Goal: Task Accomplishment & Management: Manage account settings

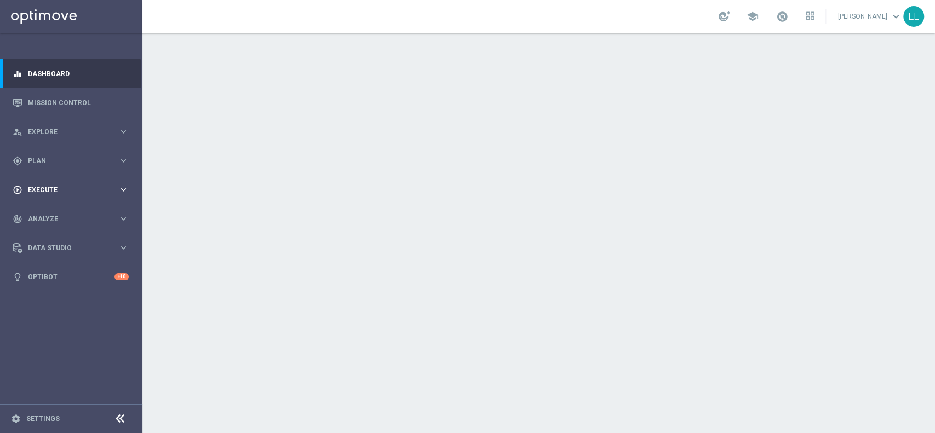
click at [48, 189] on span "Execute" at bounding box center [73, 190] width 90 height 7
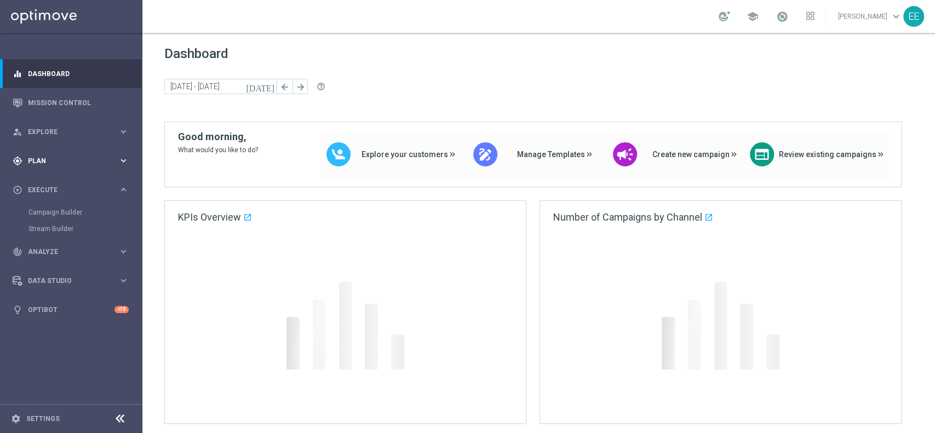
click at [44, 167] on div "gps_fixed Plan keyboard_arrow_right" at bounding box center [70, 160] width 141 height 29
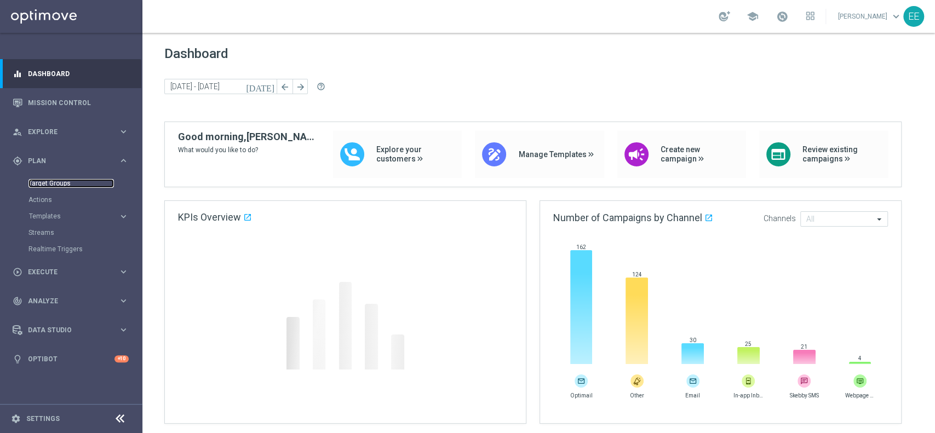
click at [55, 186] on link "Target Groups" at bounding box center [70, 183] width 85 height 9
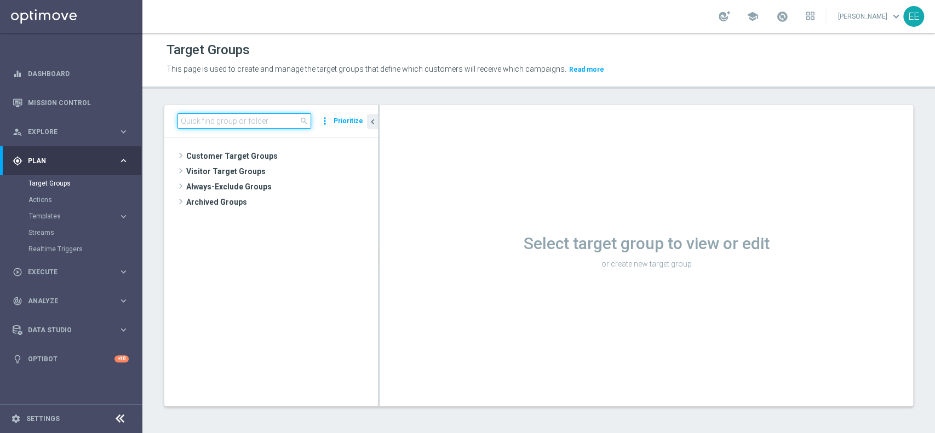
click at [240, 124] on input at bounding box center [244, 120] width 134 height 15
paste input "2^ PRODOTTO CASINO' GGR M08 - INCIDENZA GGR CASINO' M08 > 20% GGR M08"
type input "2^ PRODOTTO CASINO"
paste input "2^ PRODOTTO CASINO' GGR M08 - INCIDENZA GGR CASINO' M08 > 20% GGR M08"
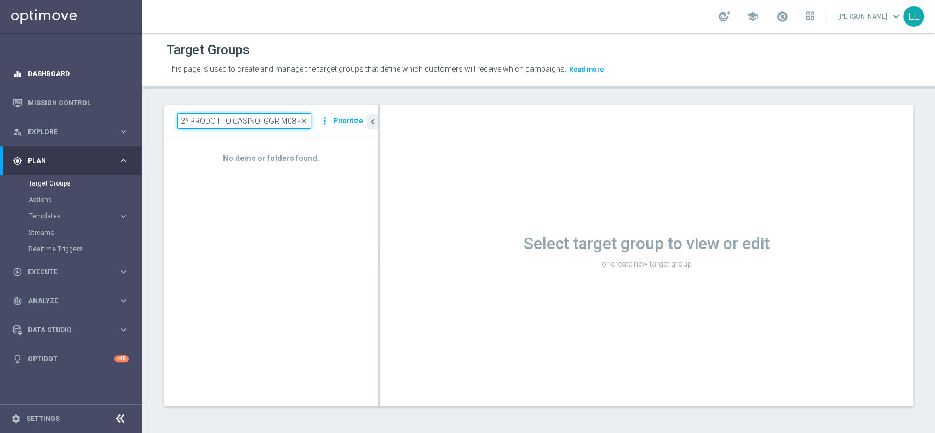
drag, startPoint x: 254, startPoint y: 119, endPoint x: 20, endPoint y: 73, distance: 237.8
click at [20, 73] on main "equalizer Dashboard Mission Control" at bounding box center [467, 216] width 935 height 433
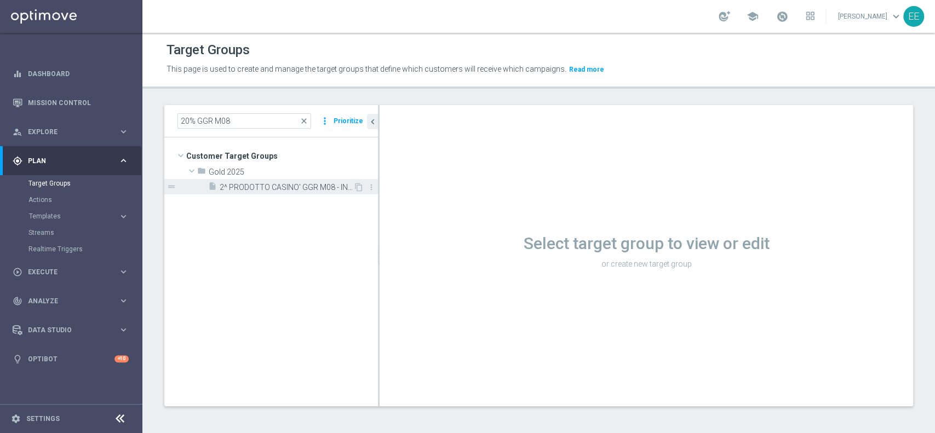
click at [260, 187] on span "2^ PRODOTTO CASINO' GGR M08 - INCIDENZA GGR CASINO' M08 > 20% GGR M08 11.08" at bounding box center [287, 187] width 134 height 9
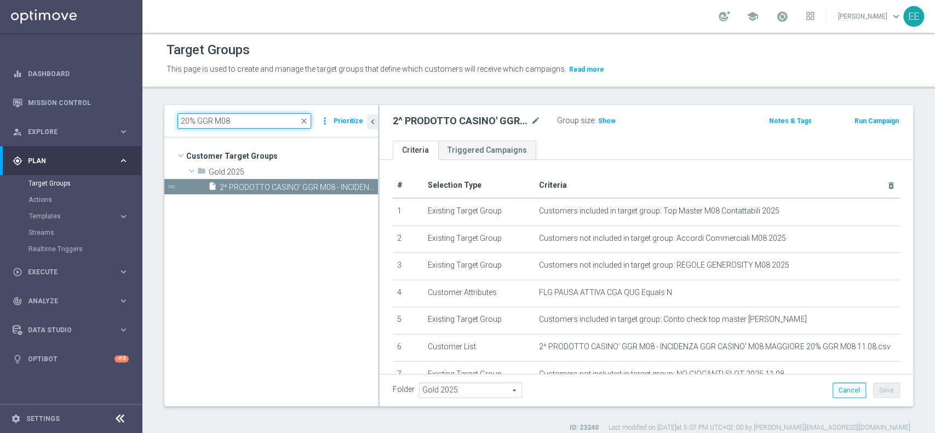
drag, startPoint x: 256, startPoint y: 117, endPoint x: 66, endPoint y: 43, distance: 203.9
click at [96, 97] on main "equalizer Dashboard Mission Control" at bounding box center [467, 216] width 935 height 433
paste input "1^ PRODOTTO CASINO' - NO RICEVENTI PRIVATE M08 - GGR M08 CASINO' TRA 100 E 600 …"
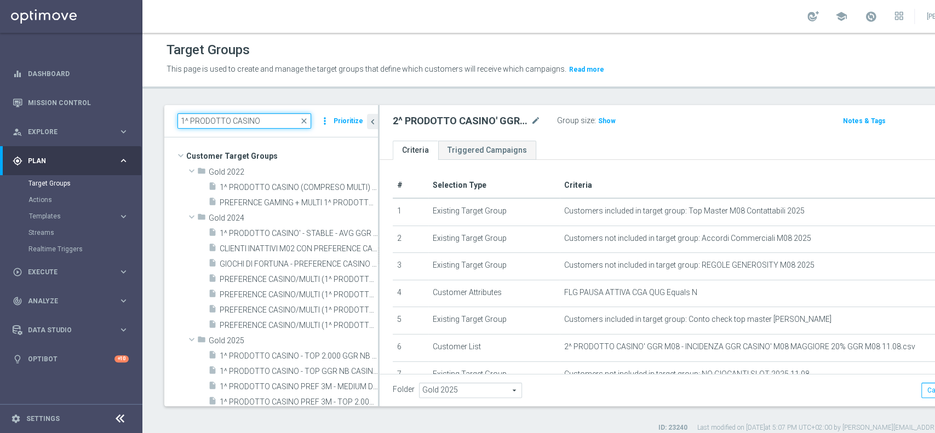
paste input "' - NO RICEVENTI PRIVATE M08 - GGR M08 CASINO' TRA 100 E 600 CONTATTABILI E NON…"
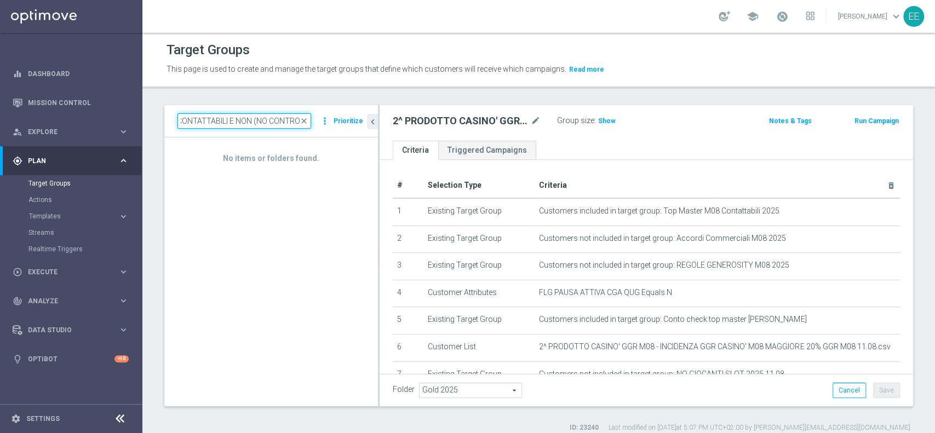
drag, startPoint x: 251, startPoint y: 117, endPoint x: 555, endPoint y: 116, distance: 304.0
click at [555, 116] on as-split "1^ PRODOTTO CASINO' - NO RICEVENTI PRIVATE M08 - GGR M08 CASINO' TRA 100 E 600 …" at bounding box center [538, 255] width 749 height 301
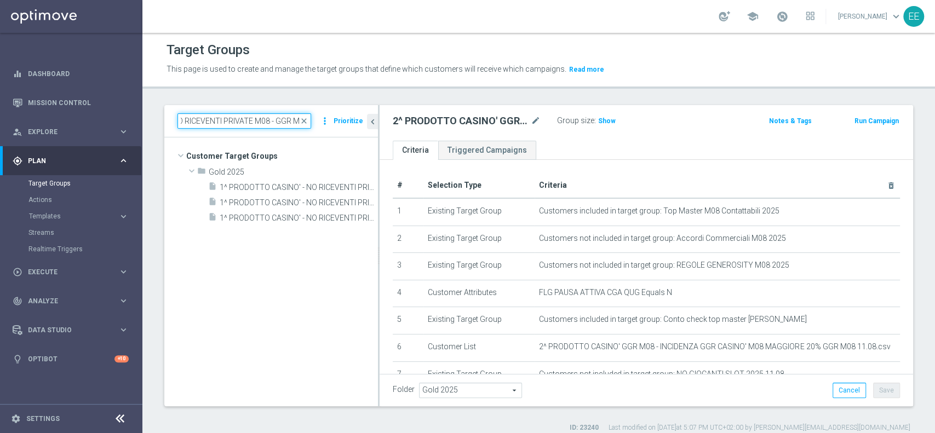
scroll to position [0, 0]
type input "NO RICEVENTI PRIVATE M08 - GG"
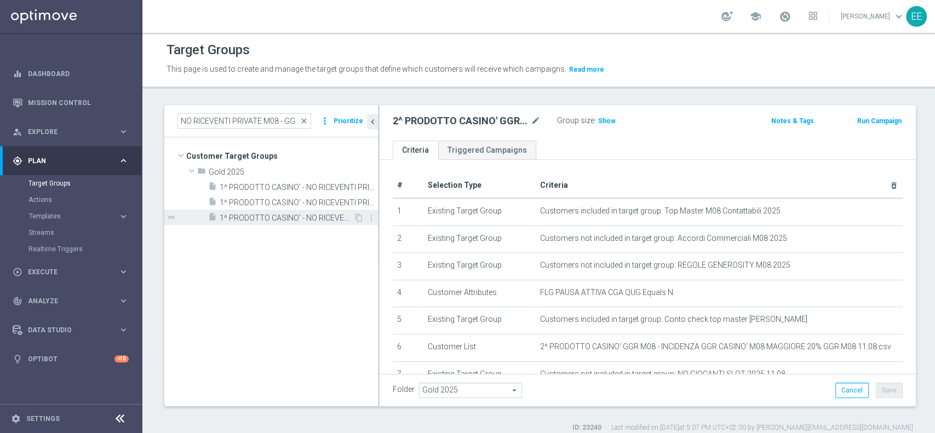
click at [273, 220] on span "1^ PRODOTTO CASINO' - NO RICEVENTI PRIVATE M08 - GGR M08 CASINO' TRA 100 E 600 …" at bounding box center [287, 218] width 134 height 9
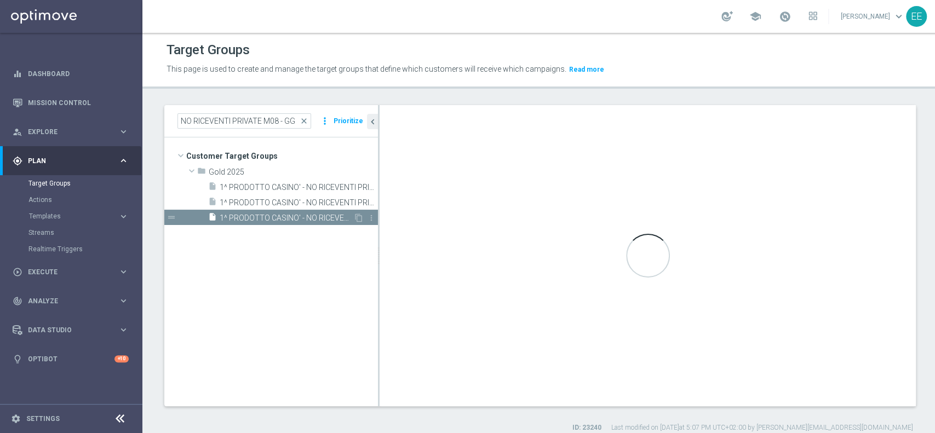
type textarea "(1 AND 2 AND 3 AND 4 and 6 ) OR 5"
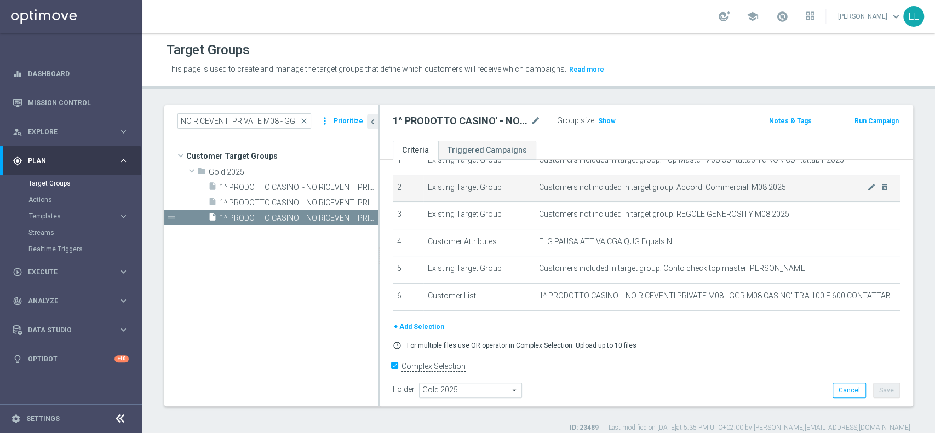
scroll to position [55, 0]
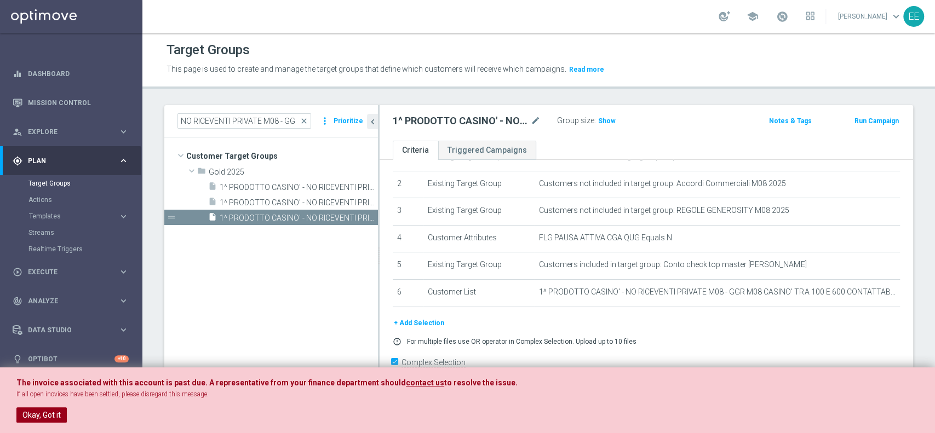
click at [30, 406] on button "Okay, Got it" at bounding box center [41, 414] width 50 height 15
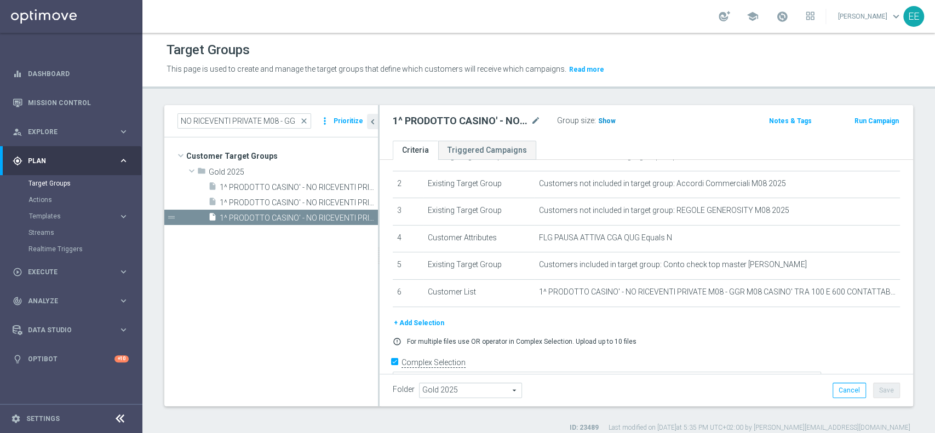
click at [605, 120] on span "Show" at bounding box center [607, 121] width 18 height 8
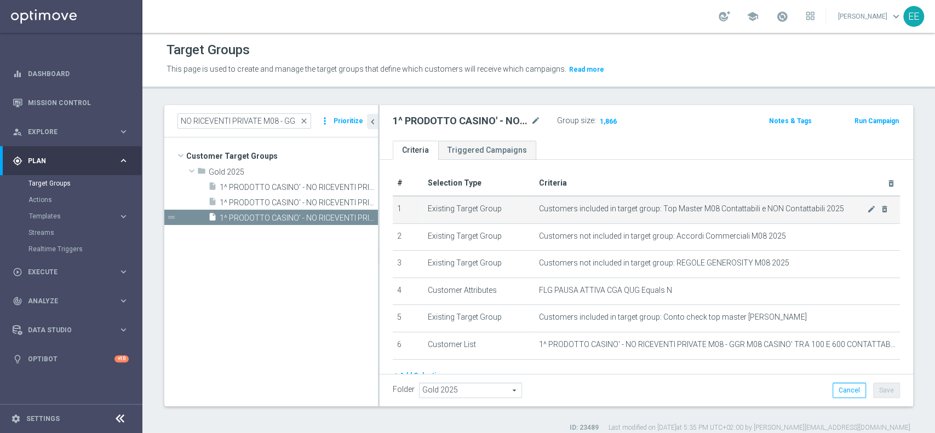
scroll to position [1, 0]
click at [53, 268] on div "play_circle_outline Execute" at bounding box center [66, 272] width 106 height 10
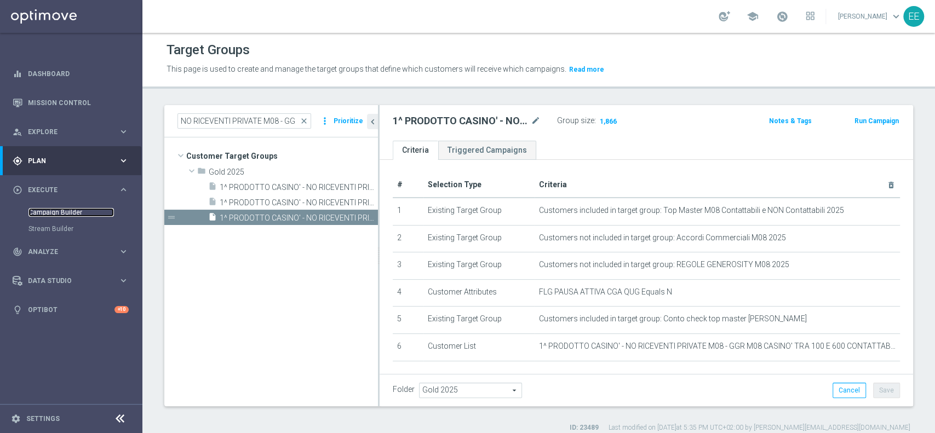
click at [67, 210] on link "Campaign Builder" at bounding box center [70, 212] width 85 height 9
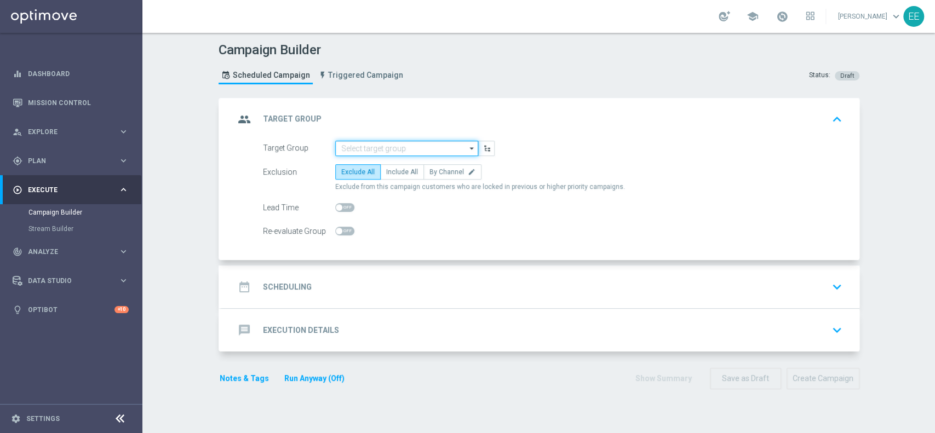
click at [357, 147] on input at bounding box center [406, 148] width 143 height 15
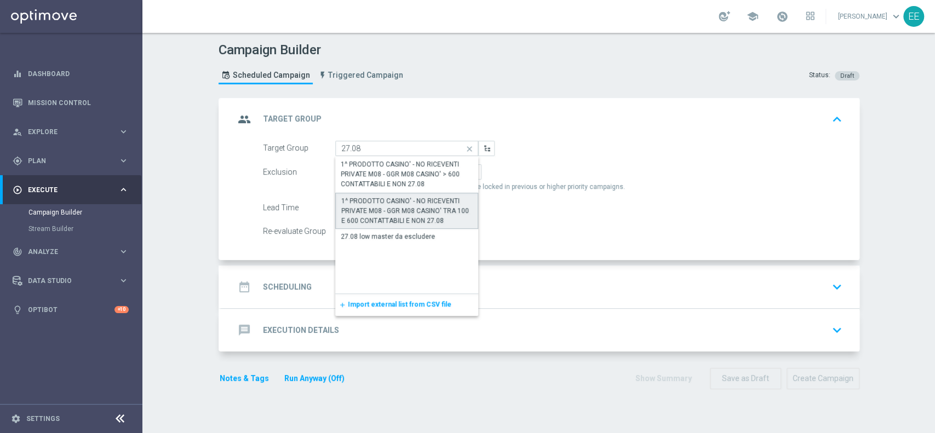
click at [394, 211] on div "1^ PRODOTTO CASINO' - NO RICEVENTI PRIVATE M08 - GGR M08 CASINO' TRA 100 E 600 …" at bounding box center [406, 211] width 131 height 30
type input "1^ PRODOTTO CASINO' - NO RICEVENTI PRIVATE M08 - GGR M08 CASINO' TRA 100 E 600 …"
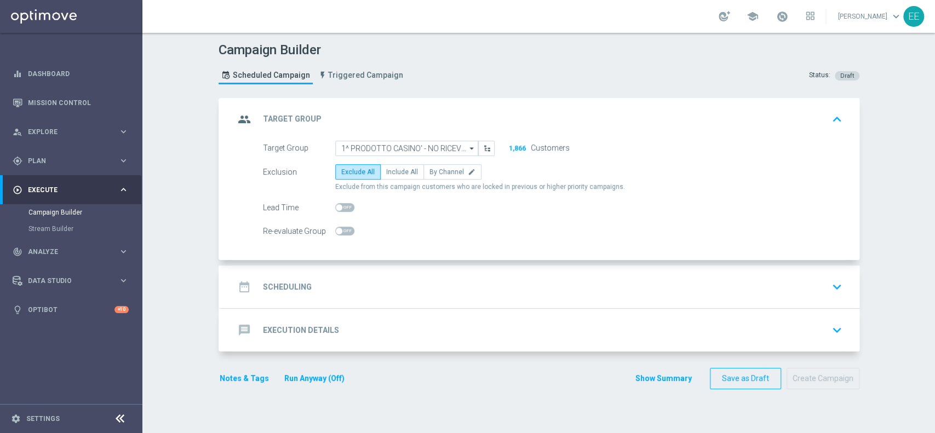
click at [361, 290] on div "date_range Scheduling keyboard_arrow_down" at bounding box center [540, 287] width 612 height 21
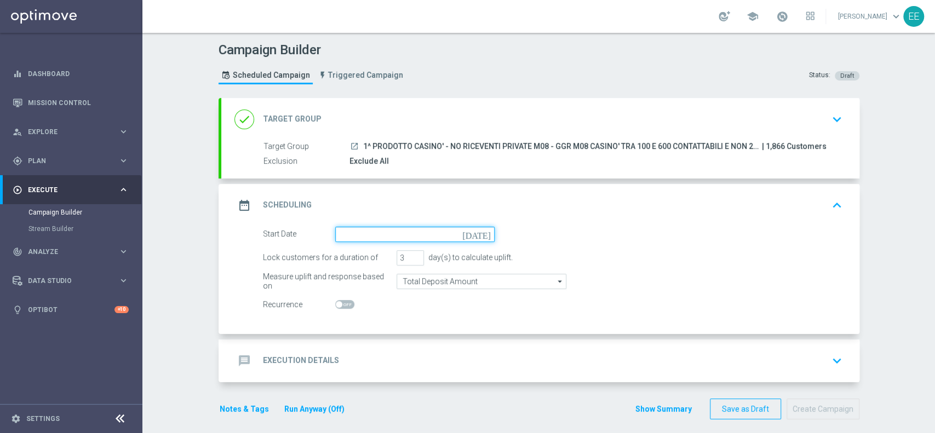
click at [396, 237] on input at bounding box center [414, 234] width 159 height 15
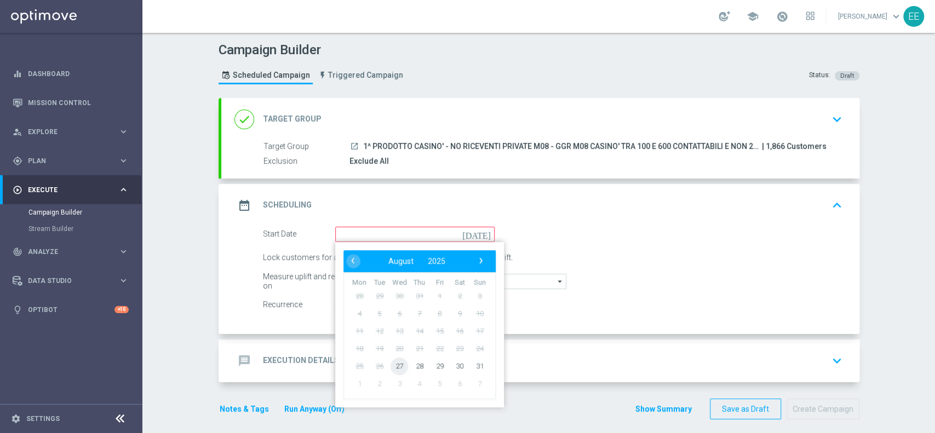
click at [396, 368] on span "27" at bounding box center [399, 366] width 18 height 18
type input "[DATE]"
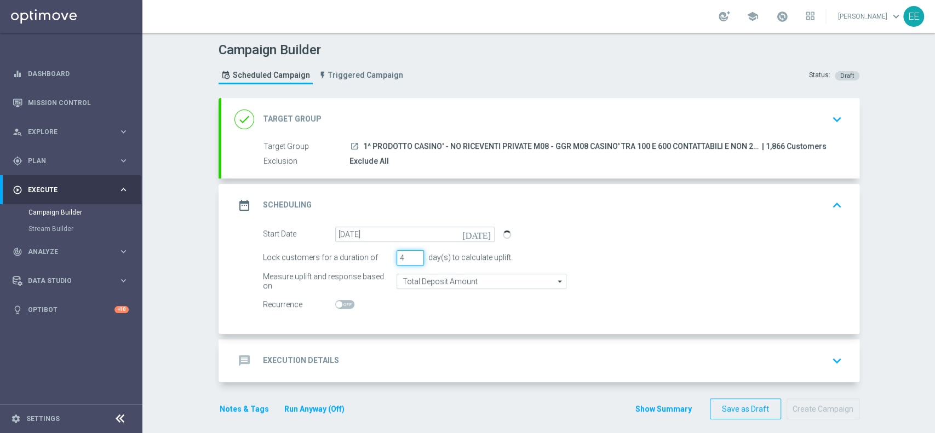
click at [412, 252] on input "4" at bounding box center [410, 257] width 27 height 15
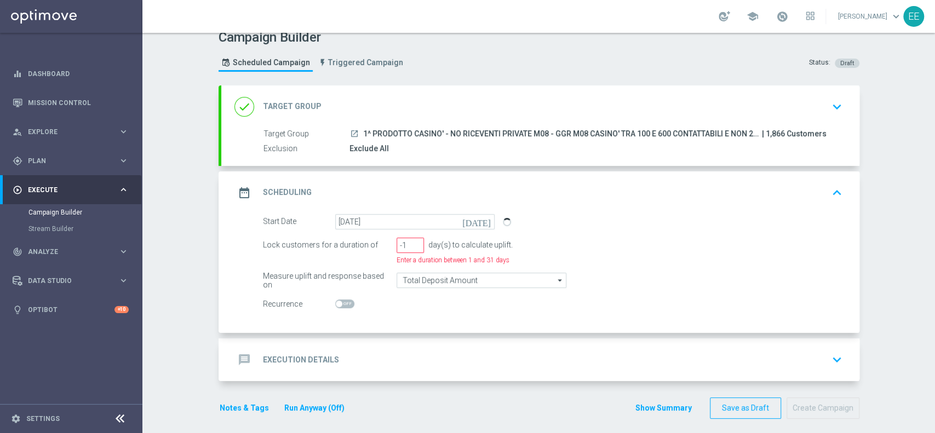
click at [383, 349] on div "message Execution Details keyboard_arrow_down" at bounding box center [540, 359] width 612 height 21
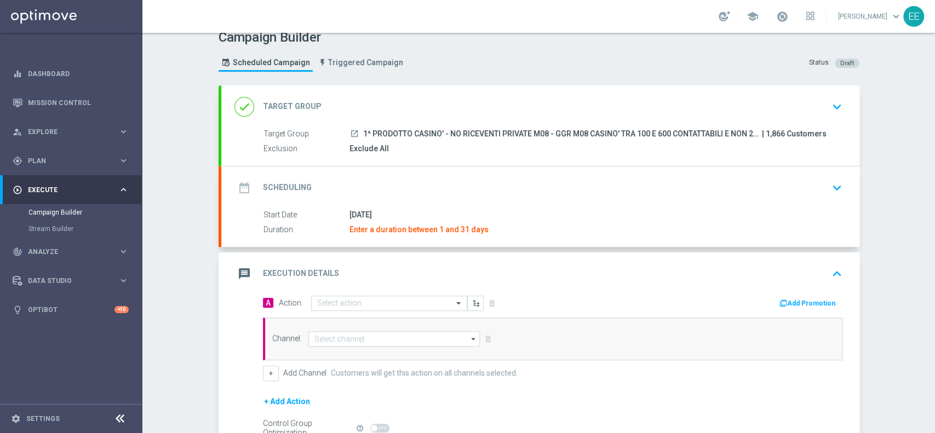
click at [447, 209] on div "[DATE]" at bounding box center [593, 214] width 489 height 11
click at [428, 203] on div "date_range Scheduling keyboard_arrow_down" at bounding box center [540, 187] width 638 height 43
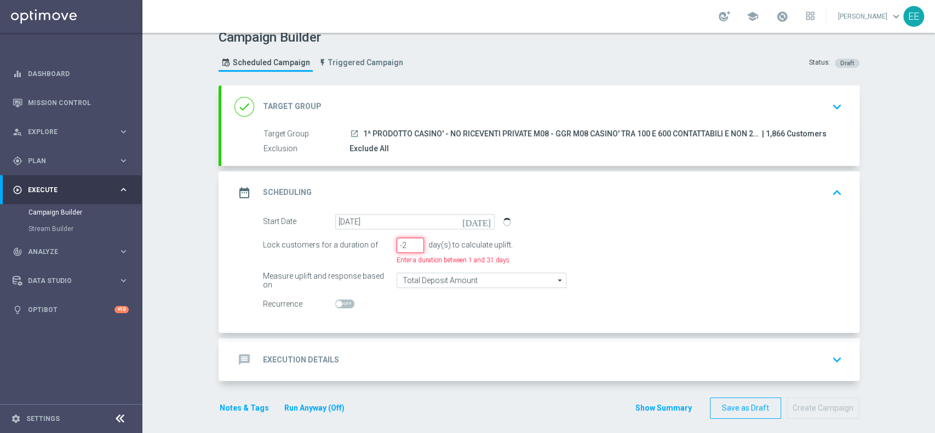
click at [412, 247] on input "-2" at bounding box center [410, 245] width 27 height 15
click at [413, 239] on input "-1" at bounding box center [410, 245] width 27 height 15
click at [413, 239] on input "0" at bounding box center [410, 245] width 27 height 15
click at [413, 239] on input "1" at bounding box center [410, 245] width 27 height 15
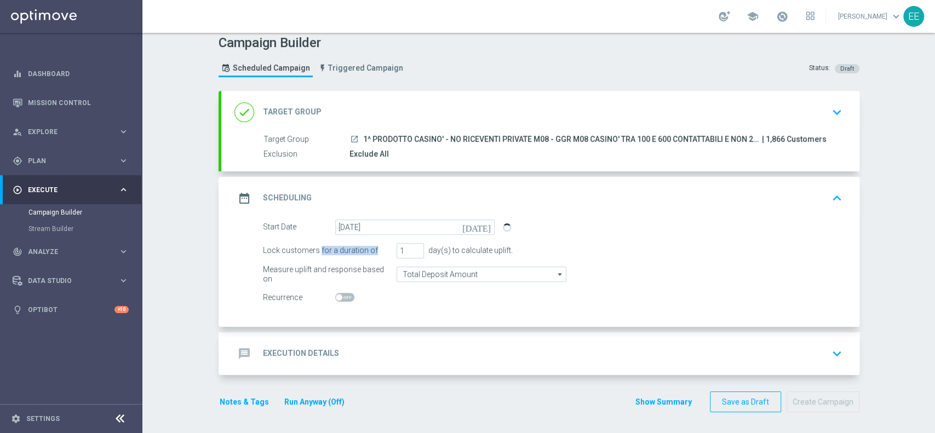
click at [413, 239] on form "Start Date 27 Aug 2025 today Lock customers for a duration of 1 day(s) to calcu…" at bounding box center [552, 263] width 579 height 86
click at [413, 248] on input "2" at bounding box center [410, 250] width 27 height 15
click at [413, 248] on input "3" at bounding box center [410, 250] width 27 height 15
type input "4"
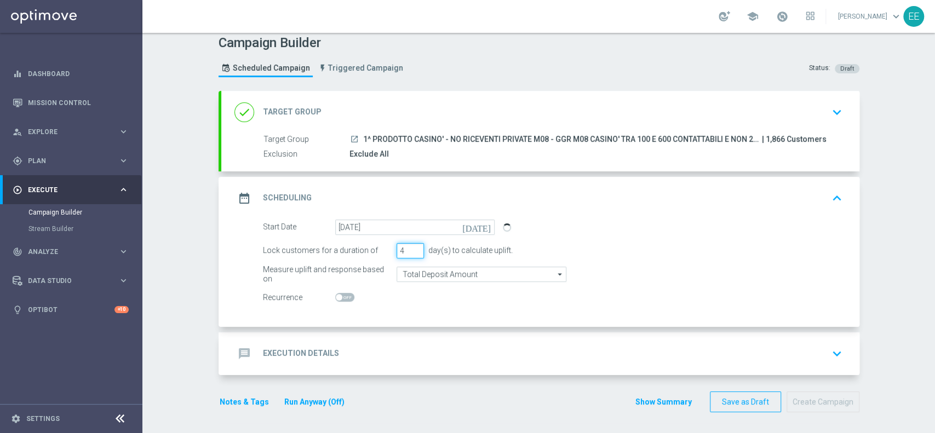
click at [413, 248] on input "4" at bounding box center [410, 250] width 27 height 15
click at [425, 355] on div "message Execution Details keyboard_arrow_down" at bounding box center [540, 353] width 612 height 21
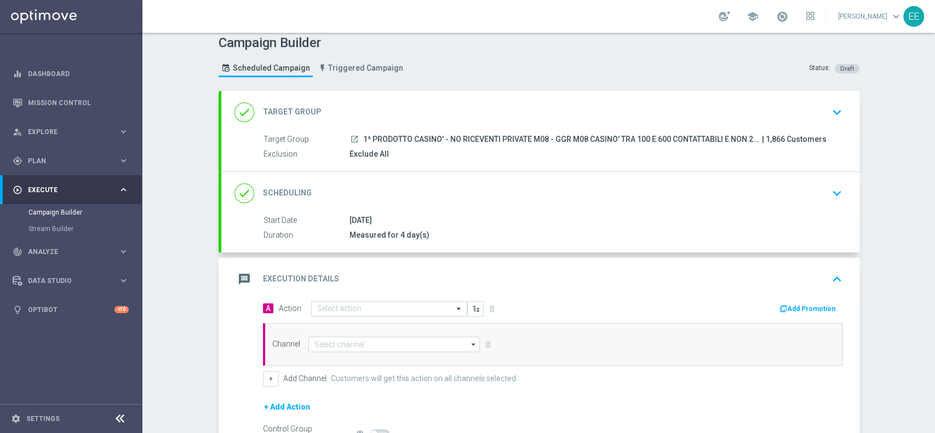
click at [371, 305] on input "text" at bounding box center [378, 309] width 122 height 9
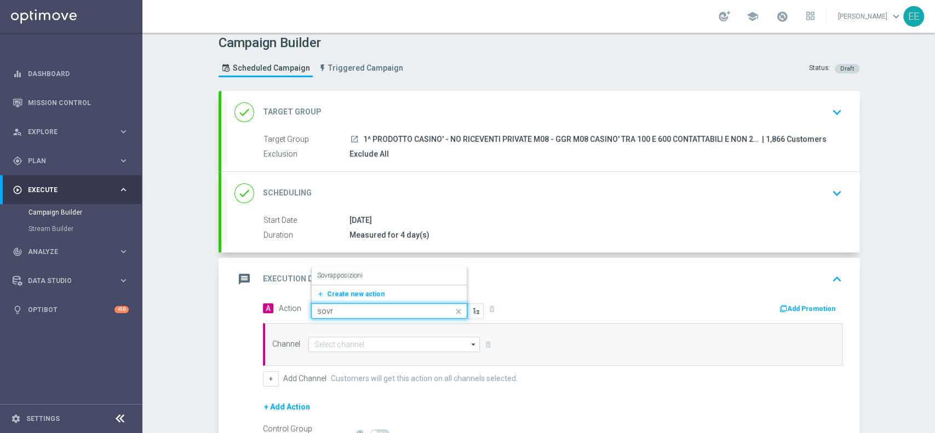
type input "sovra"
click at [377, 277] on div "Sovrapposizioni edit" at bounding box center [389, 276] width 144 height 18
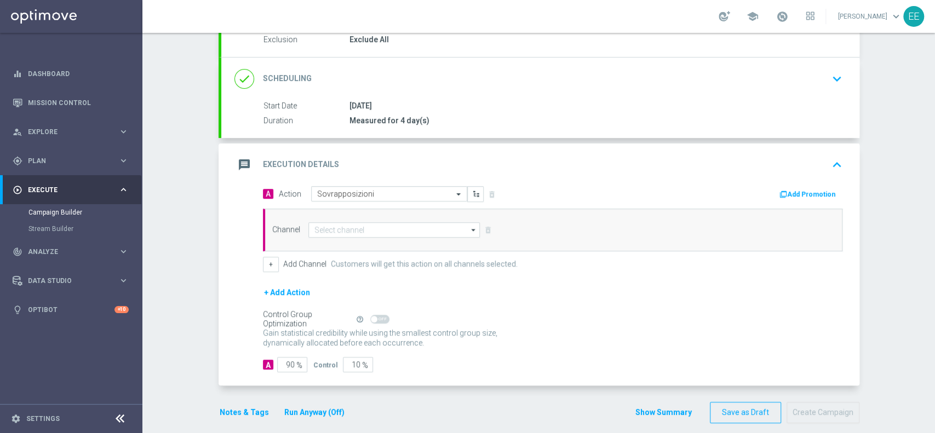
scroll to position [127, 0]
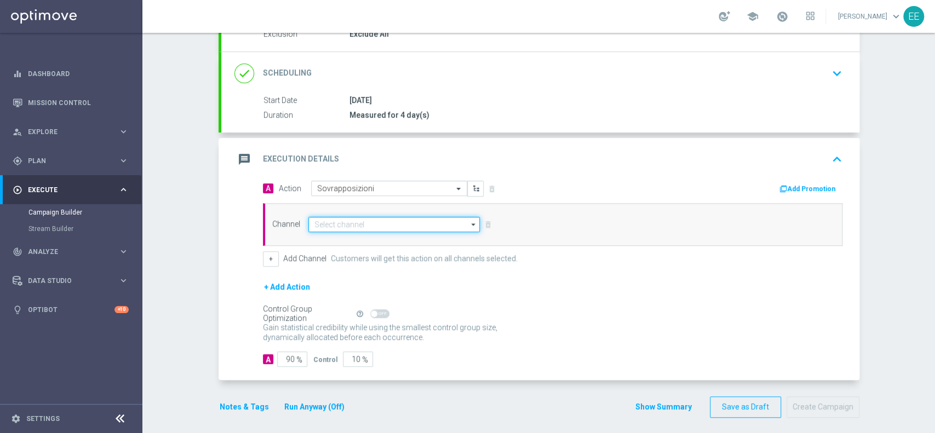
click at [384, 220] on input at bounding box center [394, 224] width 172 height 15
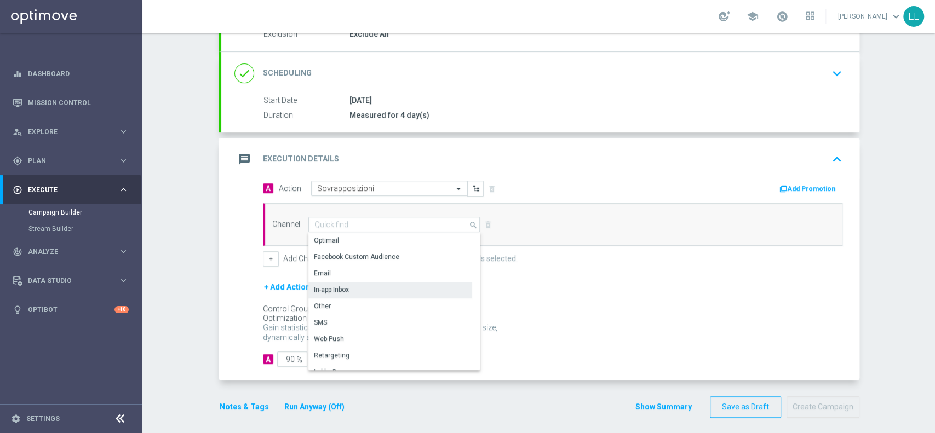
click at [341, 289] on div "In-app Inbox" at bounding box center [331, 290] width 35 height 10
type input "In-app Inbox"
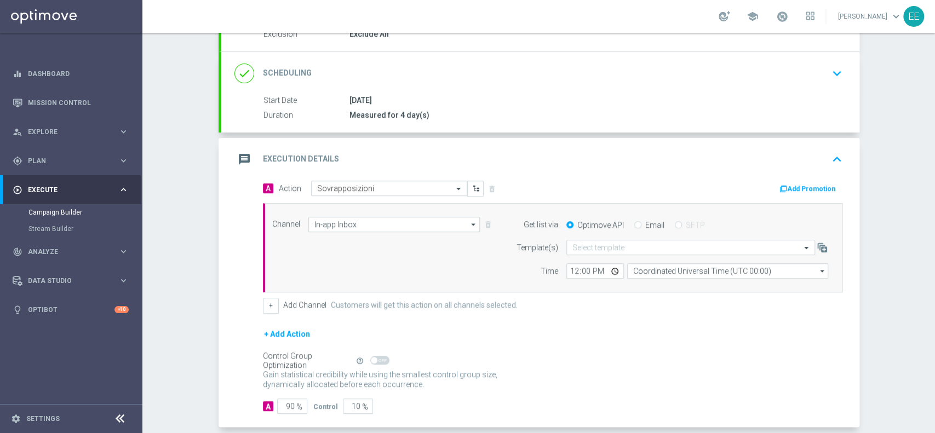
click at [634, 225] on input "Email" at bounding box center [637, 225] width 7 height 7
radio input "true"
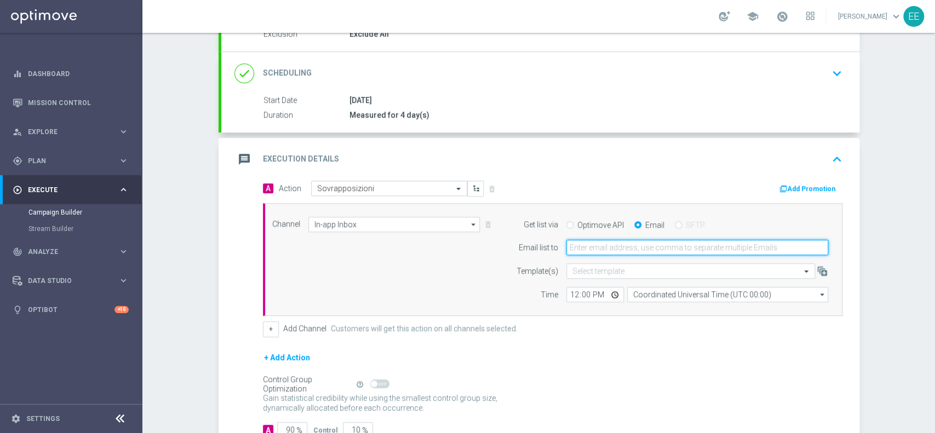
click at [651, 246] on input "email" at bounding box center [697, 247] width 262 height 15
type input "edoardo.ellena@sisal.it"
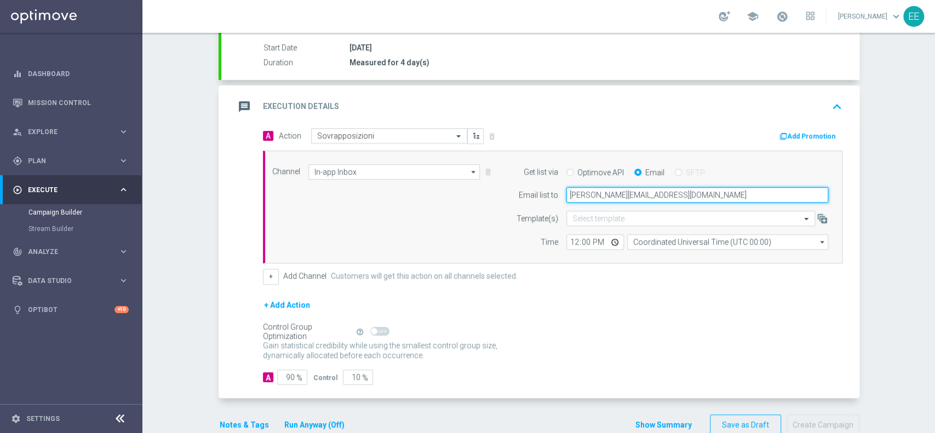
scroll to position [180, 0]
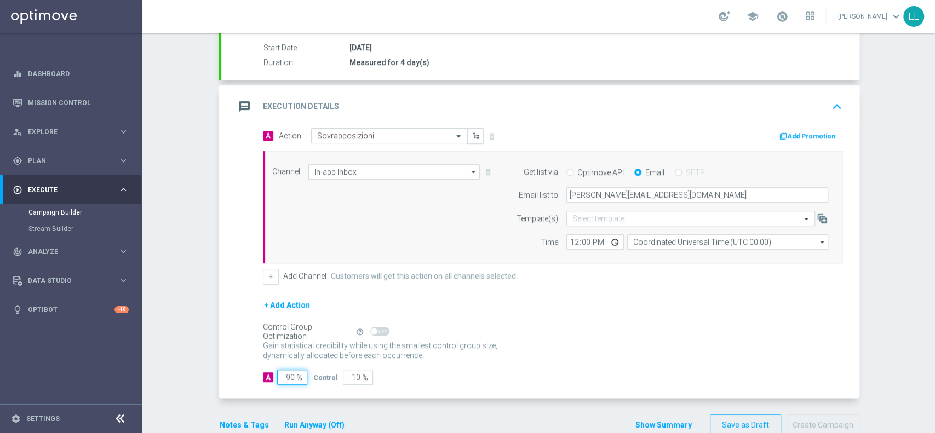
click at [278, 371] on input "90" at bounding box center [292, 377] width 30 height 15
type input "1"
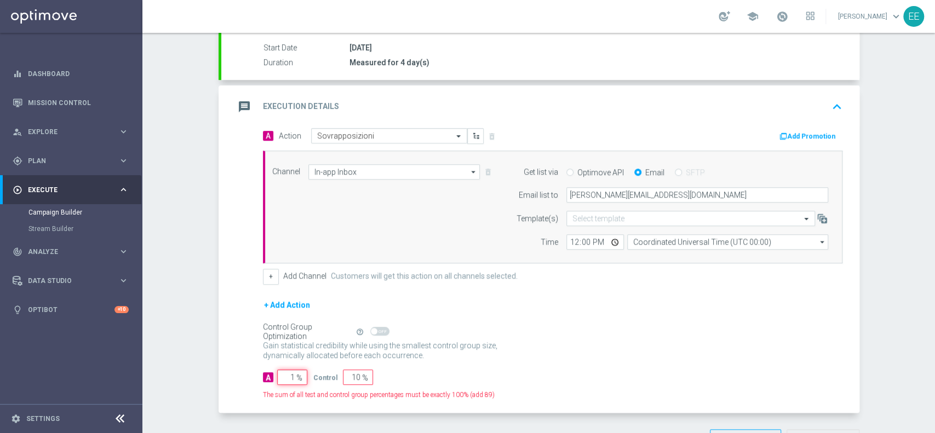
type input "99"
type input "10"
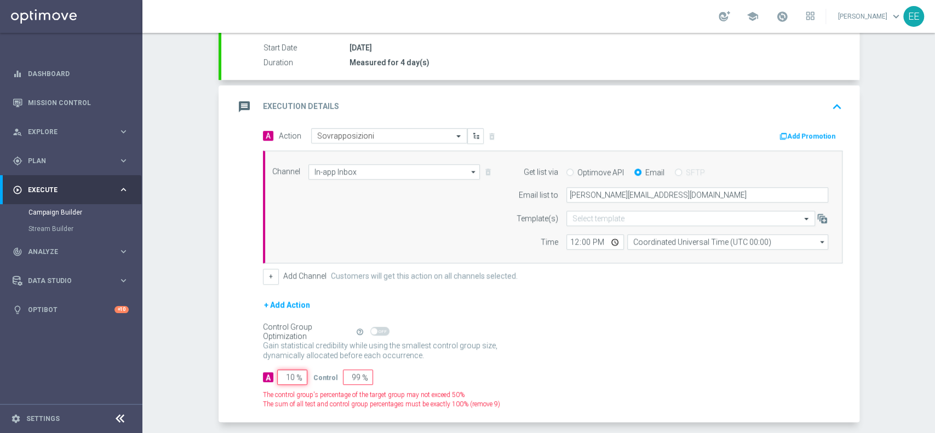
type input "90"
type input "100"
type input "0"
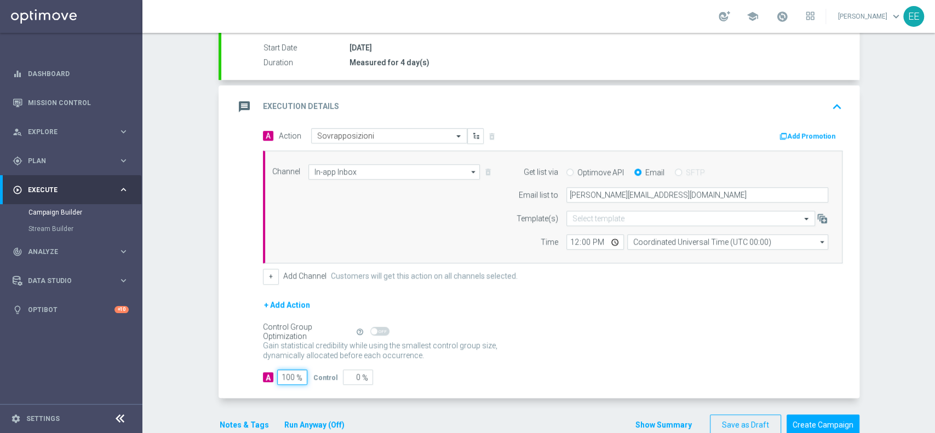
type input "100"
click at [403, 381] on div "A 100 % Control 0 %" at bounding box center [552, 377] width 579 height 15
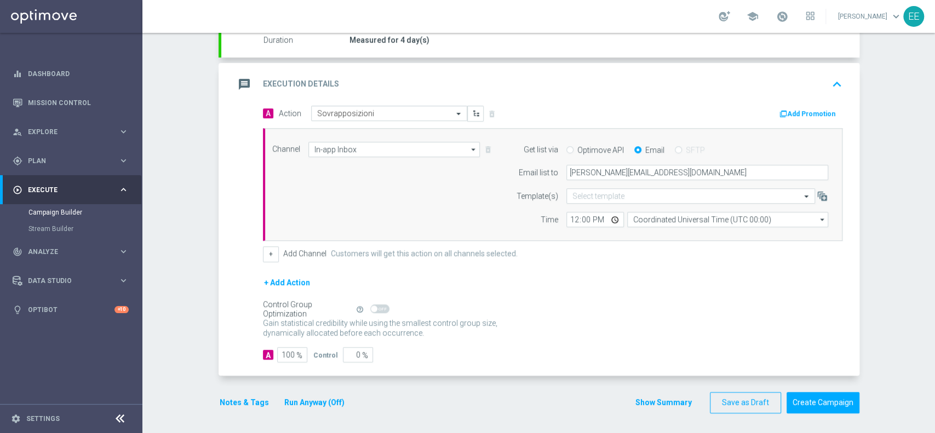
click at [285, 402] on button "Run Anyway (Off)" at bounding box center [314, 403] width 62 height 14
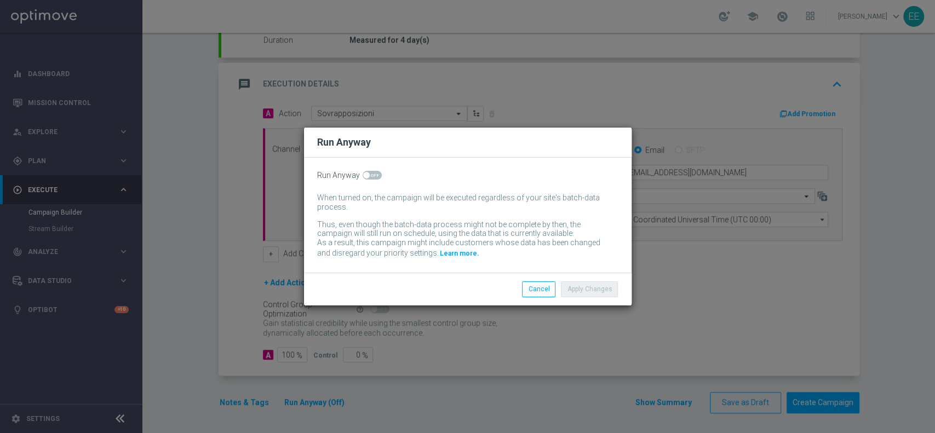
click at [376, 177] on span at bounding box center [372, 175] width 19 height 9
click at [376, 177] on input "checkbox" at bounding box center [372, 175] width 19 height 9
checkbox input "true"
click at [588, 288] on button "Apply Changes" at bounding box center [589, 289] width 57 height 15
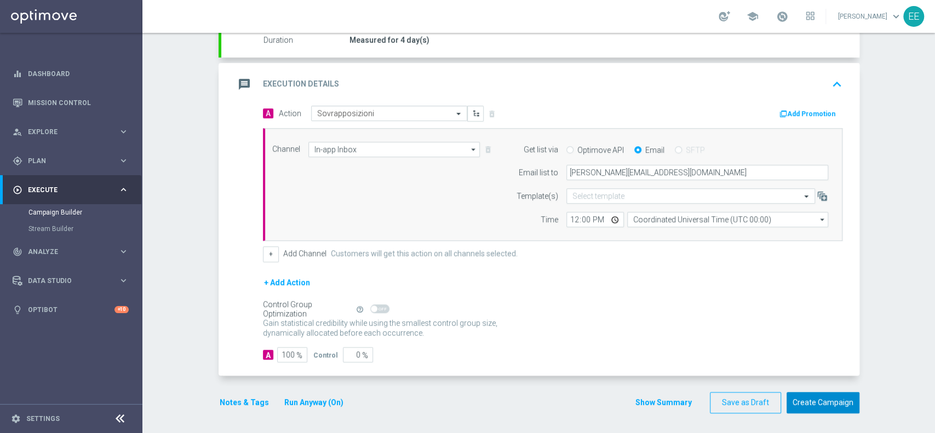
click at [818, 406] on button "Create Campaign" at bounding box center [822, 402] width 73 height 21
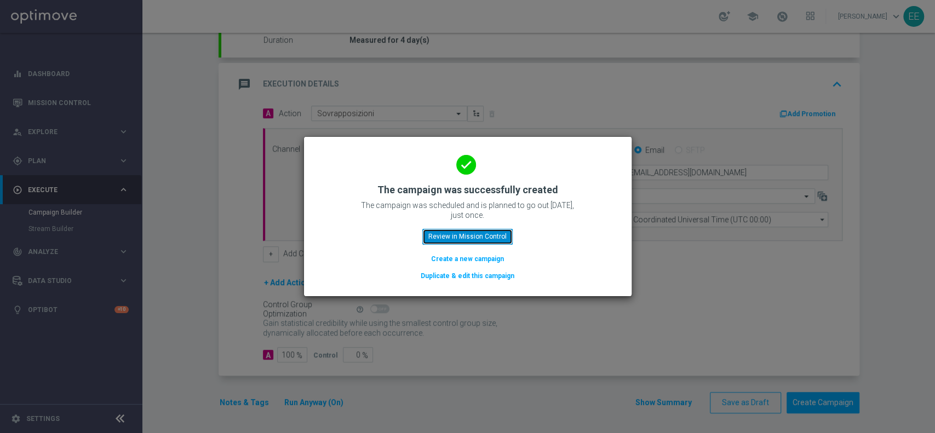
click at [456, 234] on button "Review in Mission Control" at bounding box center [467, 236] width 90 height 15
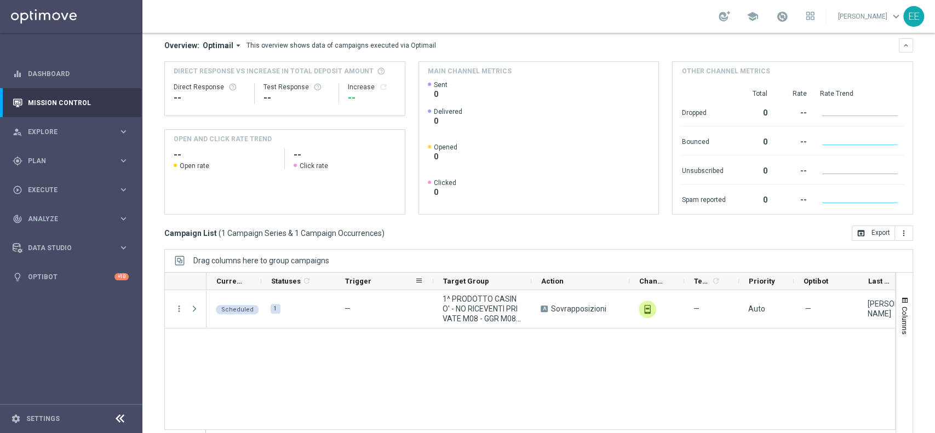
scroll to position [114, 0]
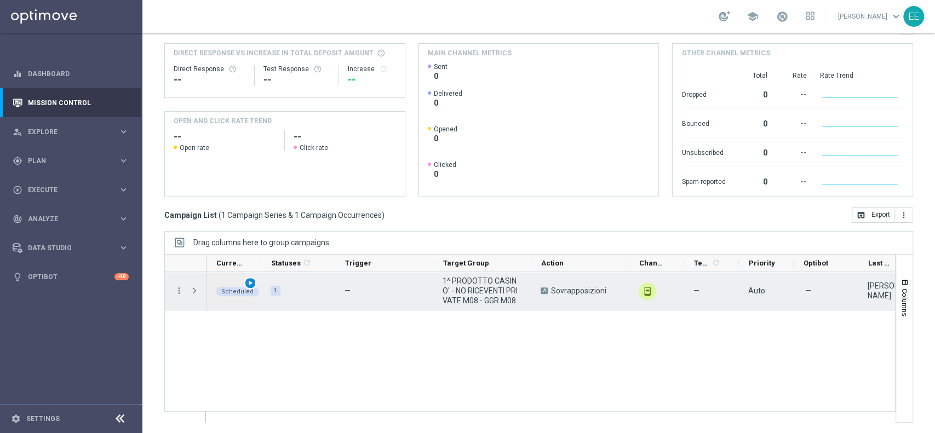
click at [251, 286] on span "play_arrow" at bounding box center [250, 283] width 8 height 8
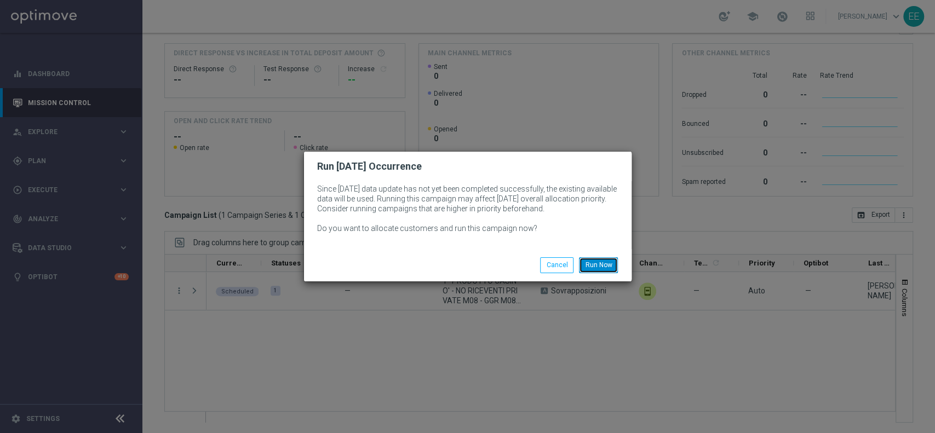
click at [599, 262] on button "Run Now" at bounding box center [598, 264] width 39 height 15
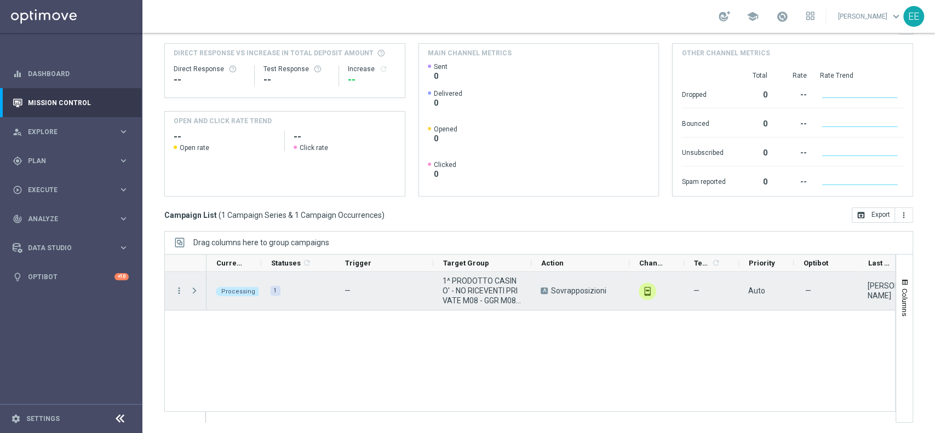
click at [193, 288] on span "Press SPACE to select this row." at bounding box center [194, 290] width 10 height 9
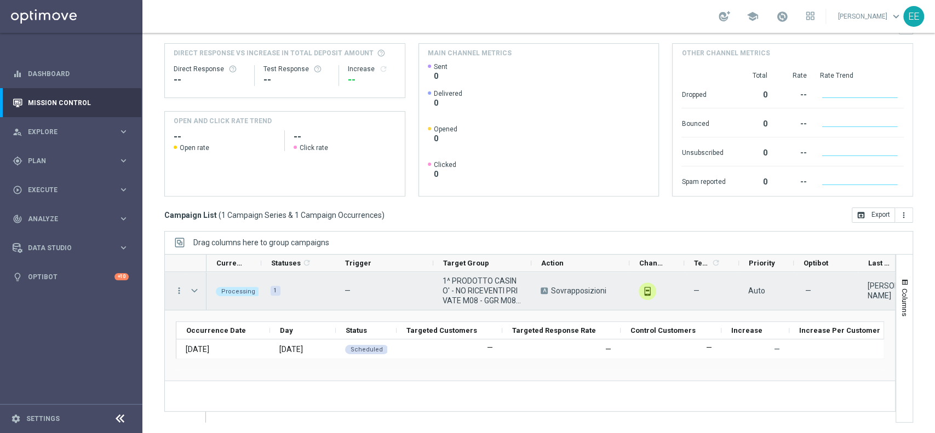
click at [193, 288] on span "Press SPACE to select this row." at bounding box center [194, 290] width 10 height 9
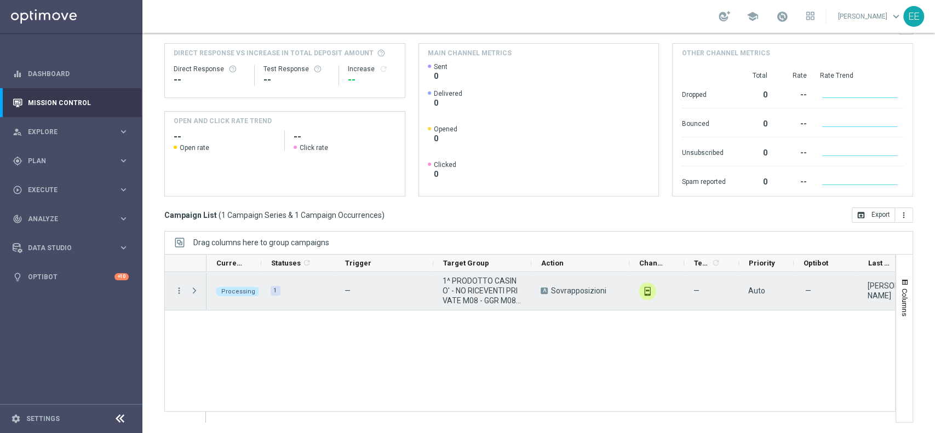
click at [193, 288] on span "Press SPACE to select this row." at bounding box center [194, 290] width 10 height 9
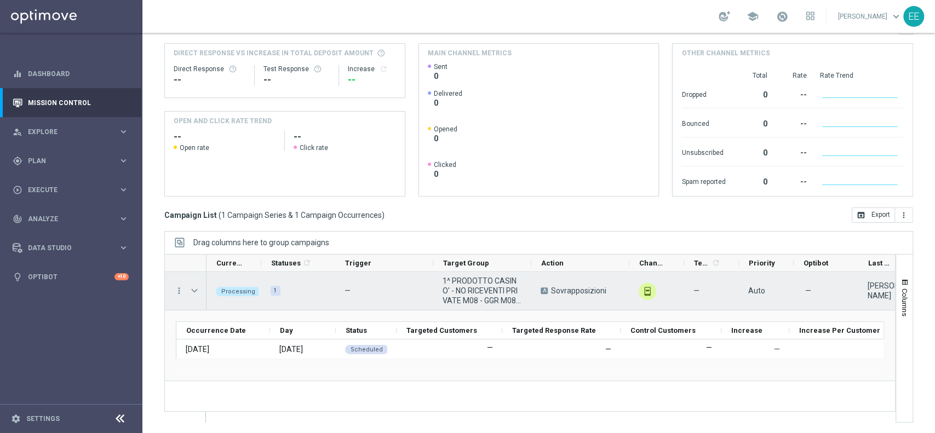
click at [193, 288] on span "Press SPACE to select this row." at bounding box center [194, 290] width 10 height 9
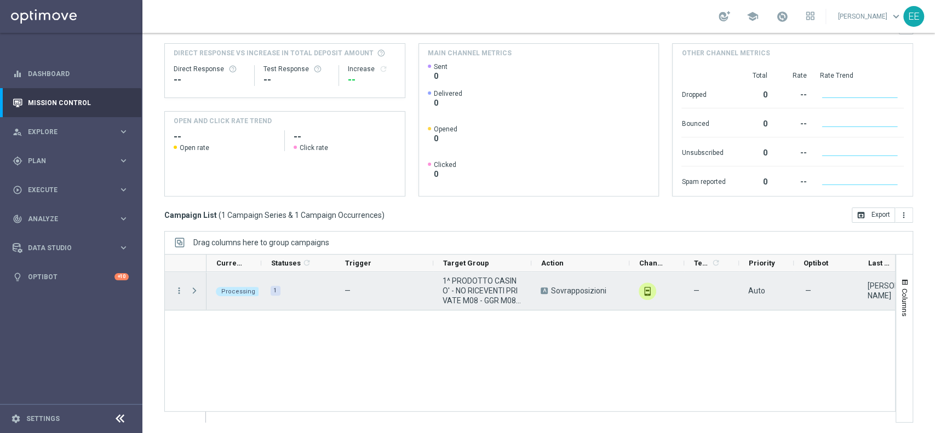
click at [193, 288] on span "Press SPACE to select this row." at bounding box center [194, 290] width 10 height 9
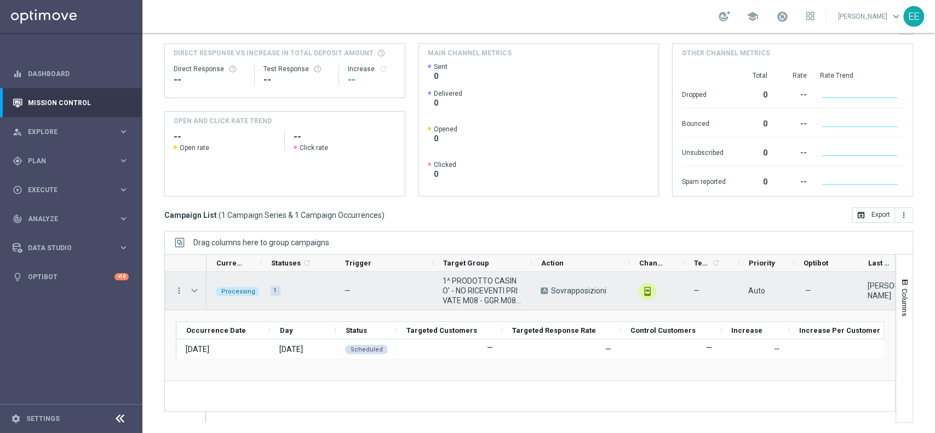
click at [193, 288] on span "Press SPACE to select this row." at bounding box center [194, 290] width 10 height 9
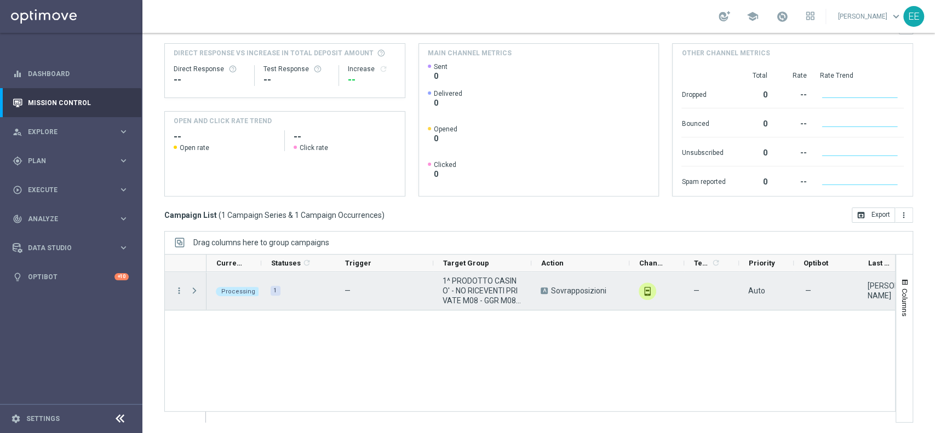
click at [193, 288] on span "Press SPACE to select this row." at bounding box center [194, 290] width 10 height 9
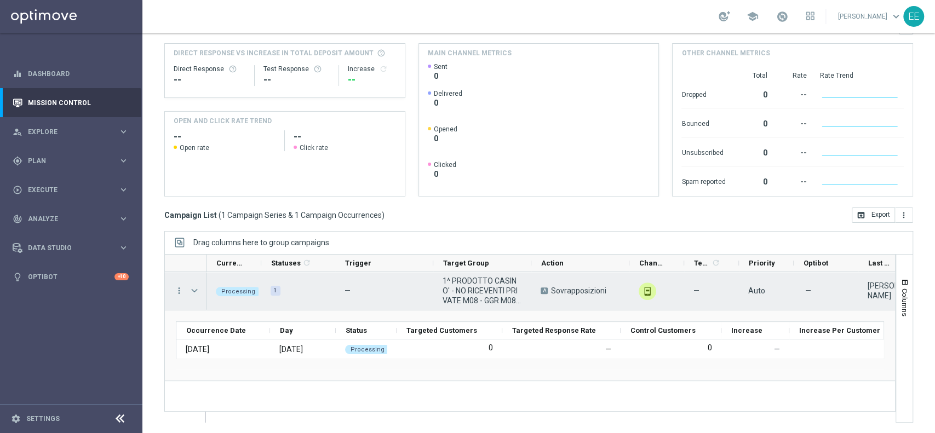
click at [197, 287] on span "Press SPACE to select this row." at bounding box center [194, 290] width 10 height 9
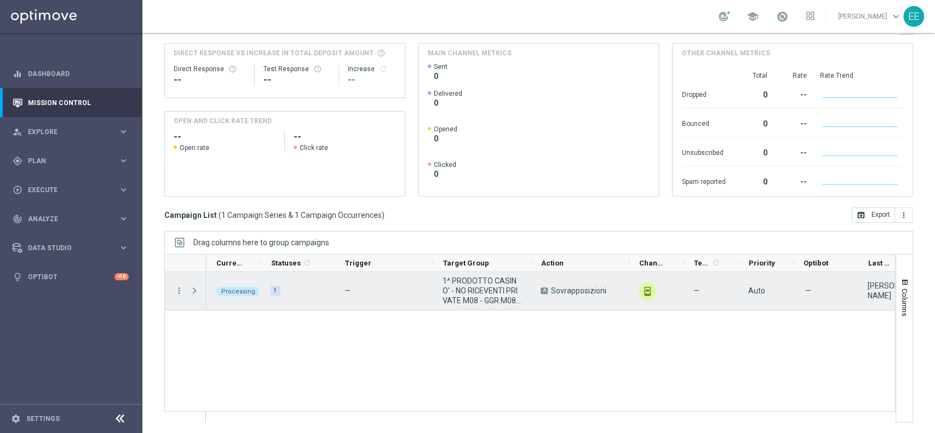
click at [197, 287] on span "Press SPACE to select this row." at bounding box center [194, 290] width 10 height 9
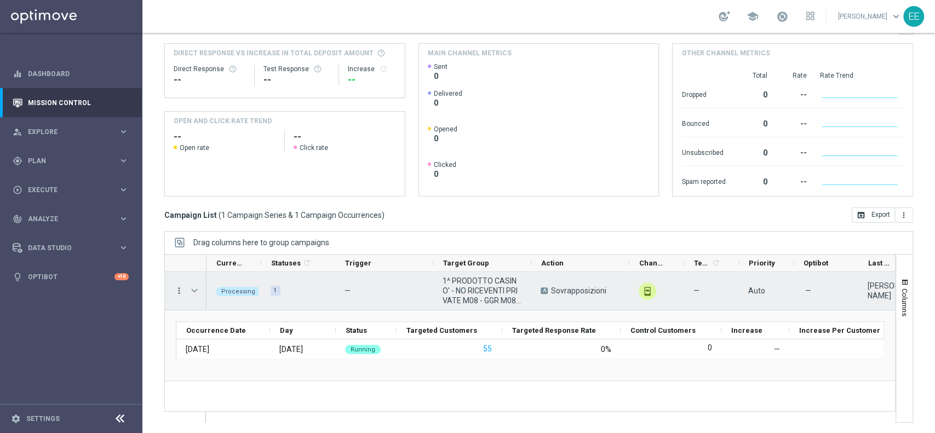
click at [177, 291] on icon "more_vert" at bounding box center [179, 291] width 10 height 10
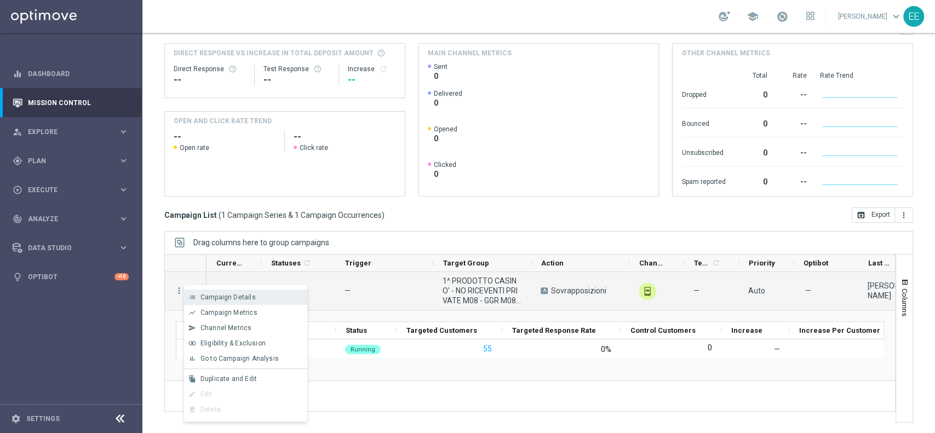
click at [223, 294] on span "Campaign Details" at bounding box center [227, 298] width 55 height 8
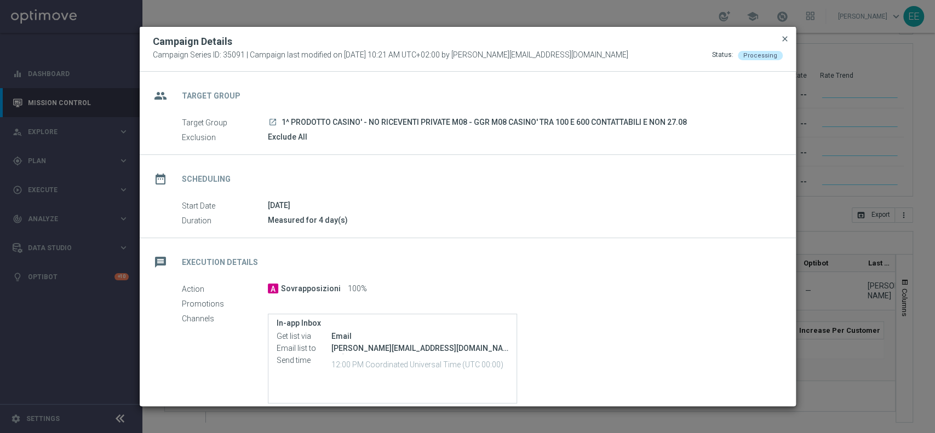
click at [782, 35] on span "close" at bounding box center [784, 39] width 9 height 9
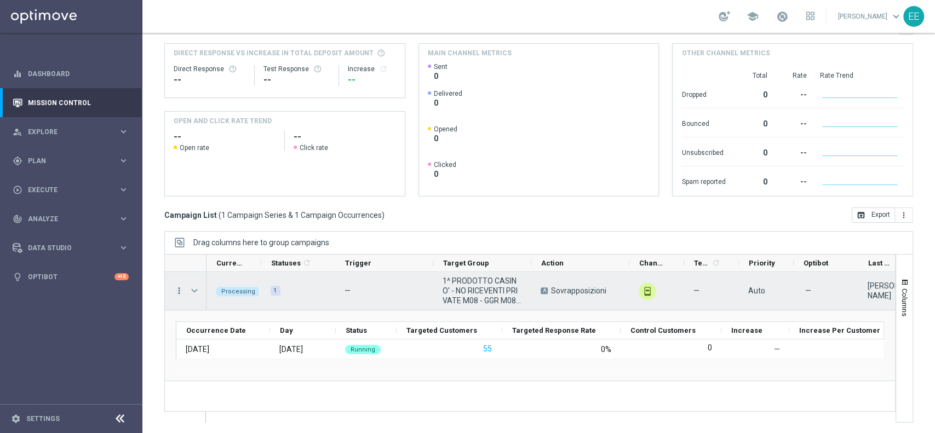
click at [177, 287] on icon "more_vert" at bounding box center [179, 291] width 10 height 10
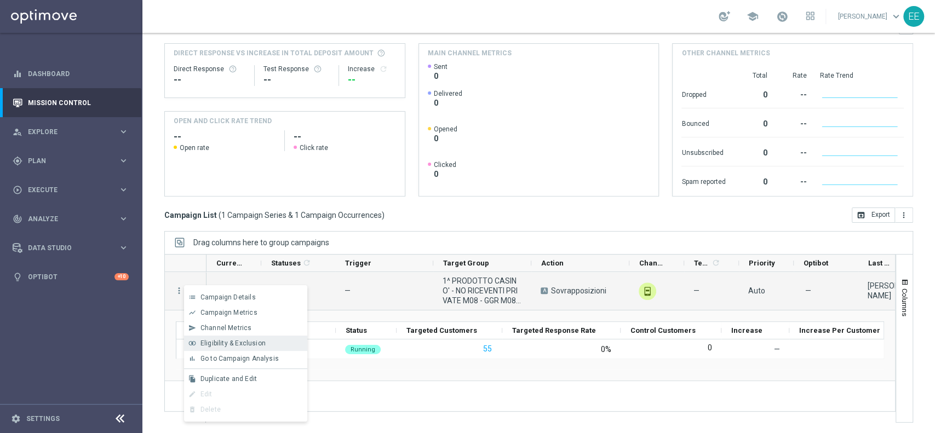
click at [252, 339] on div "join_inner Eligibility & Exclusion" at bounding box center [245, 343] width 123 height 15
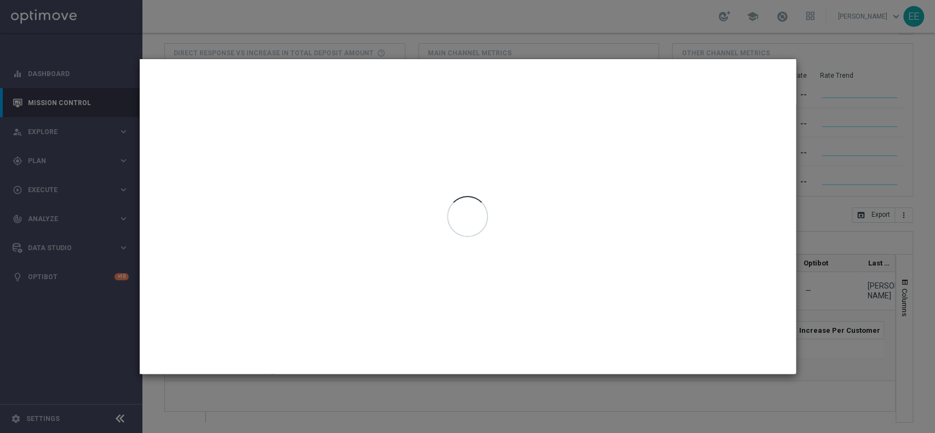
type input "27 Aug 2025 - 27 Aug 2025"
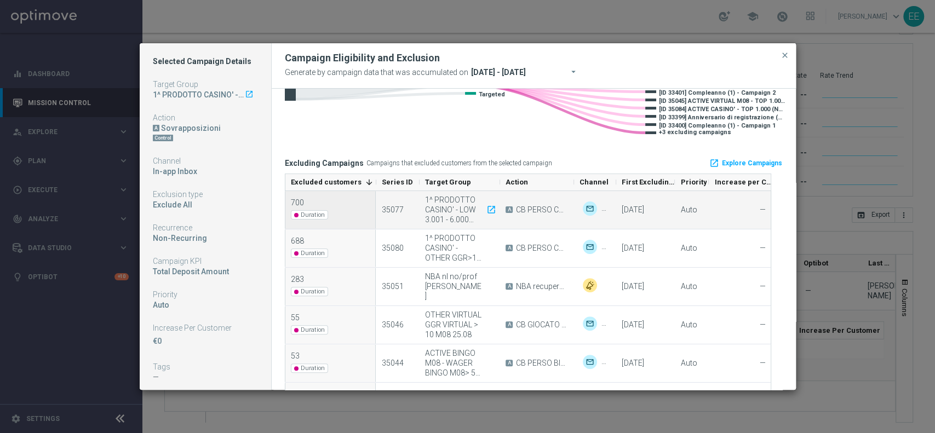
scroll to position [180, 0]
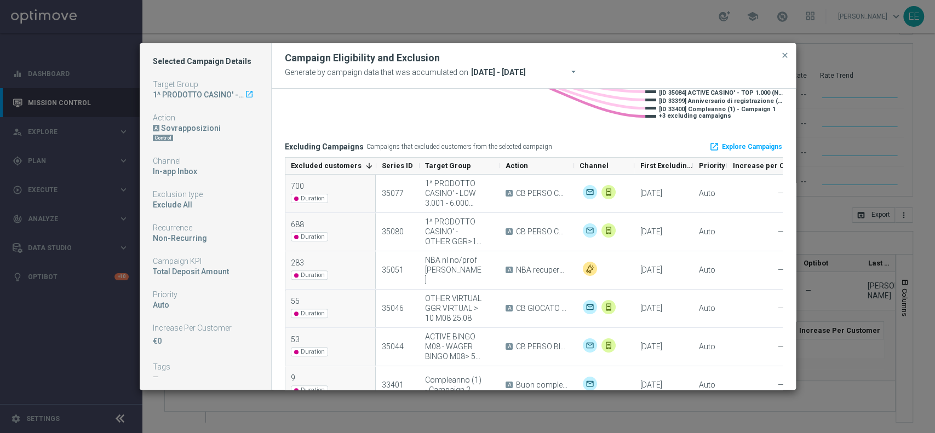
drag, startPoint x: 615, startPoint y: 166, endPoint x: 633, endPoint y: 163, distance: 18.4
click at [633, 163] on div at bounding box center [634, 166] width 4 height 16
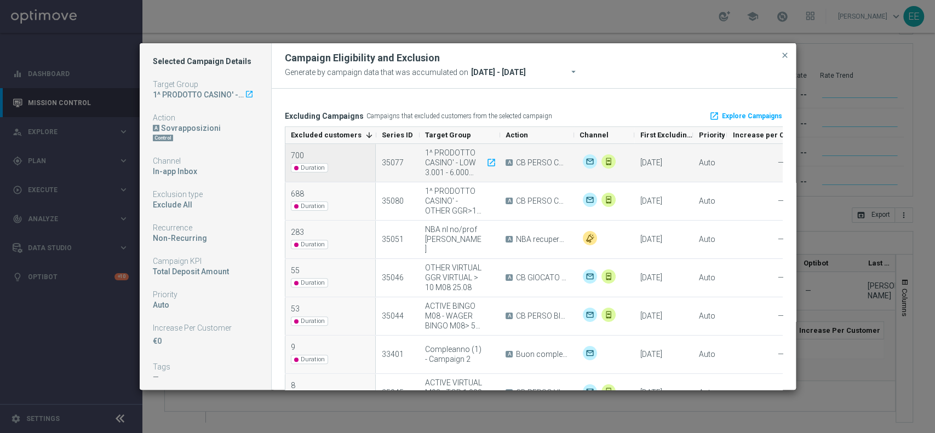
scroll to position [213, 0]
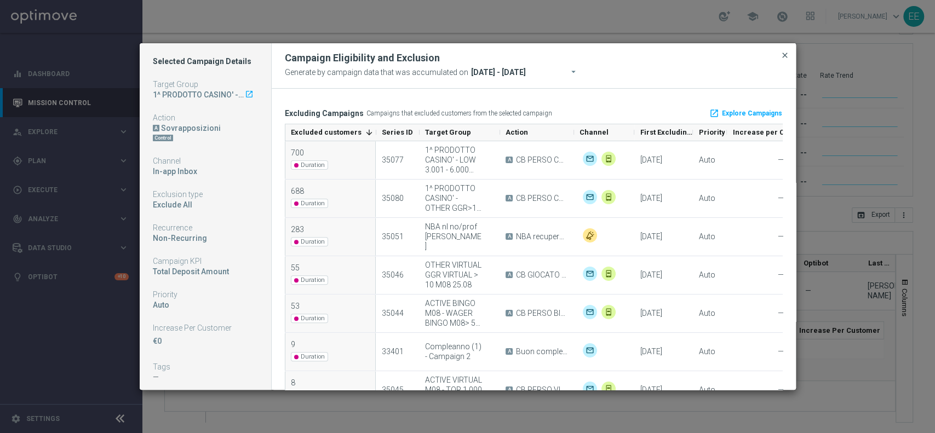
click at [786, 54] on span "close" at bounding box center [784, 55] width 9 height 9
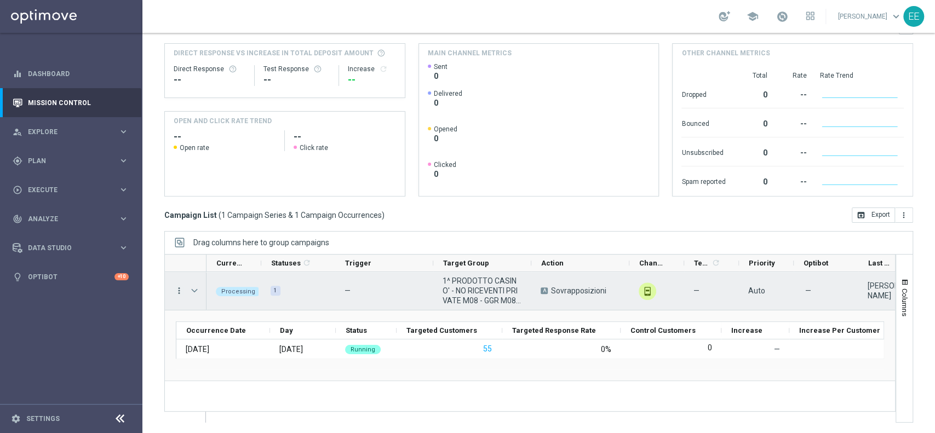
click at [176, 290] on icon "more_vert" at bounding box center [179, 291] width 10 height 10
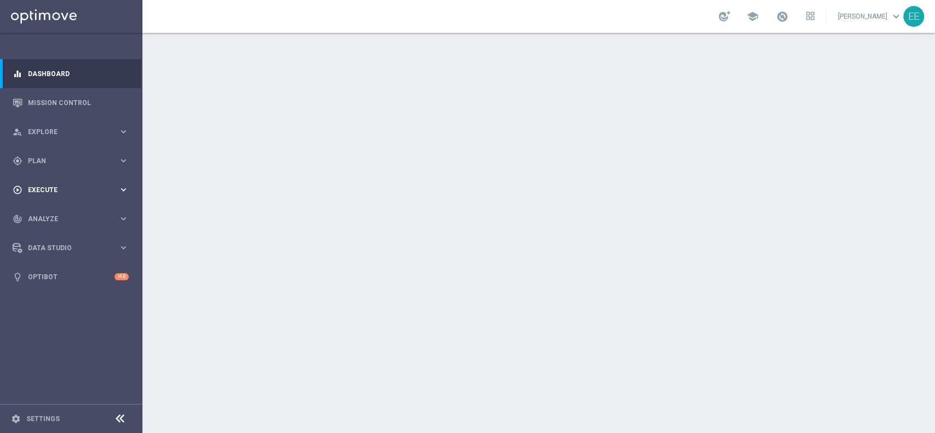
click at [70, 191] on span "Execute" at bounding box center [73, 190] width 90 height 7
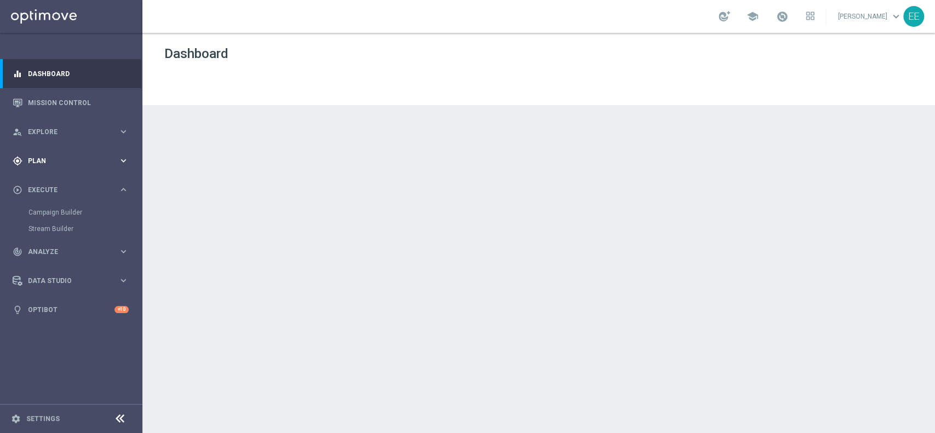
click at [51, 164] on div "gps_fixed Plan" at bounding box center [66, 161] width 106 height 10
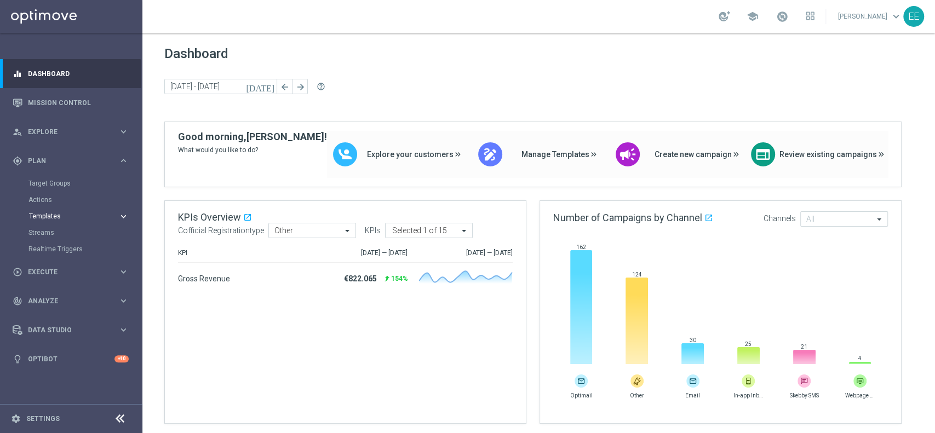
click at [51, 216] on span "Templates" at bounding box center [68, 216] width 78 height 7
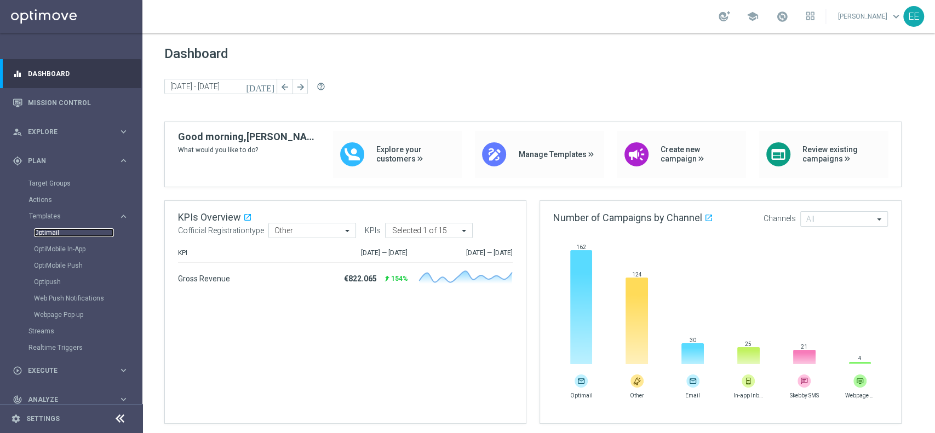
click at [46, 230] on link "Optimail" at bounding box center [74, 232] width 80 height 9
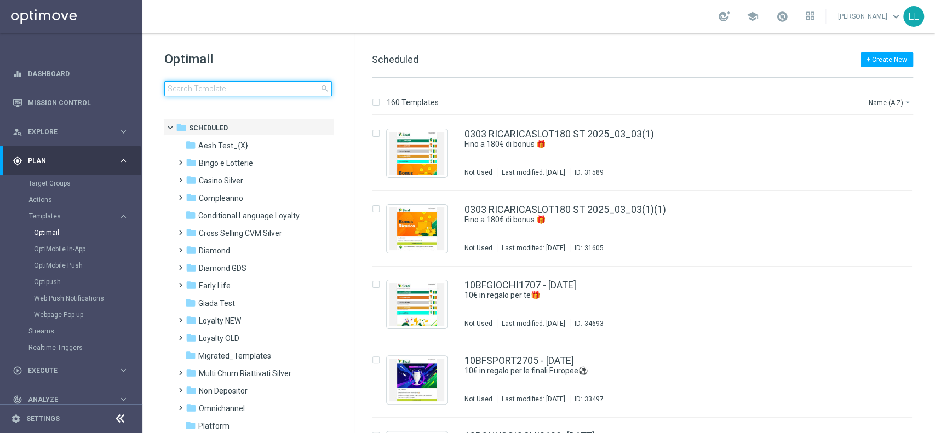
click at [202, 93] on input at bounding box center [248, 88] width 168 height 15
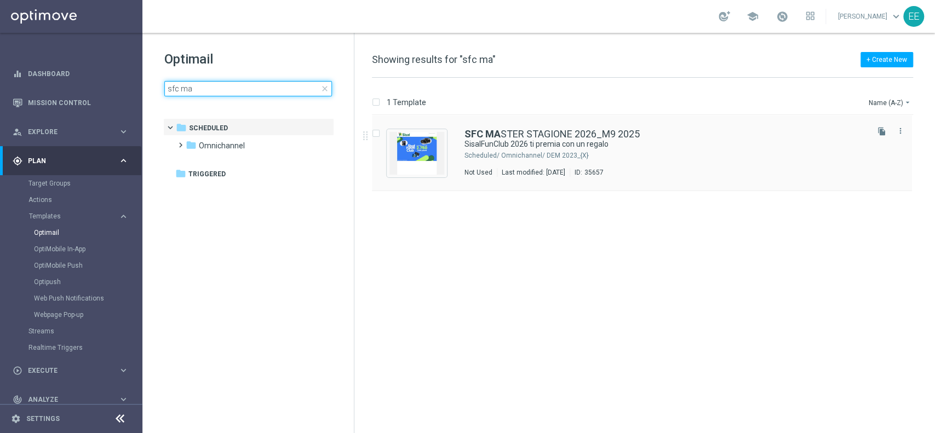
type input "sfc ma"
click at [428, 151] on img "Press SPACE to select this row." at bounding box center [416, 153] width 55 height 43
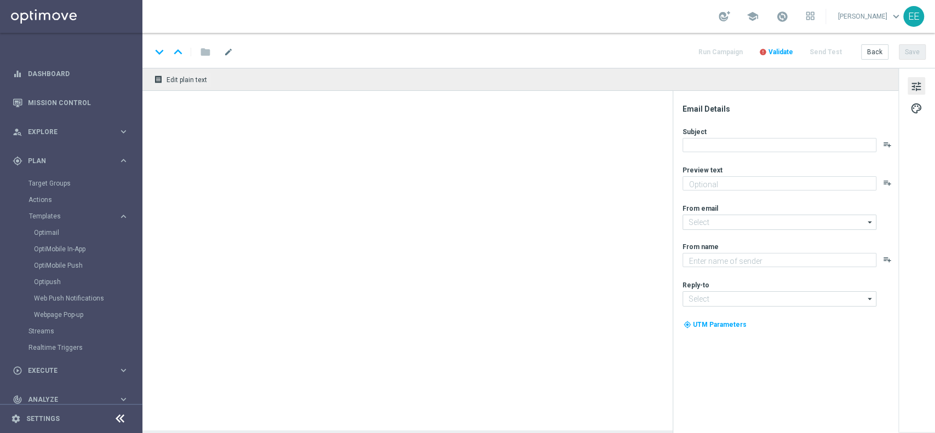
type textarea "La nuova stagione è iniziata!"
type input "newsletter@comunicazioni.sisal.it"
type textarea "Sisal"
type input "info@sisal.it"
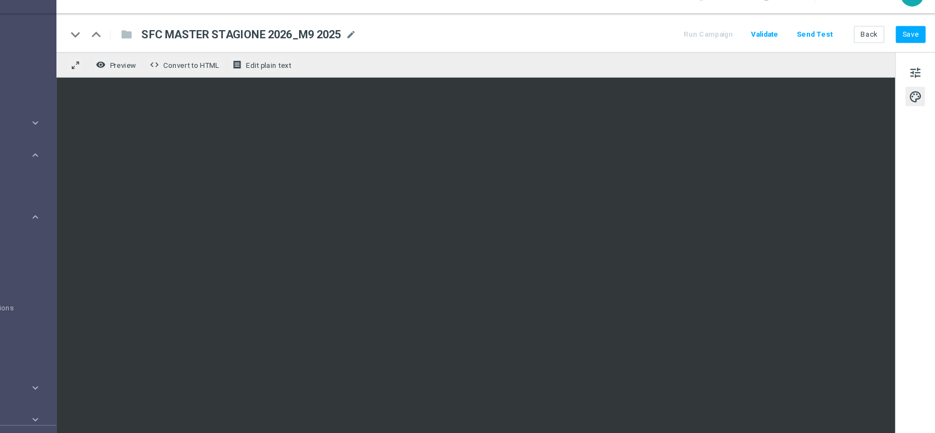
click at [831, 49] on button "Send Test" at bounding box center [826, 52] width 36 height 15
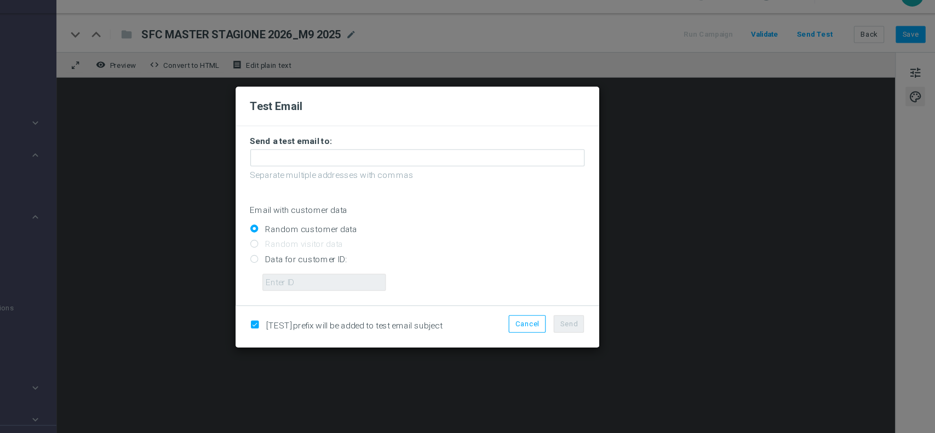
click at [392, 171] on form "Send a test email to: Separate multiple addresses with commas Email with custom…" at bounding box center [467, 213] width 301 height 140
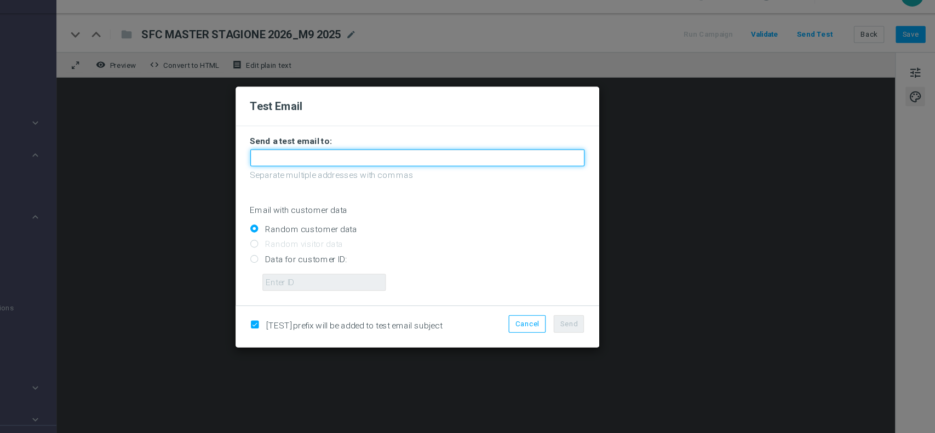
click at [387, 162] on input "text" at bounding box center [467, 163] width 301 height 15
paste input "rica.pronat@sisal.it"
type input "federica.pronat@sisal.it"
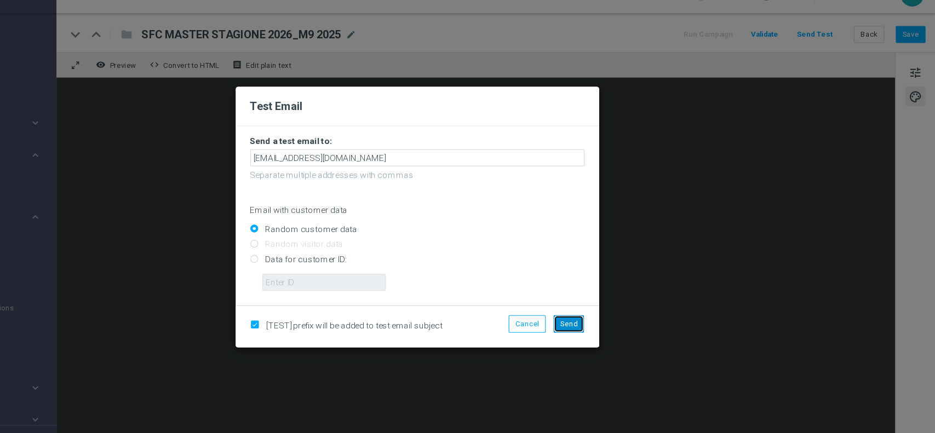
click at [611, 310] on span "Send" at bounding box center [603, 313] width 15 height 8
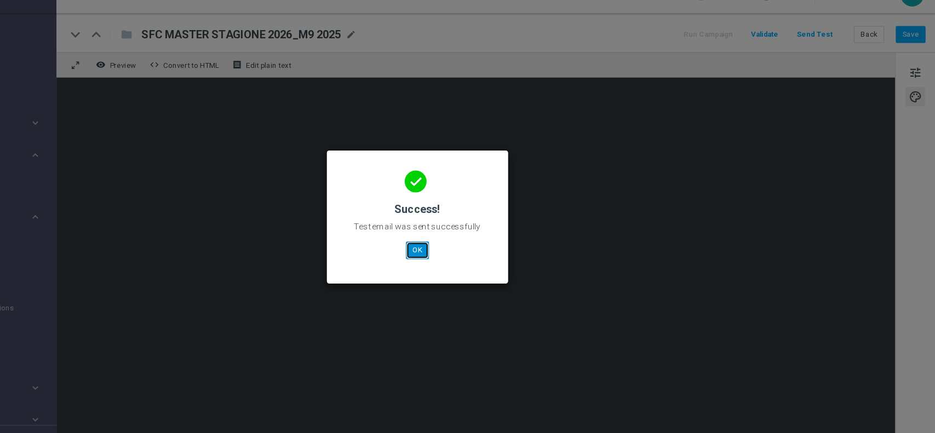
click at [468, 244] on button "OK" at bounding box center [467, 246] width 21 height 15
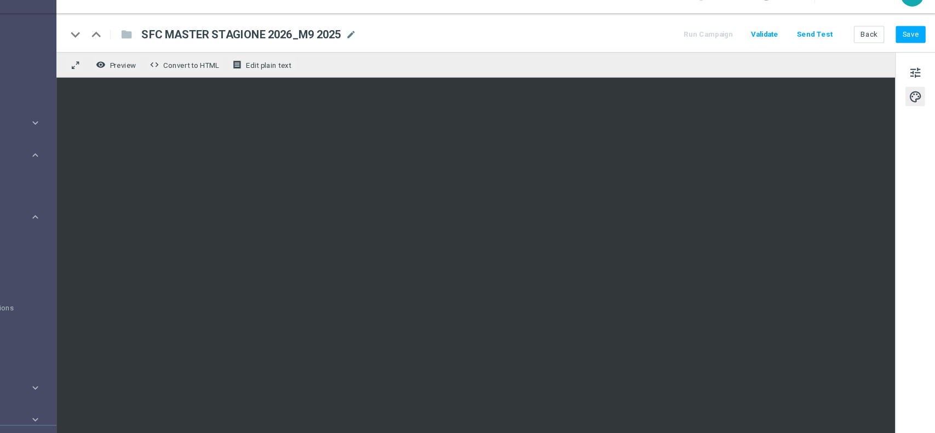
click at [835, 49] on button "Send Test" at bounding box center [826, 52] width 36 height 15
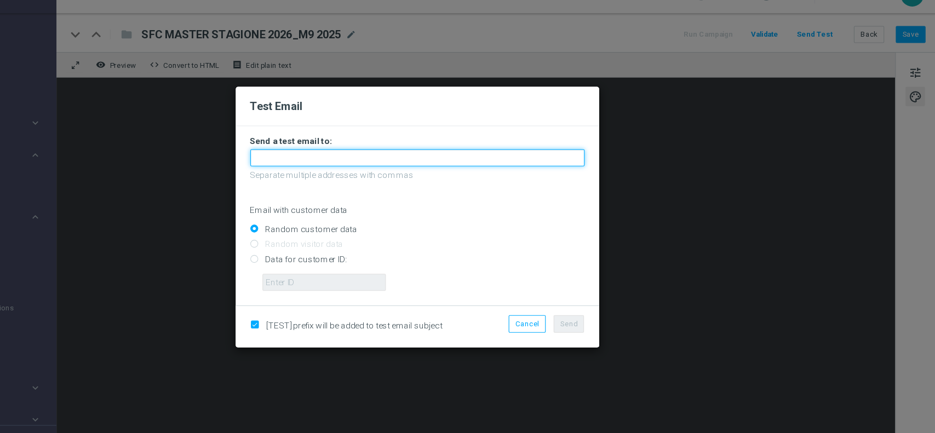
click at [424, 162] on input "text" at bounding box center [467, 163] width 301 height 15
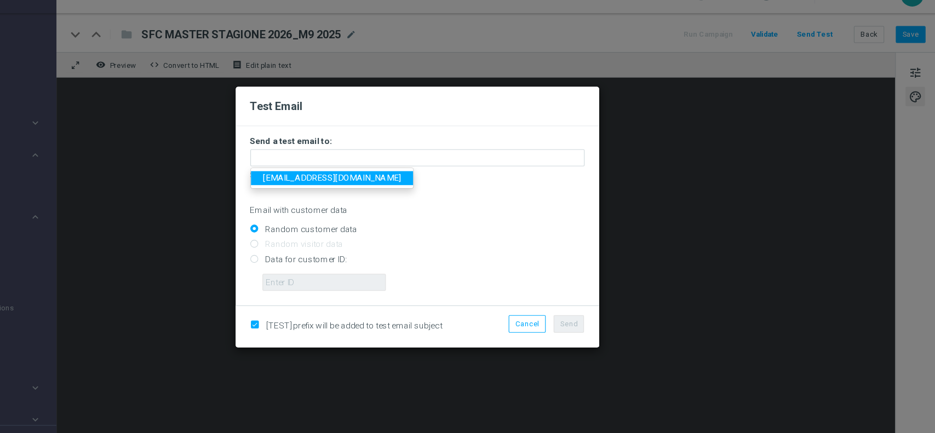
click at [381, 181] on span "federica.pronat@sisal.it" at bounding box center [391, 181] width 124 height 9
type input "federica.pronat@sisal.it"
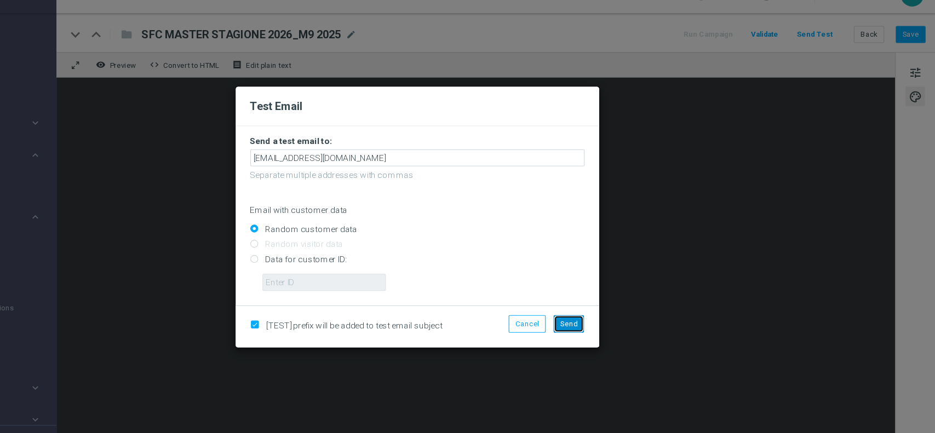
click at [597, 305] on button "Send" at bounding box center [603, 312] width 27 height 15
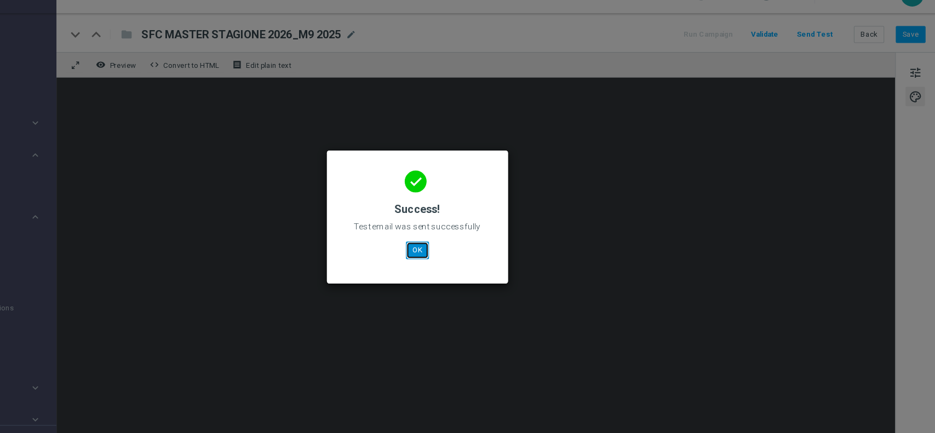
click at [463, 242] on button "OK" at bounding box center [467, 246] width 21 height 15
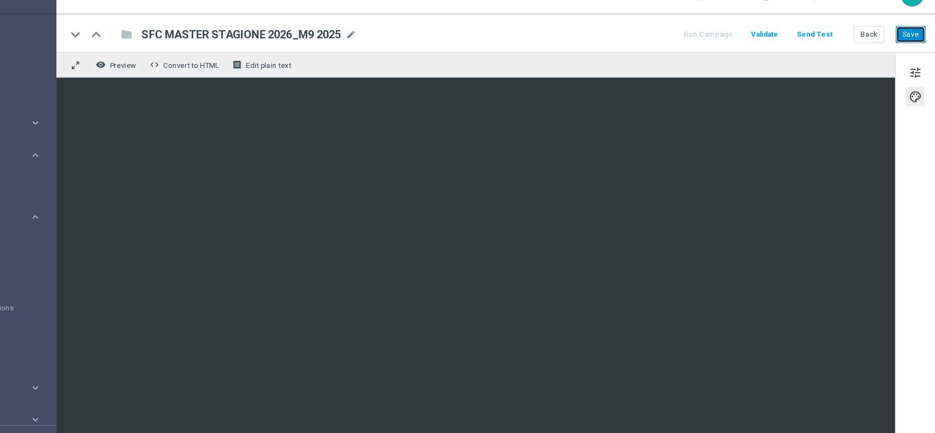
click at [914, 52] on button "Save" at bounding box center [912, 51] width 27 height 15
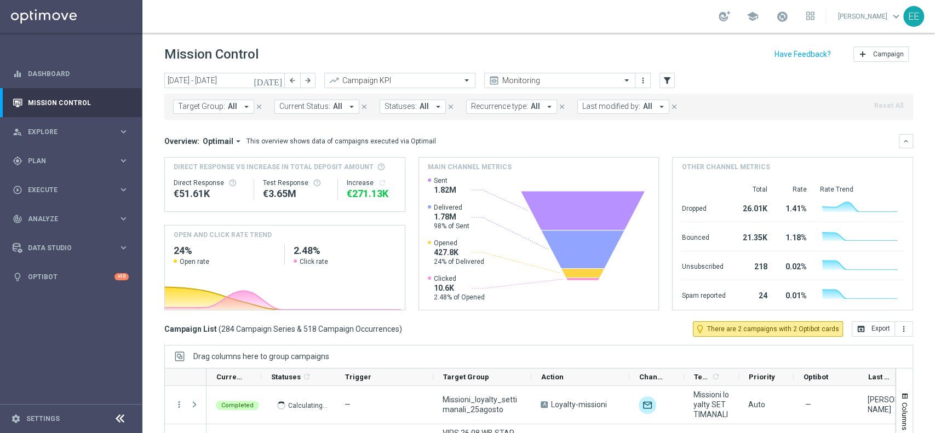
click at [601, 112] on button "Last modified by: All arrow_drop_down" at bounding box center [623, 107] width 92 height 14
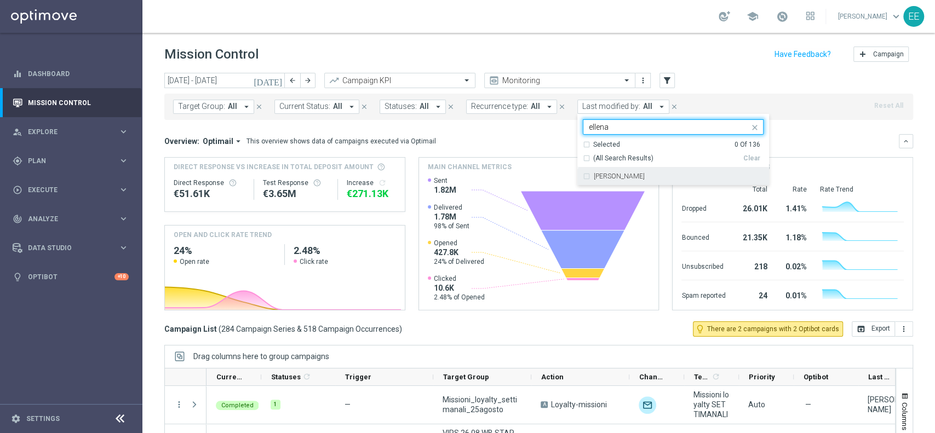
click at [635, 169] on div "[PERSON_NAME]" at bounding box center [673, 177] width 181 height 18
type input "ellena"
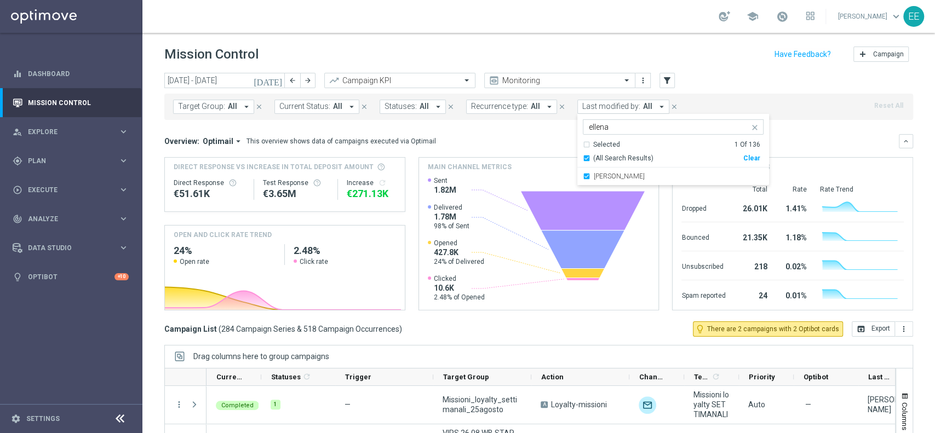
click at [708, 79] on div "[DATE] [DATE] - [DATE] arrow_back arrow_forward Campaign KPI trending_up Monito…" at bounding box center [538, 81] width 749 height 16
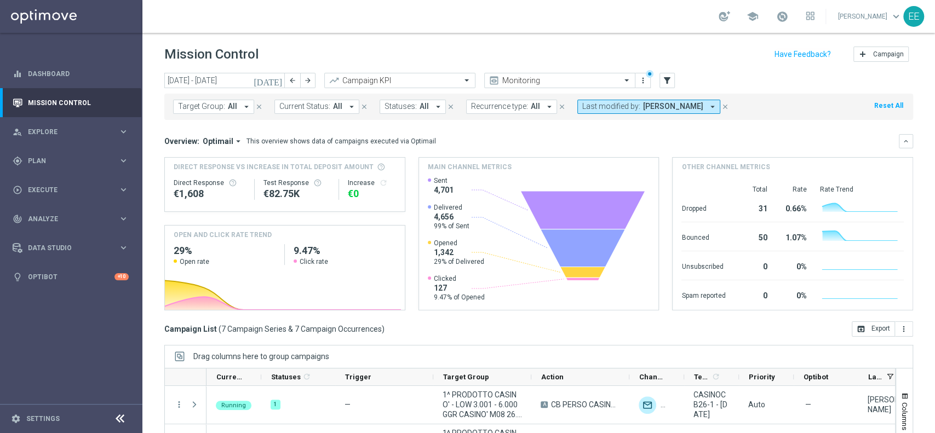
click at [278, 81] on icon "[DATE]" at bounding box center [269, 81] width 30 height 10
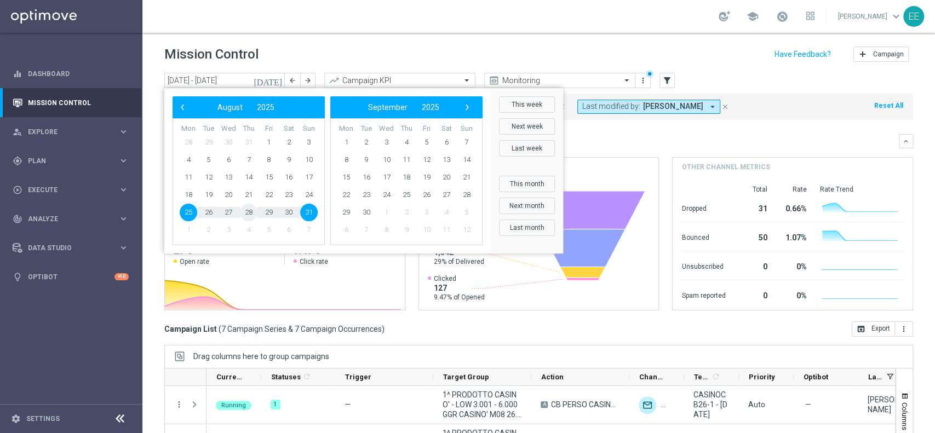
click at [248, 216] on span "28" at bounding box center [249, 213] width 18 height 18
click at [311, 220] on span "31" at bounding box center [309, 213] width 18 height 18
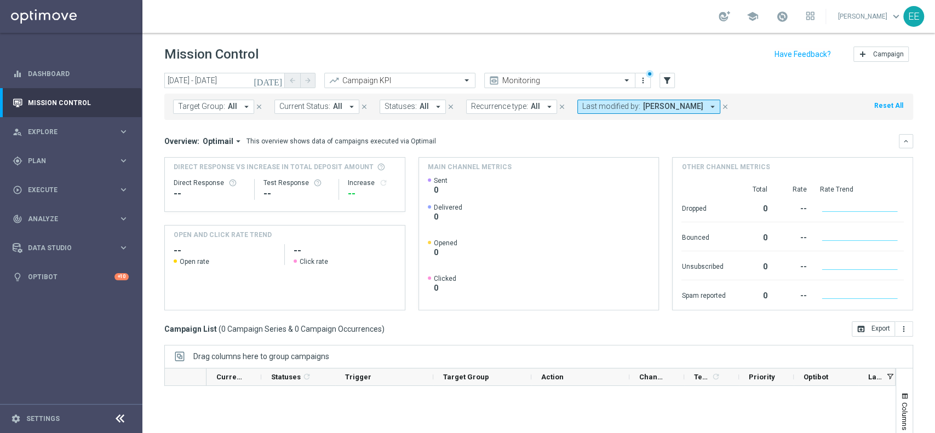
click at [273, 81] on icon "[DATE]" at bounding box center [269, 81] width 30 height 10
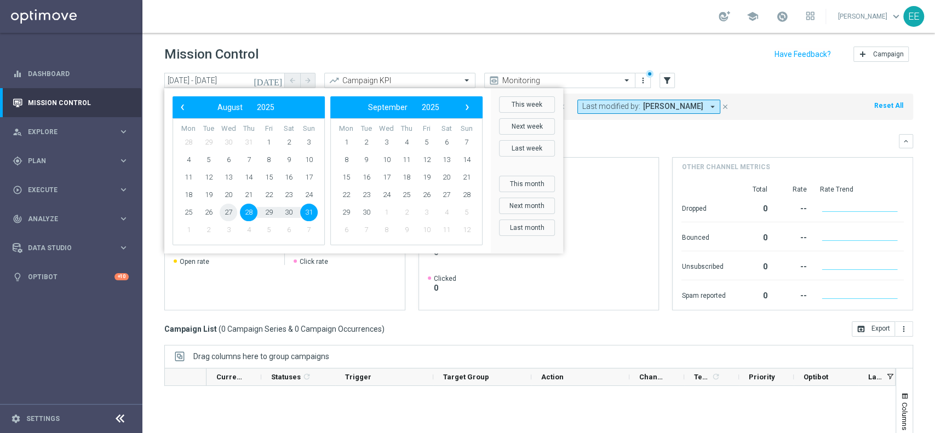
click at [232, 209] on span "27" at bounding box center [229, 213] width 18 height 18
click at [305, 210] on span "31" at bounding box center [309, 213] width 18 height 18
type input "[DATE] - [DATE]"
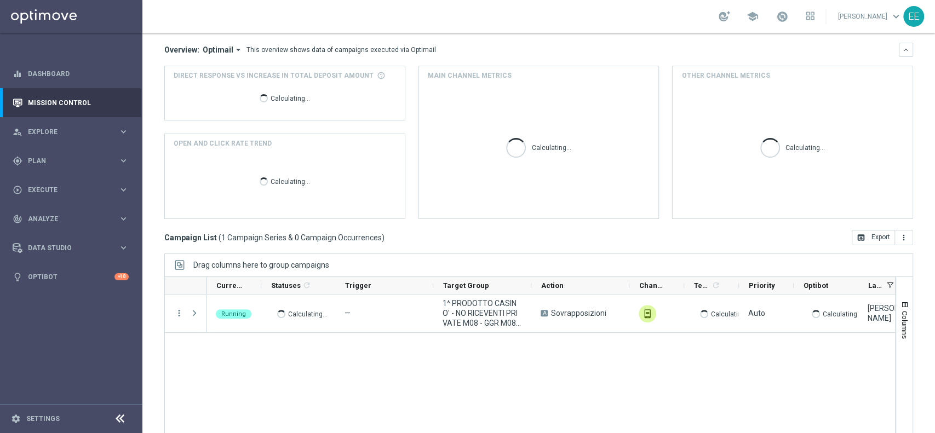
scroll to position [102, 0]
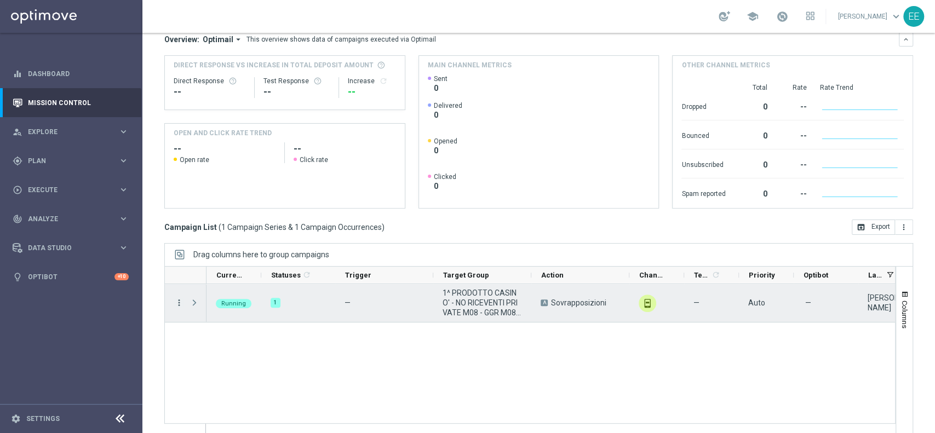
click at [180, 303] on icon "more_vert" at bounding box center [179, 303] width 10 height 10
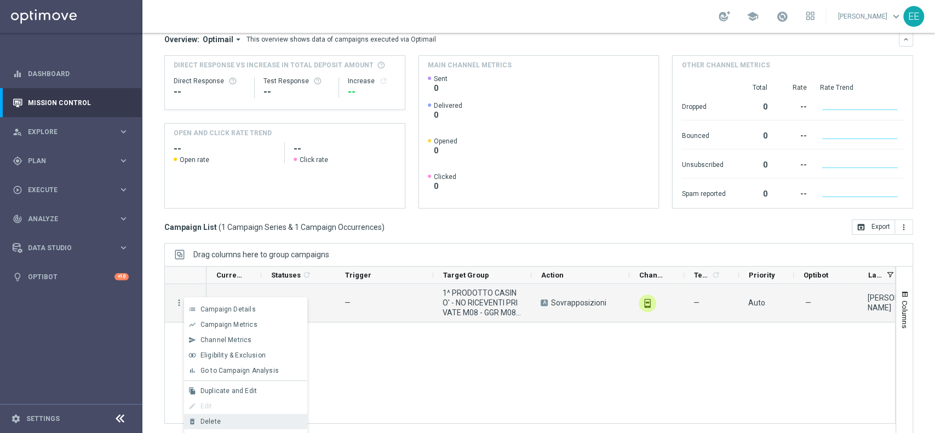
click at [251, 423] on div "Delete" at bounding box center [251, 422] width 102 height 8
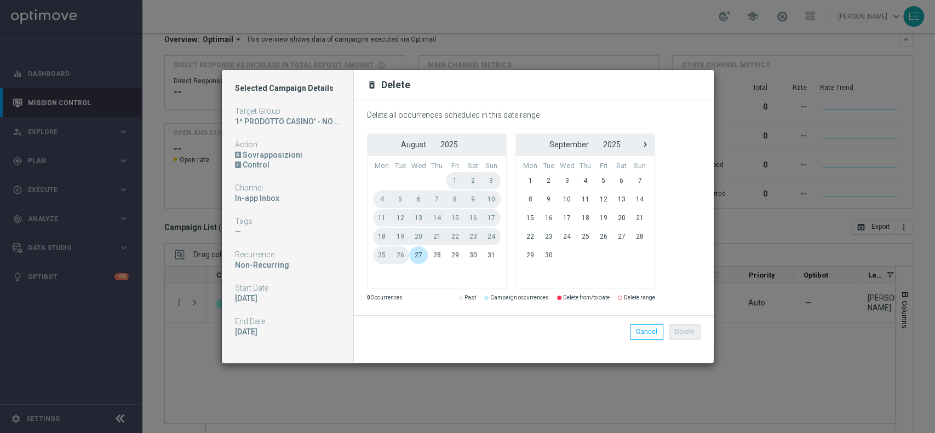
click at [417, 252] on span "27" at bounding box center [418, 255] width 19 height 18
click at [484, 257] on span "31" at bounding box center [491, 255] width 18 height 18
click at [684, 325] on button "Delete" at bounding box center [685, 331] width 32 height 15
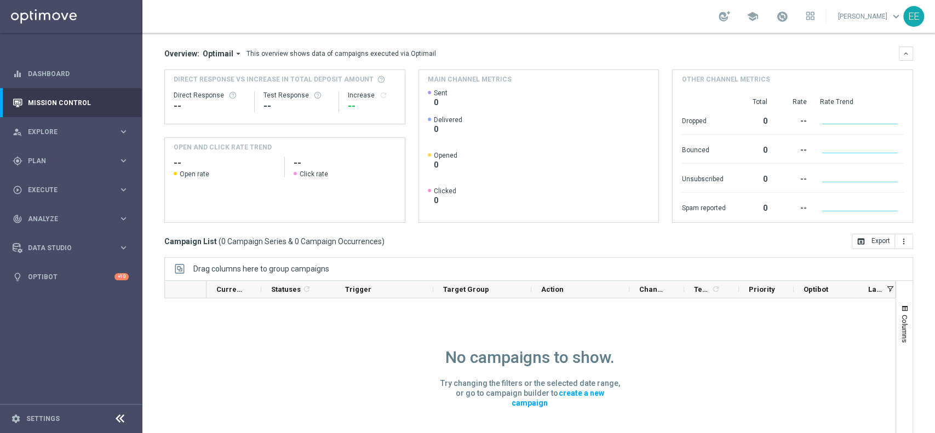
scroll to position [0, 0]
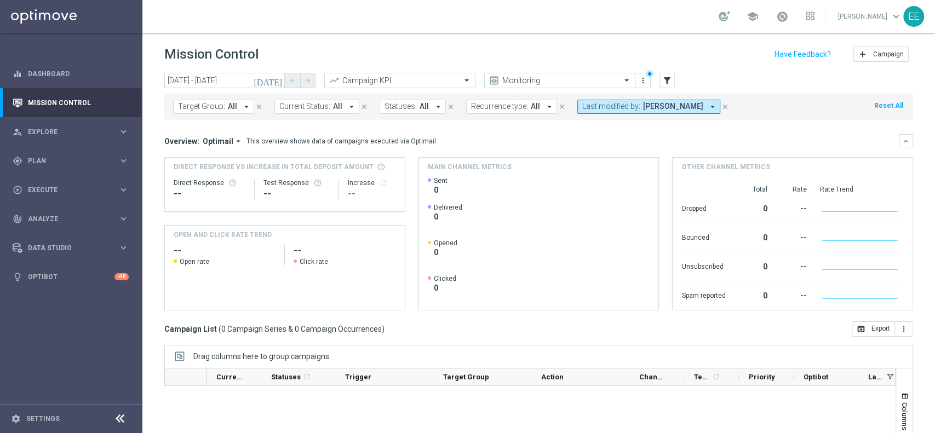
click at [721, 107] on icon "close" at bounding box center [725, 107] width 8 height 8
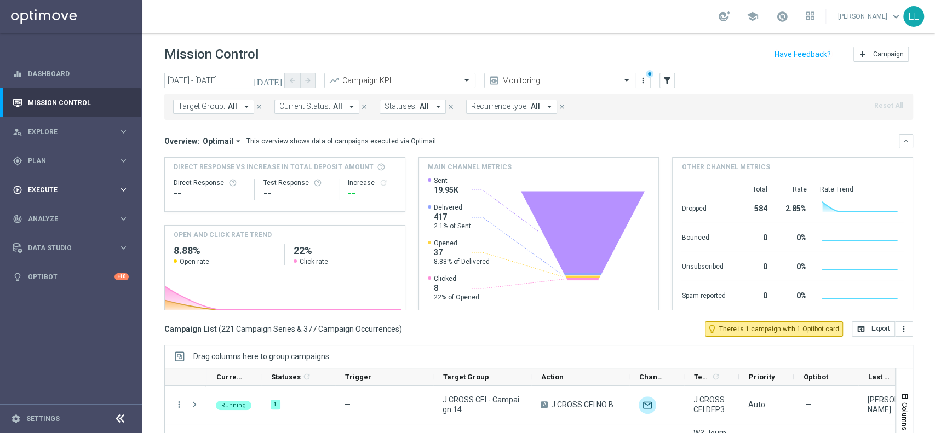
click at [41, 194] on div "play_circle_outline Execute" at bounding box center [66, 190] width 106 height 10
click at [67, 212] on link "Campaign Builder" at bounding box center [70, 212] width 85 height 9
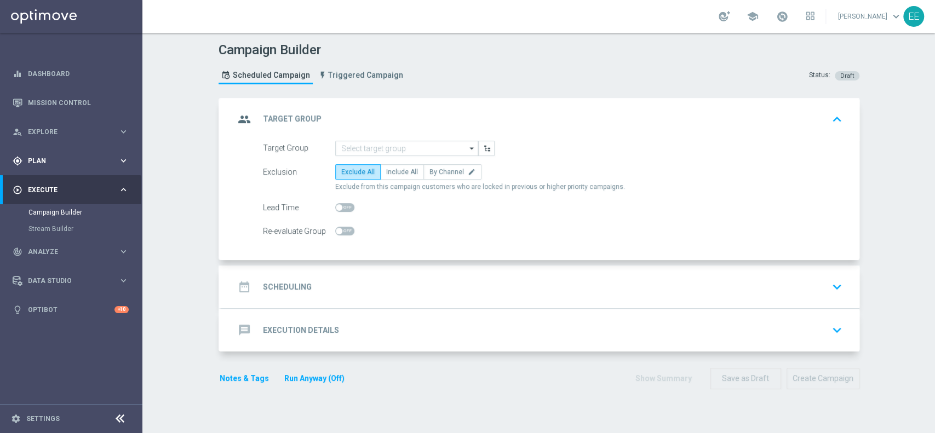
click at [56, 156] on div "gps_fixed Plan" at bounding box center [66, 161] width 106 height 10
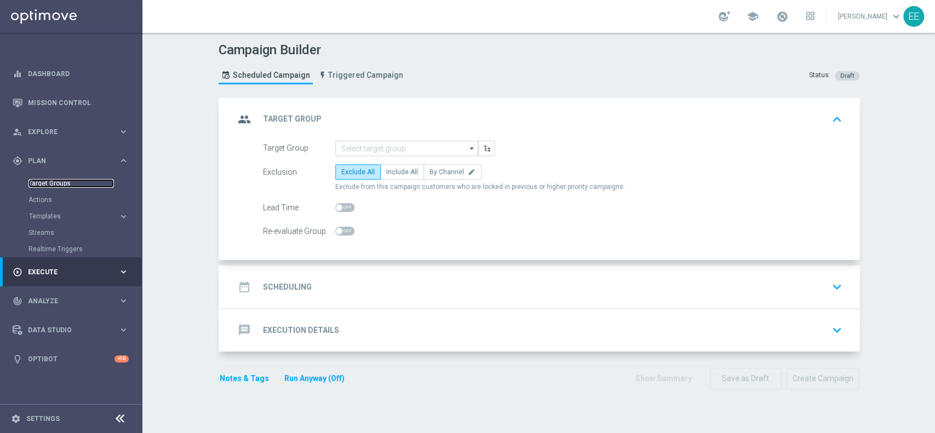
click at [49, 185] on link "Target Groups" at bounding box center [70, 183] width 85 height 9
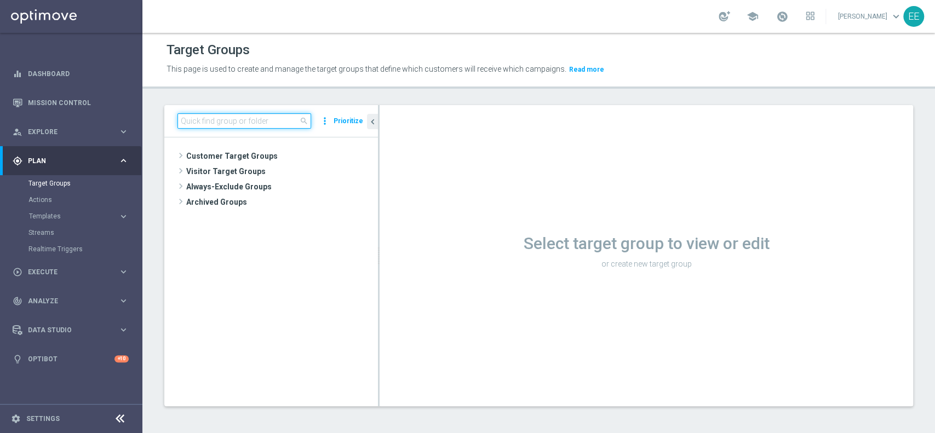
click at [221, 123] on input at bounding box center [244, 120] width 134 height 15
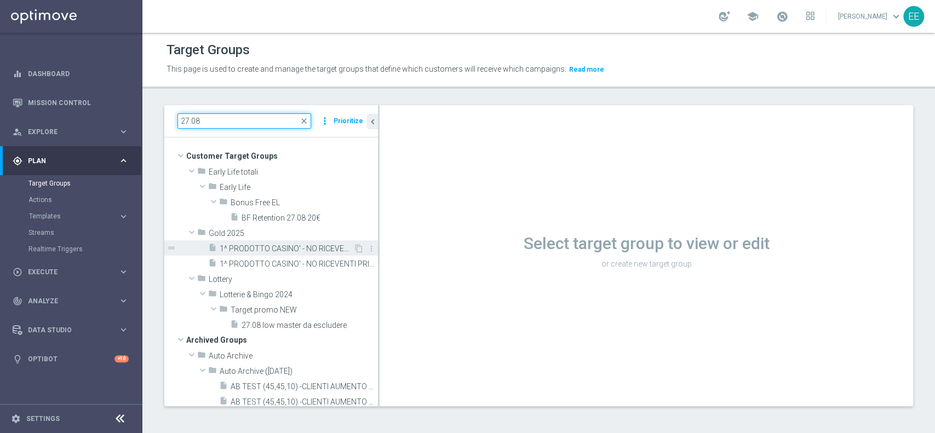
scroll to position [21, 0]
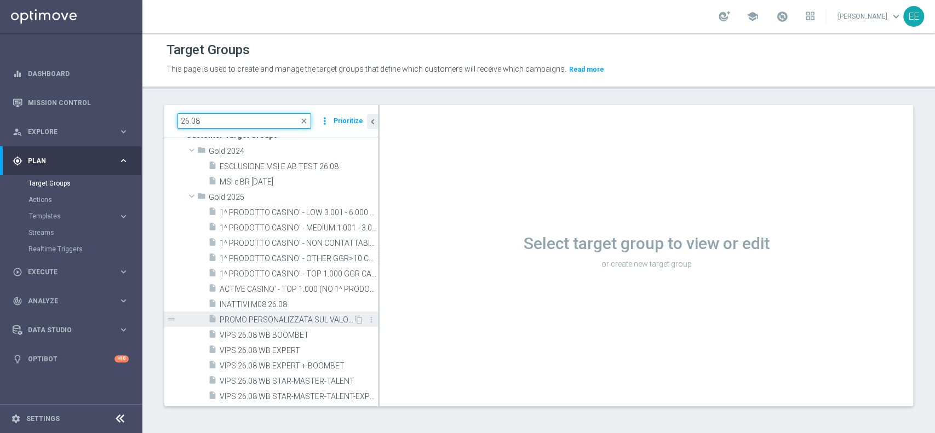
type input "26.08"
click at [307, 322] on span "PROMO PERSONALIZZATA SUL VALORE DI SP TRA 1.300 E 1.500 - CONTATTABILI E NON (P…" at bounding box center [287, 319] width 134 height 9
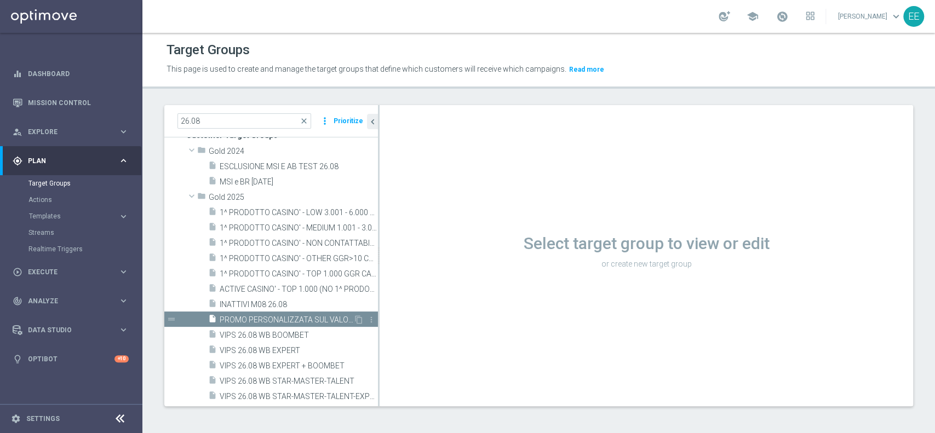
click at [284, 323] on span "PROMO PERSONALIZZATA SUL VALORE DI SP TRA 1.300 E 1.500 - CONTATTABILI E NON (P…" at bounding box center [287, 319] width 134 height 9
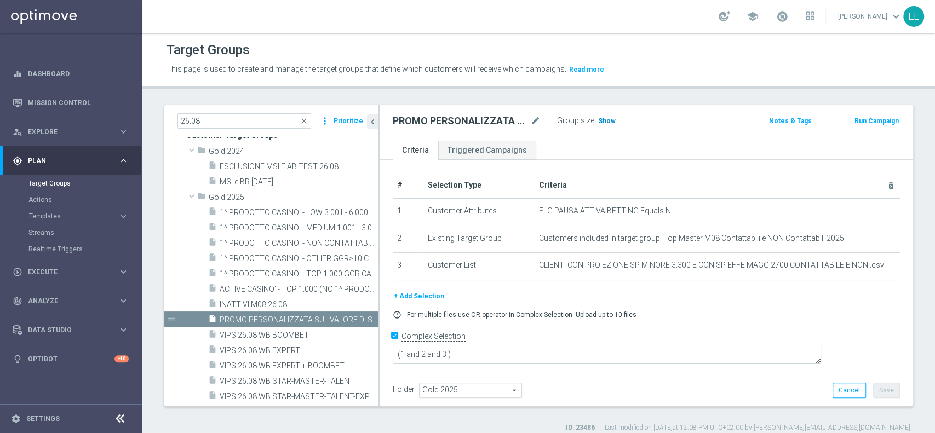
click at [604, 120] on span "Show" at bounding box center [607, 121] width 18 height 8
click at [237, 120] on input "26.08" at bounding box center [244, 120] width 134 height 15
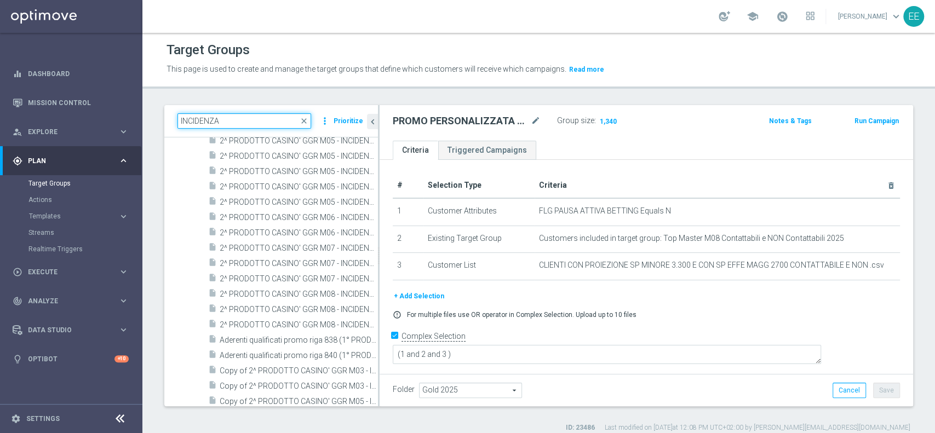
scroll to position [352, 0]
type input "INCIDENZA"
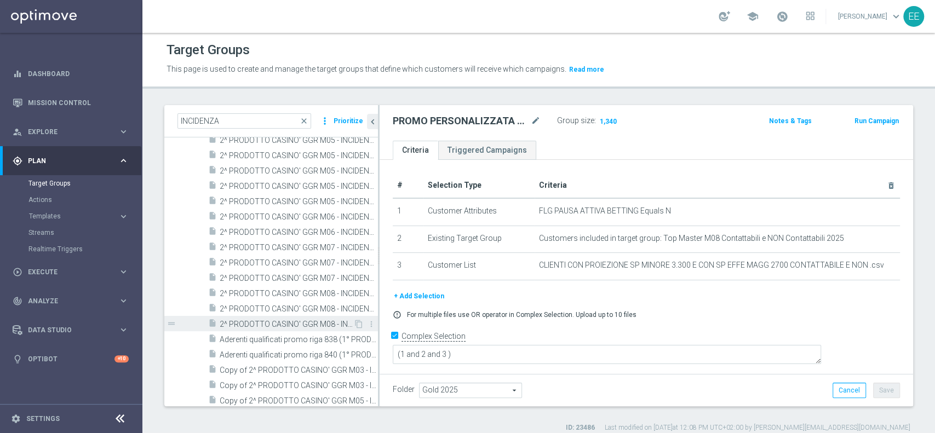
click at [265, 322] on span "2^ PRODOTTO CASINO' GGR M08 - INCIDENZA GGR CASINO' M08 > 20% GGR M08 11.08" at bounding box center [287, 324] width 134 height 9
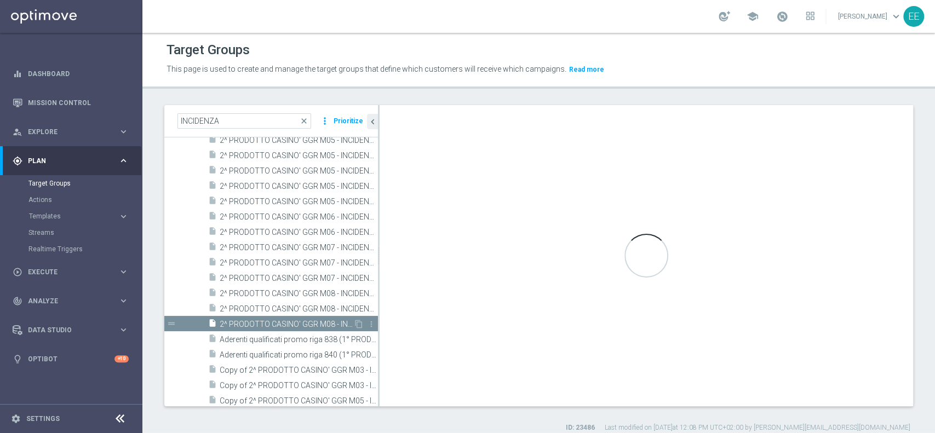
type textarea "(1 AND 2 AND 3 AND 4 and 6 and 7 and 8) OR 5"
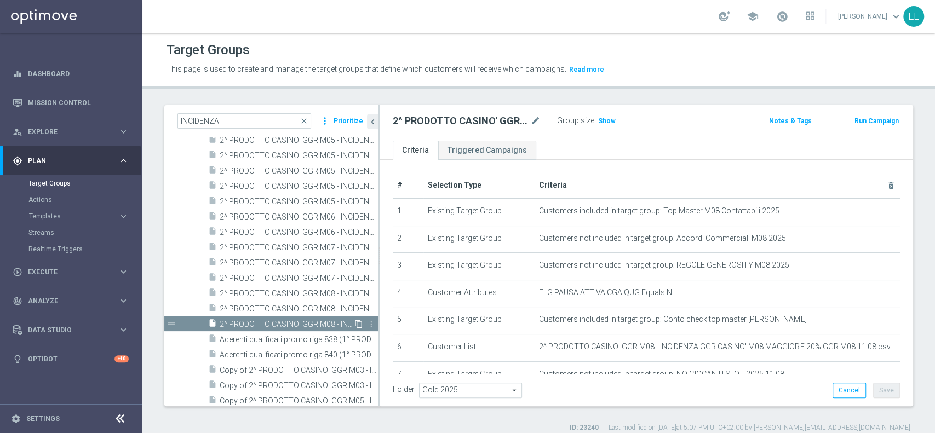
click at [354, 321] on icon "content_copy" at bounding box center [358, 324] width 9 height 9
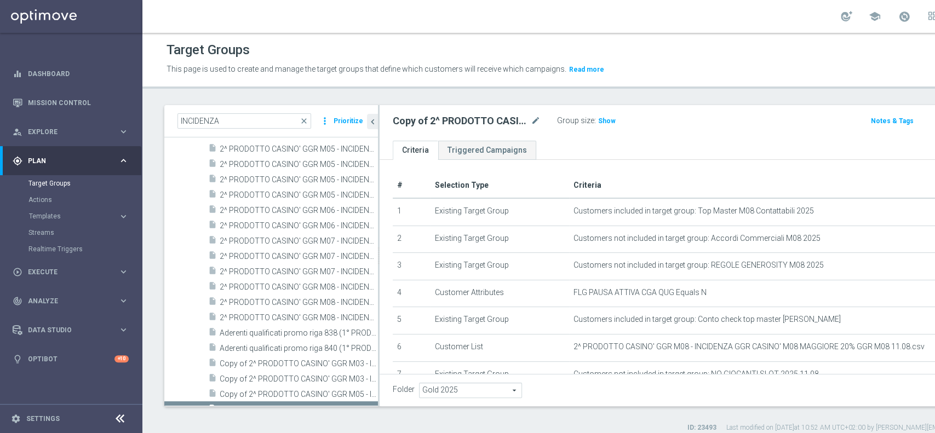
scroll to position [435, 0]
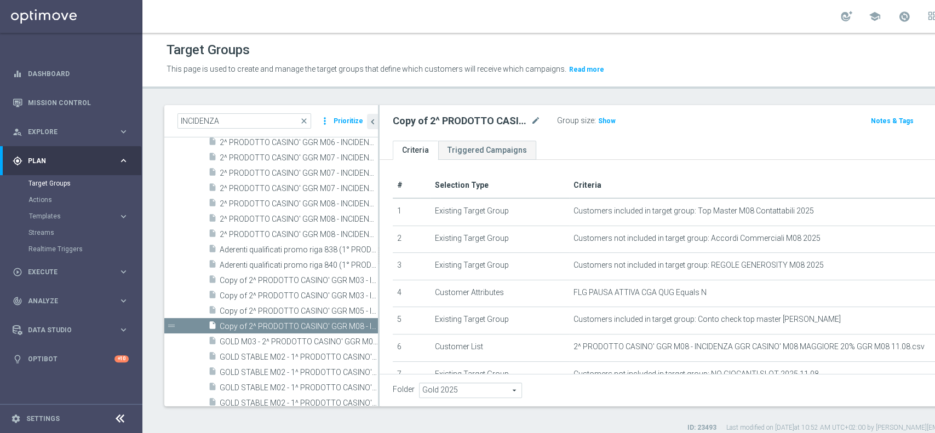
click at [530, 120] on div "Copy of 2^ PRODOTTO CASINO' GGR M08 - INCIDENZA GGR CASINO' M08 > 20% GGR M08 1…" at bounding box center [467, 120] width 148 height 13
click at [282, 328] on span "Copy of 2^ PRODOTTO CASINO' GGR M08 - INCIDENZA GGR CASINO' M08 > 20% GGR M08 1…" at bounding box center [287, 326] width 134 height 9
click at [532, 123] on icon "mode_edit" at bounding box center [536, 120] width 10 height 13
type input "2^ PRODOTTO CASINO' GGR M08 - INCIDENZA GGR CASINO' M08 > 20% GGR M08 27.08"
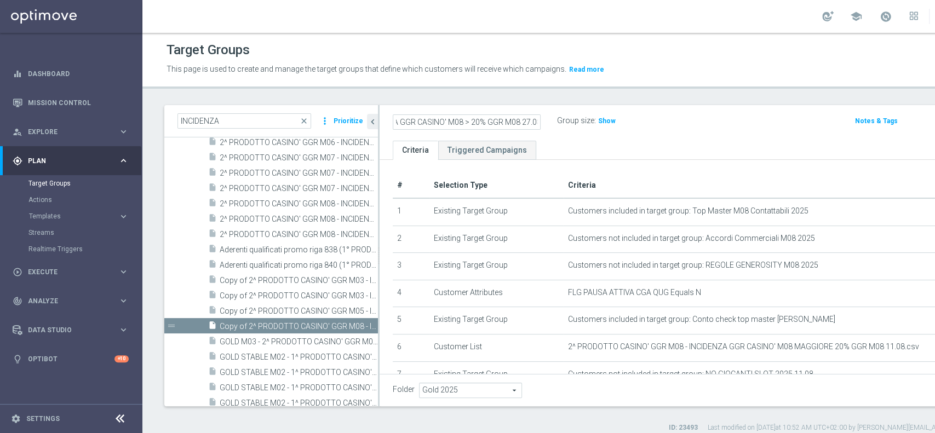
scroll to position [0, 0]
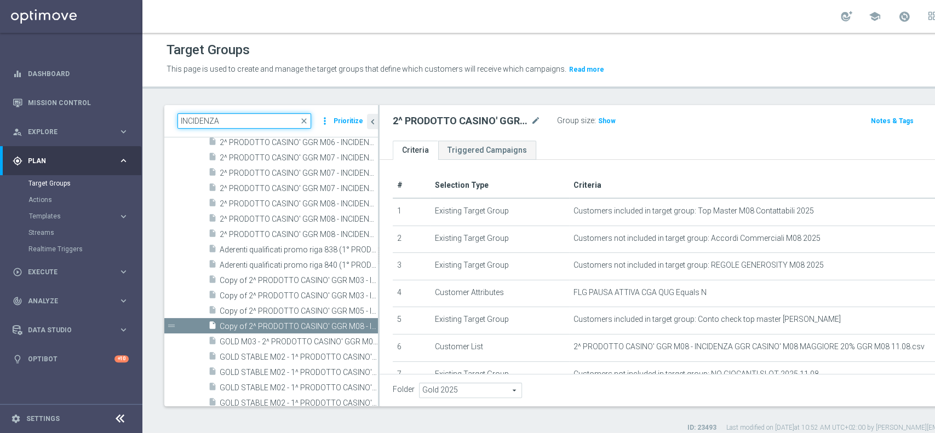
click at [265, 124] on input "INCIDENZA" at bounding box center [244, 120] width 134 height 15
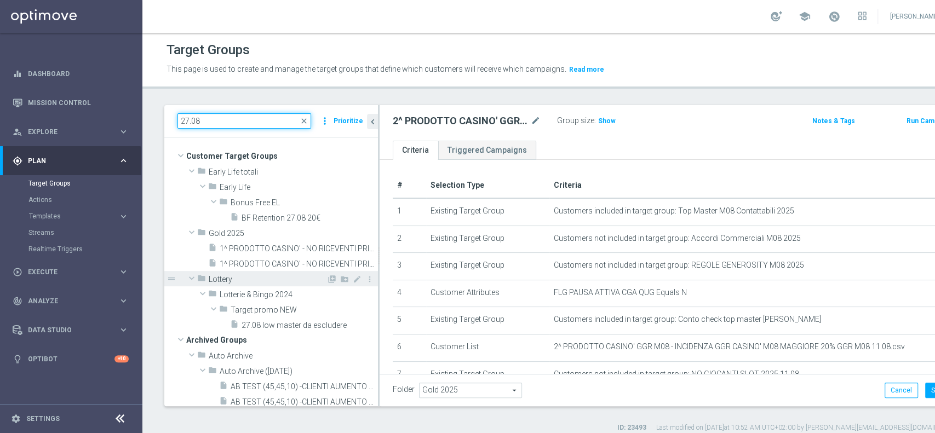
scroll to position [21, 0]
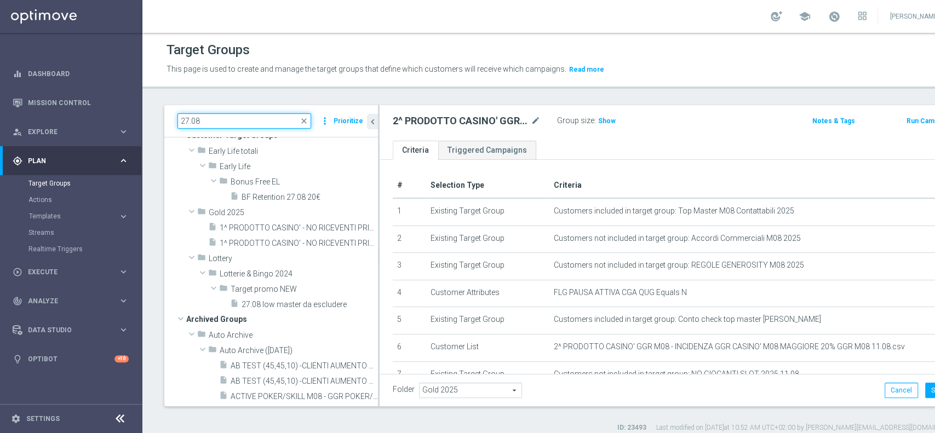
click at [240, 115] on input "27.08" at bounding box center [244, 120] width 134 height 15
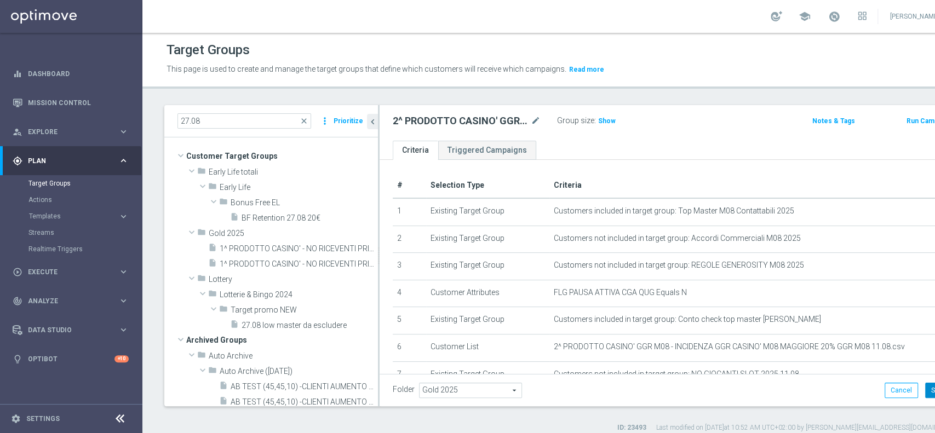
click at [925, 397] on button "Save" at bounding box center [938, 390] width 27 height 15
click at [221, 121] on input "27.08" at bounding box center [244, 120] width 134 height 15
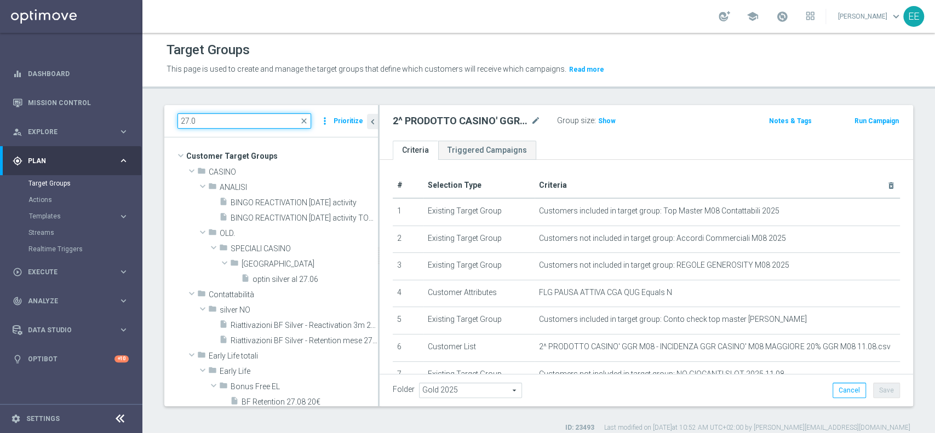
type input "27.08"
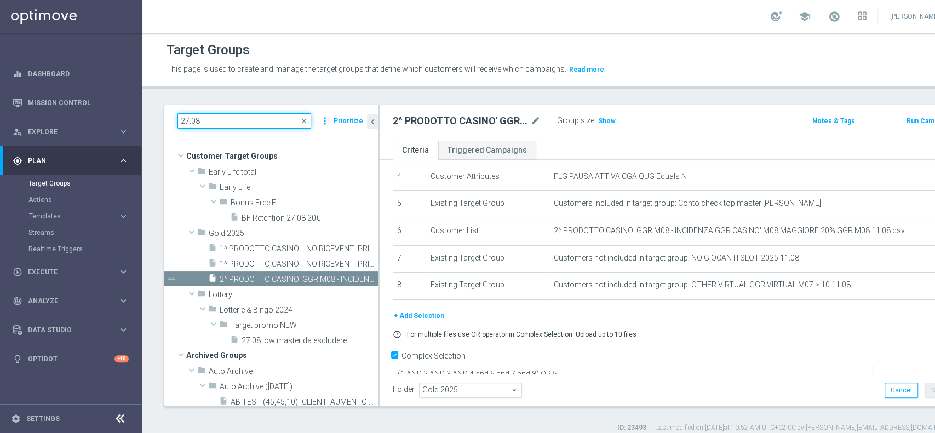
scroll to position [117, 0]
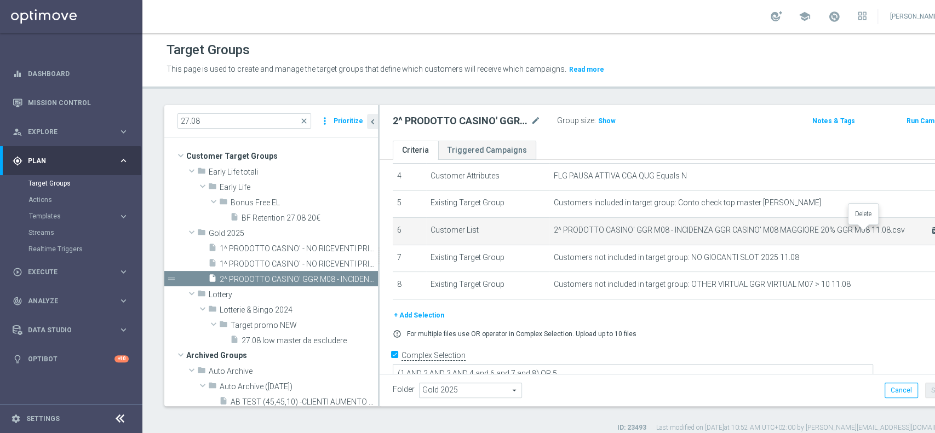
click at [929, 231] on icon "delete_forever" at bounding box center [933, 230] width 9 height 9
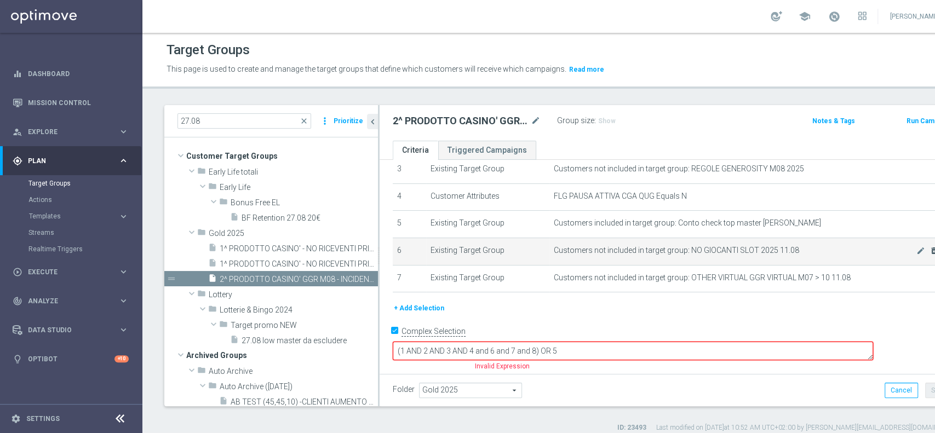
scroll to position [80, 0]
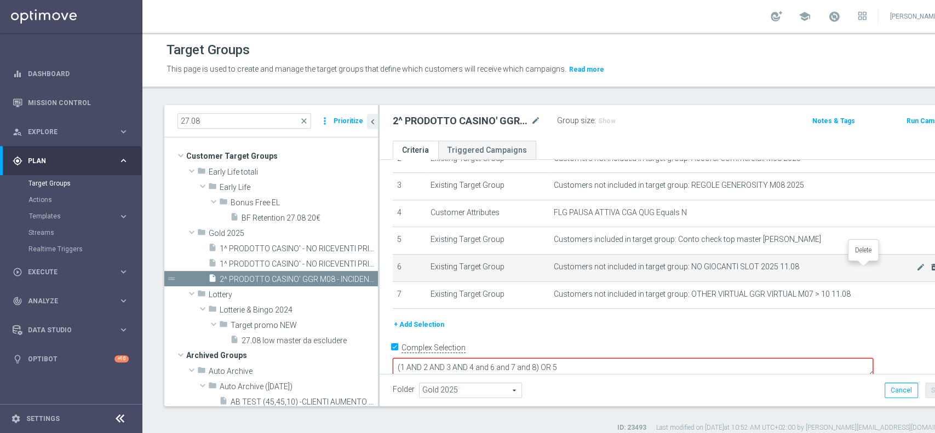
click at [929, 269] on icon "delete_forever" at bounding box center [933, 267] width 9 height 9
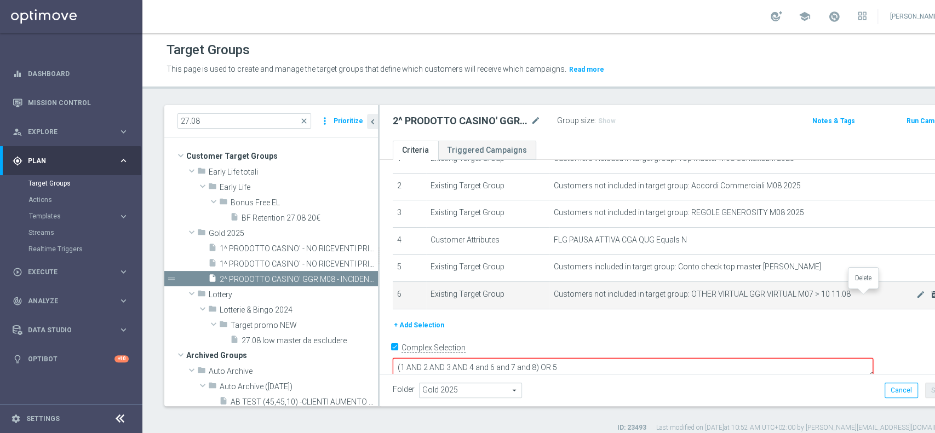
click at [929, 296] on icon "delete_forever" at bounding box center [933, 294] width 9 height 9
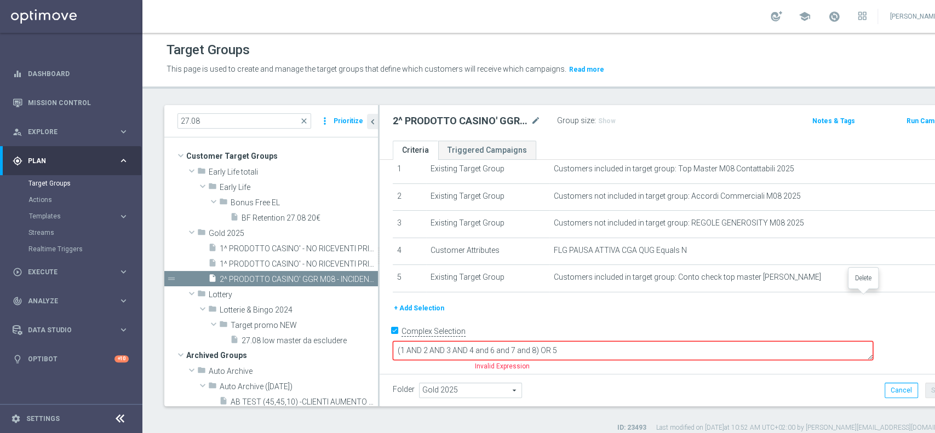
scroll to position [25, 0]
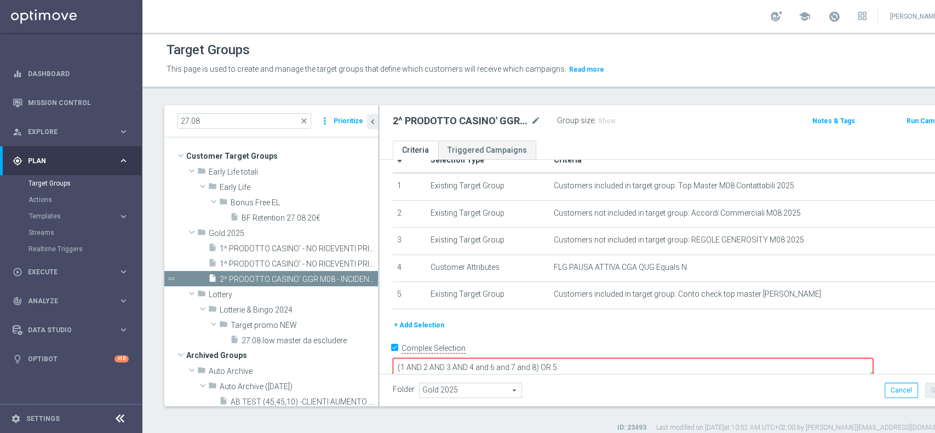
drag, startPoint x: 570, startPoint y: 348, endPoint x: 614, endPoint y: 348, distance: 44.4
click at [614, 358] on textarea "(1 AND 2 AND 3 AND 4 and 6 and 7 and 8) OR 5" at bounding box center [633, 367] width 480 height 19
click at [429, 323] on button "+ Add Selection" at bounding box center [419, 325] width 53 height 12
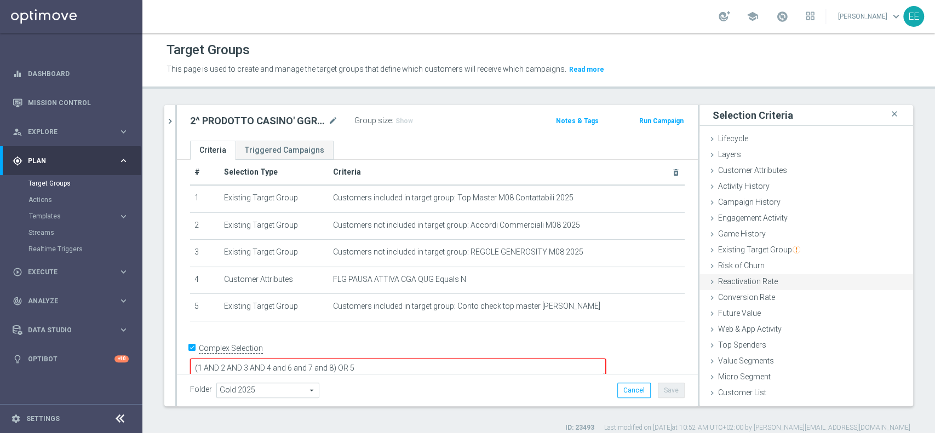
scroll to position [9, 0]
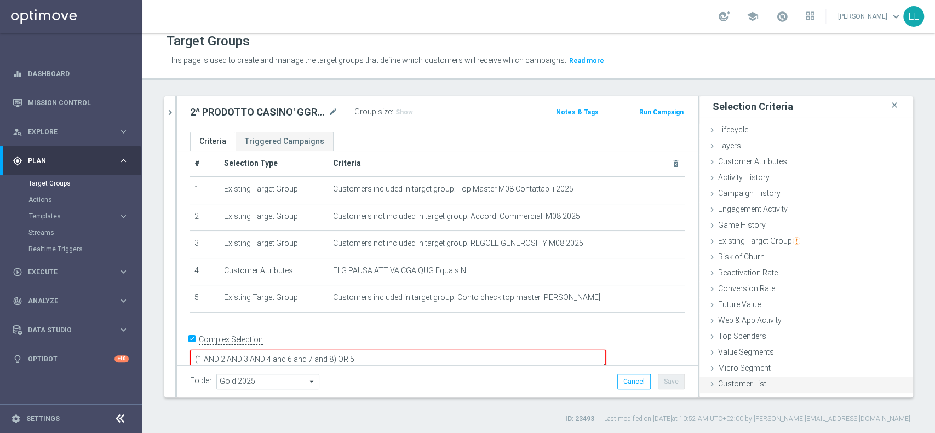
click at [769, 378] on div "Customer List done" at bounding box center [806, 385] width 214 height 16
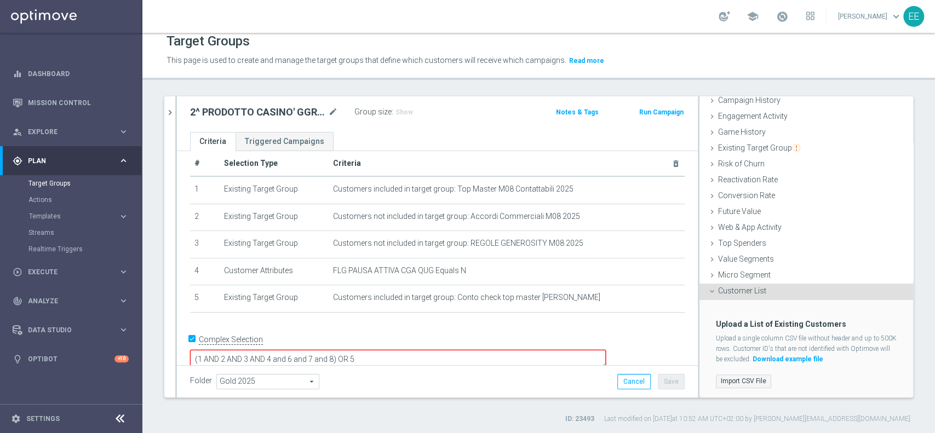
click at [728, 376] on label "Import CSV File" at bounding box center [743, 382] width 55 height 14
click at [0, 0] on input "Import CSV File" at bounding box center [0, 0] width 0 height 0
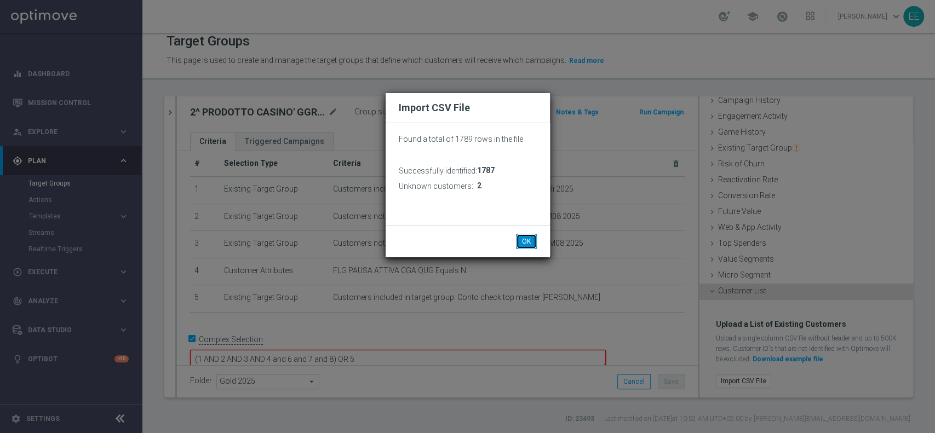
click at [529, 243] on button "OK" at bounding box center [526, 241] width 21 height 15
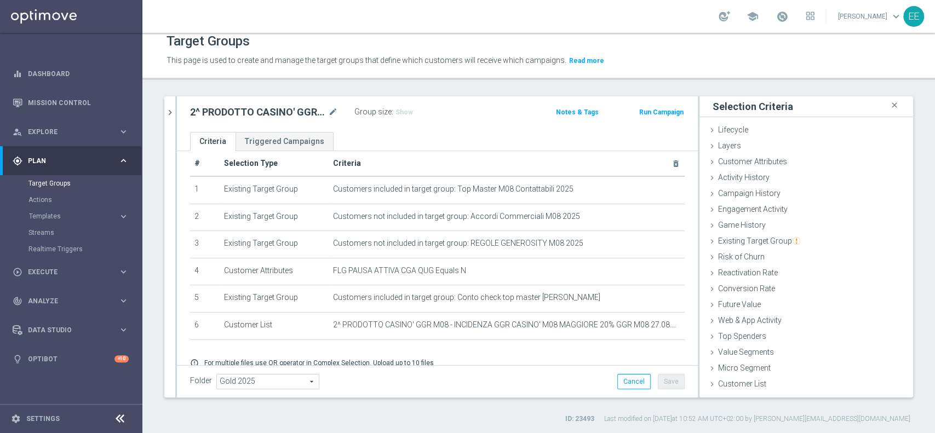
scroll to position [58, 0]
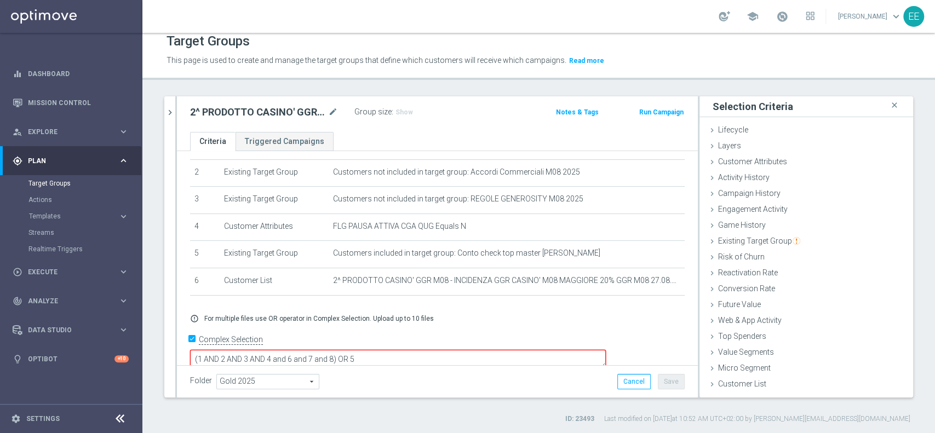
drag, startPoint x: 395, startPoint y: 339, endPoint x: 410, endPoint y: 344, distance: 16.1
click at [410, 350] on textarea "(1 AND 2 AND 3 AND 4 and 6 and 7 and 8) OR 5" at bounding box center [398, 359] width 416 height 19
type textarea "(1 AND 2 AND 3 AND 4 and 6 and 7) OR 5"
click at [755, 234] on div "Existing Target Group done" at bounding box center [806, 242] width 214 height 16
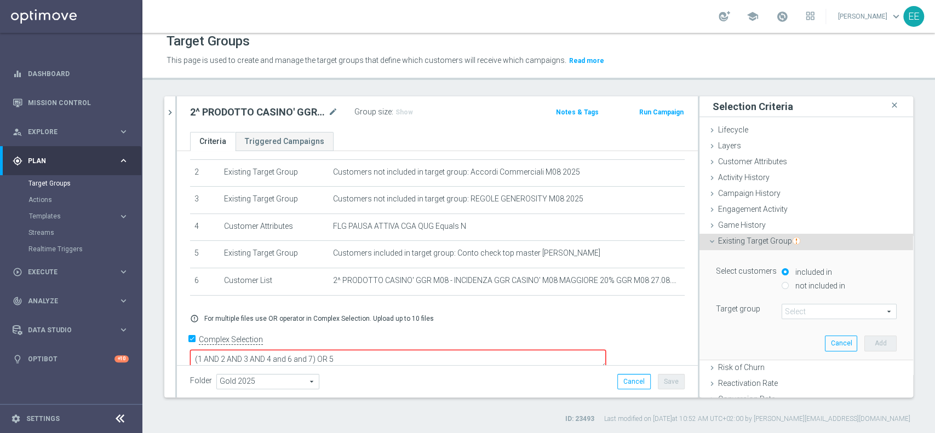
click at [806, 285] on label "not included in" at bounding box center [818, 286] width 53 height 10
click at [789, 285] on input "not included in" at bounding box center [785, 285] width 7 height 7
radio input "true"
click at [804, 310] on span at bounding box center [839, 312] width 114 height 14
click at [0, 0] on input "search" at bounding box center [0, 0] width 0 height 0
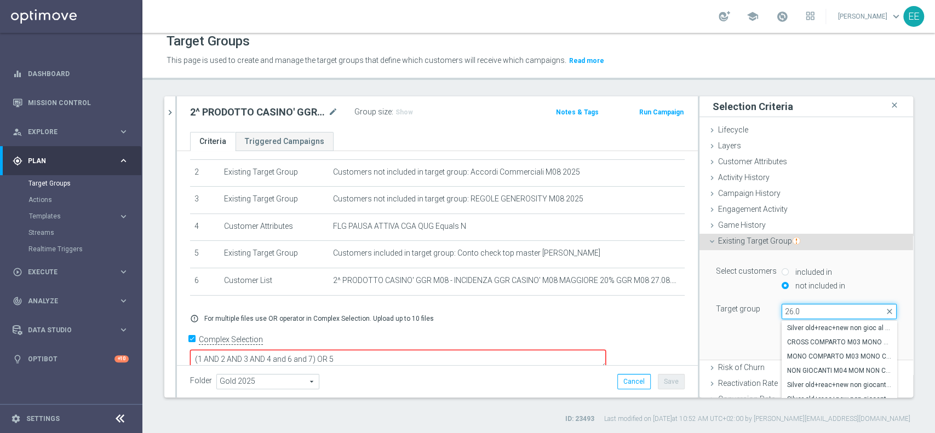
type input "26.08"
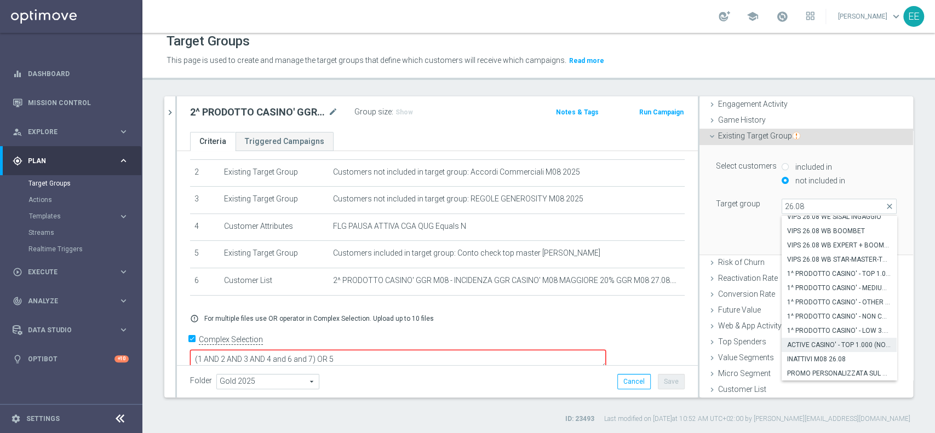
click at [800, 346] on span "ACTIVE CASINO' - TOP 1.000 (NO 1^ PRODOTTO CASINO' PER GGR M08) 26.08" at bounding box center [839, 345] width 104 height 9
type input "ACTIVE CASINO' - TOP 1.000 (NO 1^ PRODOTTO CASINO' PER GGR M08) 26.08"
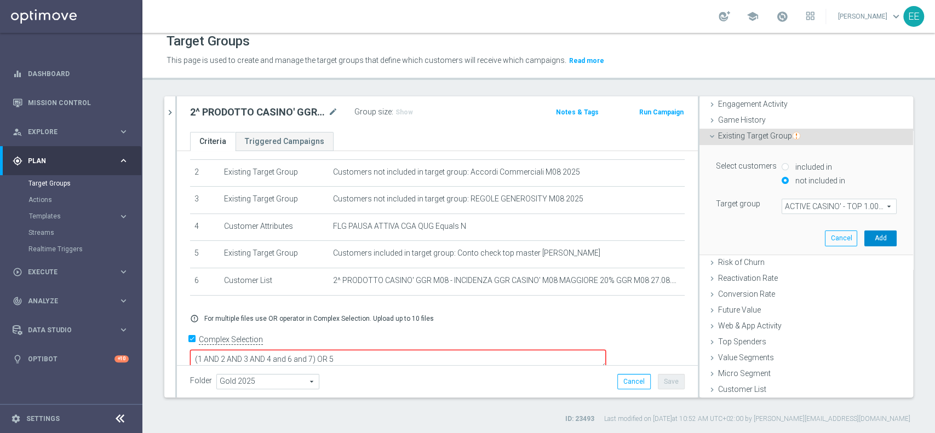
click at [868, 240] on button "Add" at bounding box center [880, 238] width 32 height 15
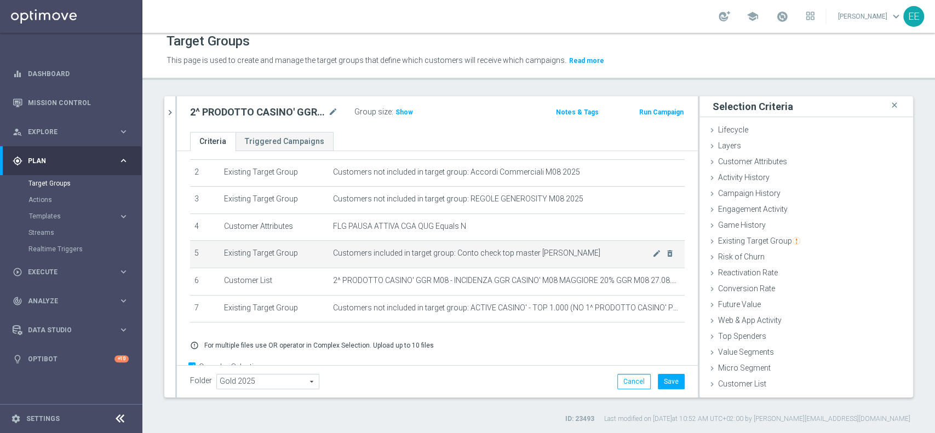
scroll to position [84, 0]
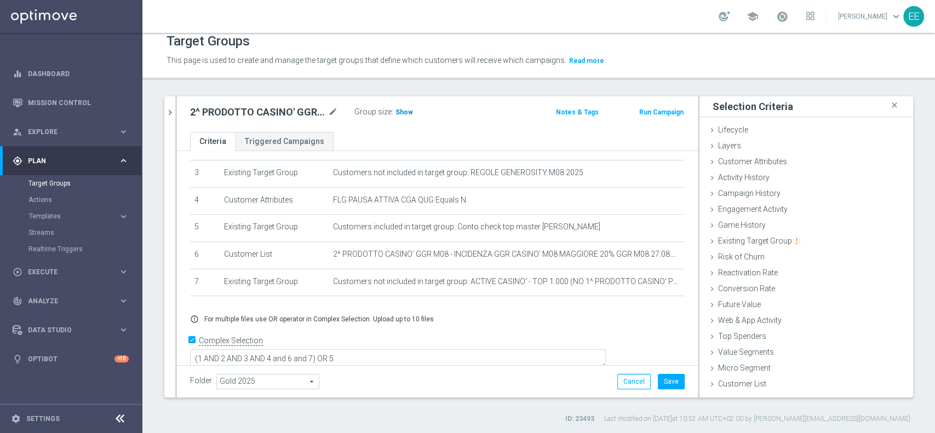
click at [407, 114] on span "Show" at bounding box center [404, 112] width 18 height 8
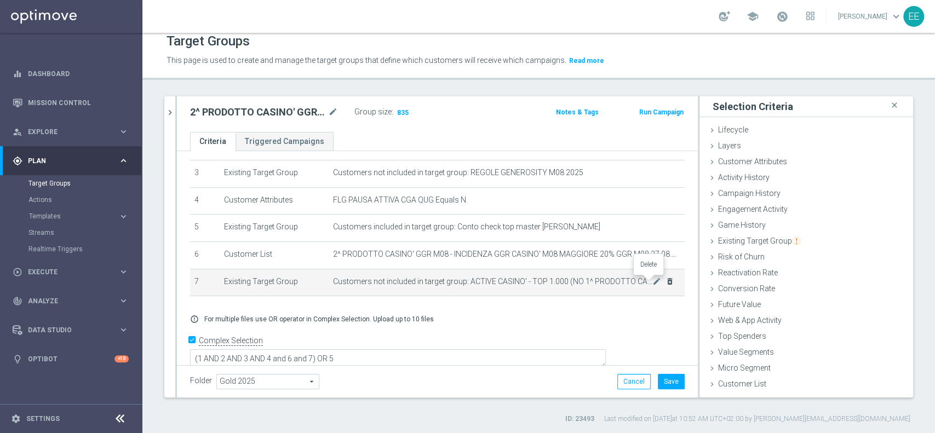
click at [665, 286] on icon "delete_forever" at bounding box center [669, 281] width 9 height 9
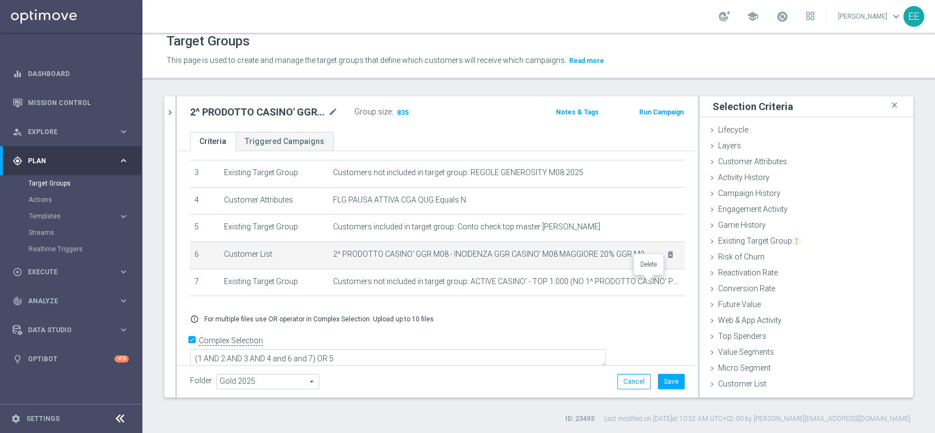
scroll to position [58, 0]
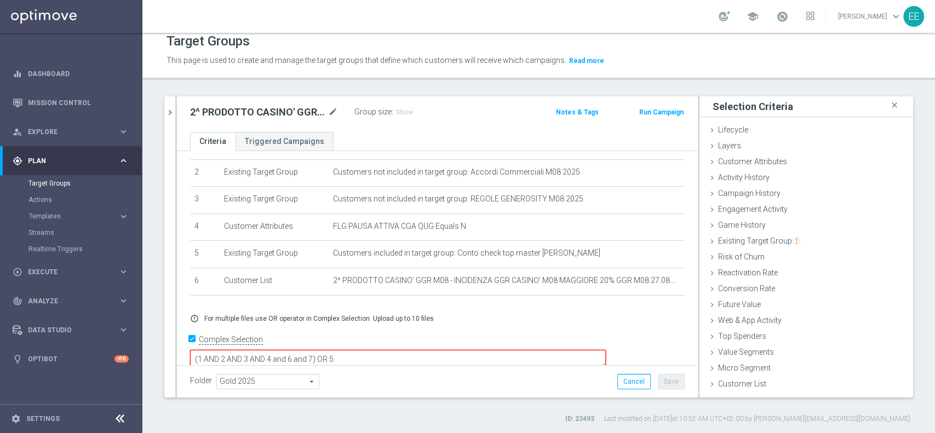
click at [386, 350] on textarea "(1 AND 2 AND 3 AND 4 and 6 and 7) OR 5" at bounding box center [398, 359] width 416 height 19
type textarea "(1 AND 2 AND 3 AND 4 and 6) OR 5"
click at [399, 112] on span "Show" at bounding box center [404, 112] width 18 height 8
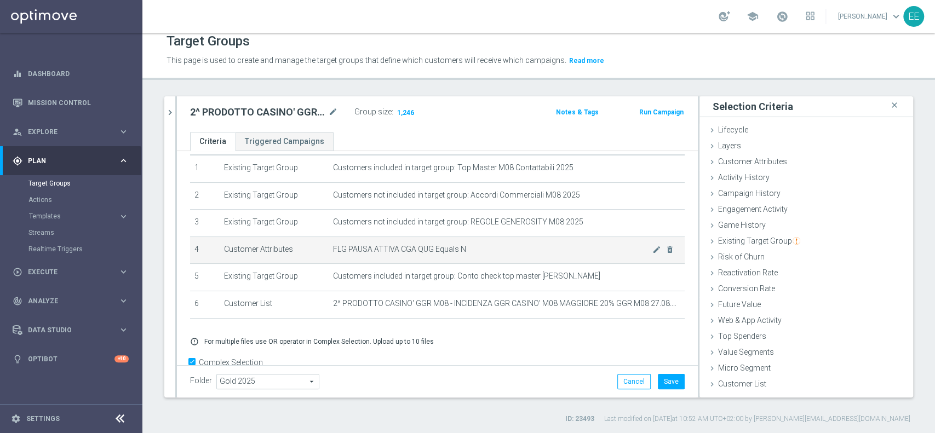
scroll to position [57, 0]
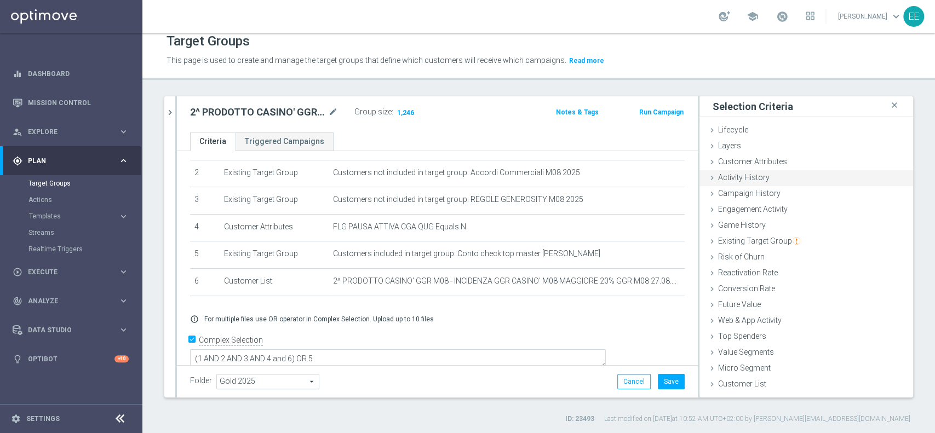
click at [749, 176] on span "Activity History" at bounding box center [743, 177] width 51 height 9
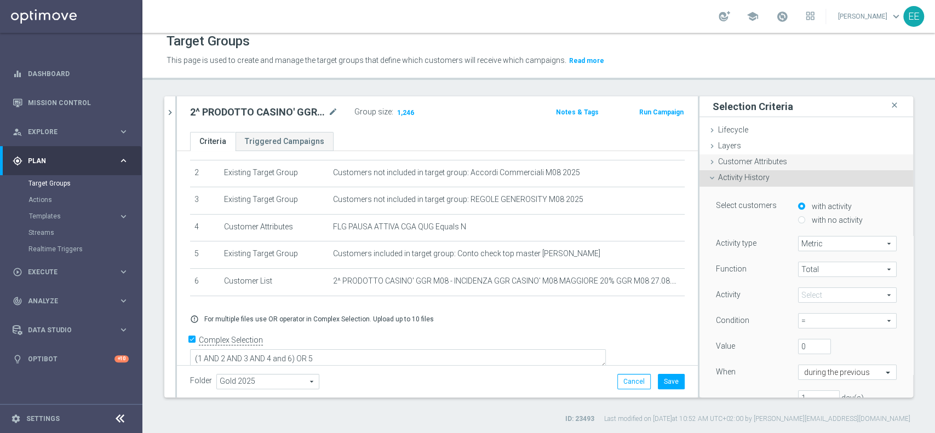
click at [755, 160] on span "Customer Attributes" at bounding box center [752, 161] width 69 height 9
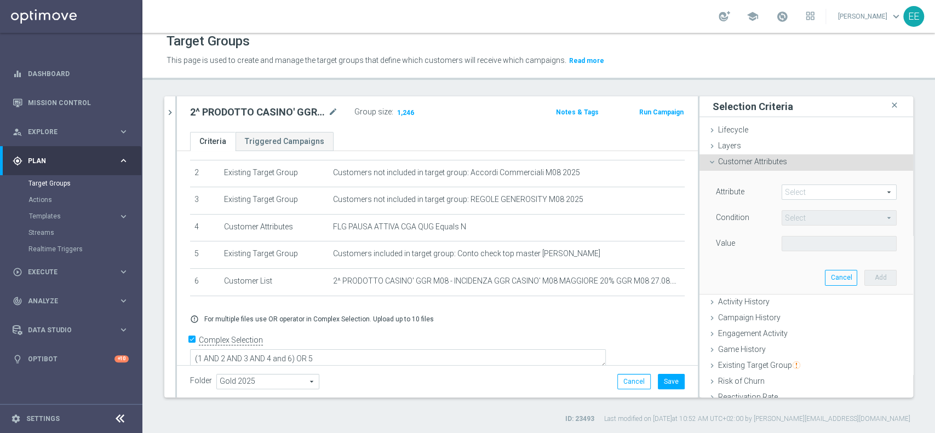
click at [798, 194] on span at bounding box center [839, 192] width 114 height 14
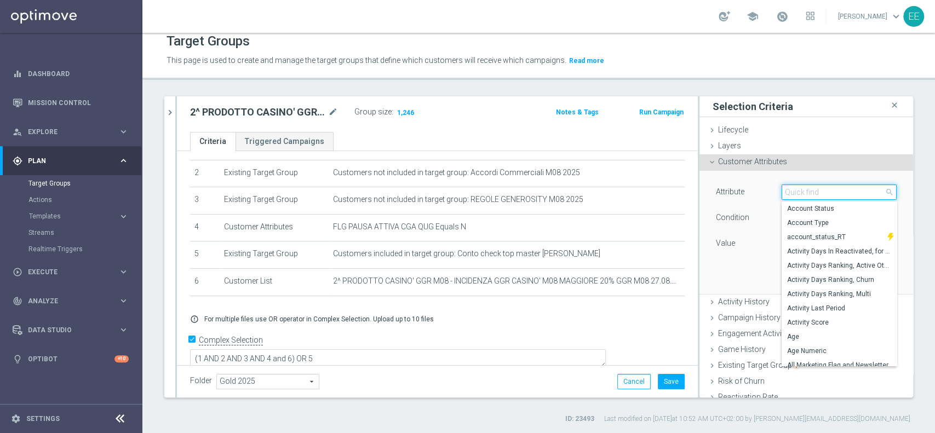
click at [798, 194] on input "search" at bounding box center [839, 192] width 115 height 15
type input "AVAIL"
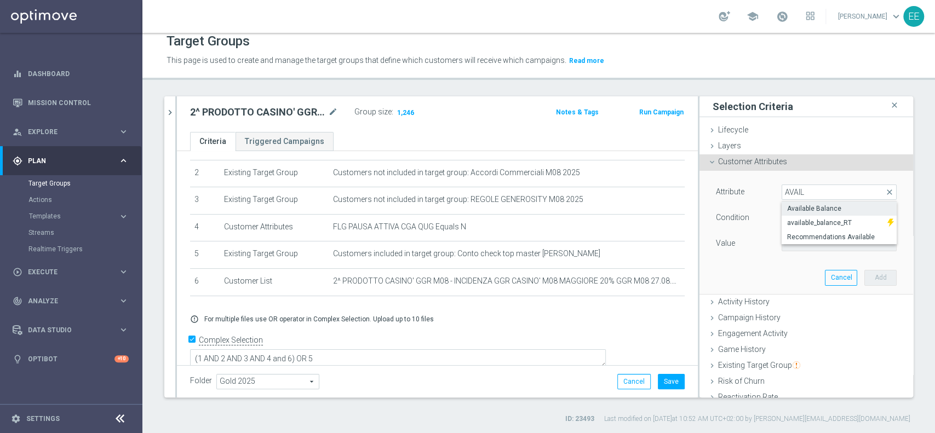
click at [819, 207] on span "Available Balance" at bounding box center [839, 208] width 104 height 9
type input "Available Balance"
click at [790, 215] on span "=" at bounding box center [839, 218] width 114 height 14
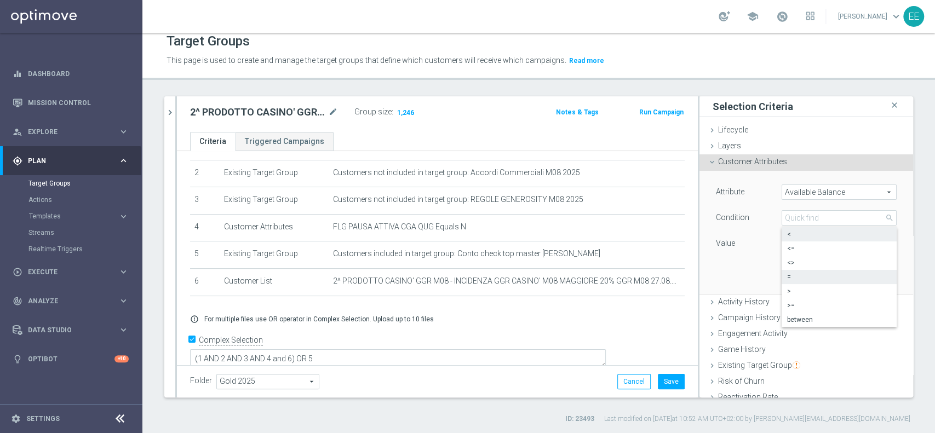
click at [797, 239] on label "<" at bounding box center [839, 234] width 115 height 14
type input "<"
click at [790, 248] on input "€" at bounding box center [806, 243] width 49 height 15
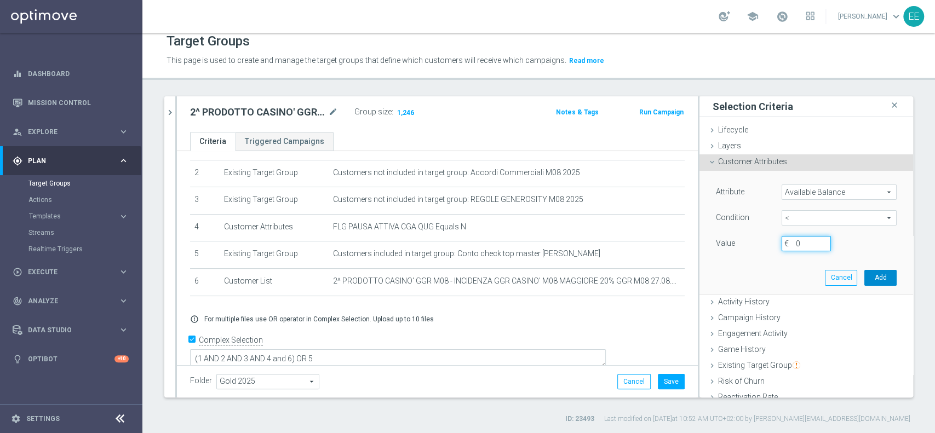
type input "0"
click at [864, 270] on button "Add" at bounding box center [880, 277] width 32 height 15
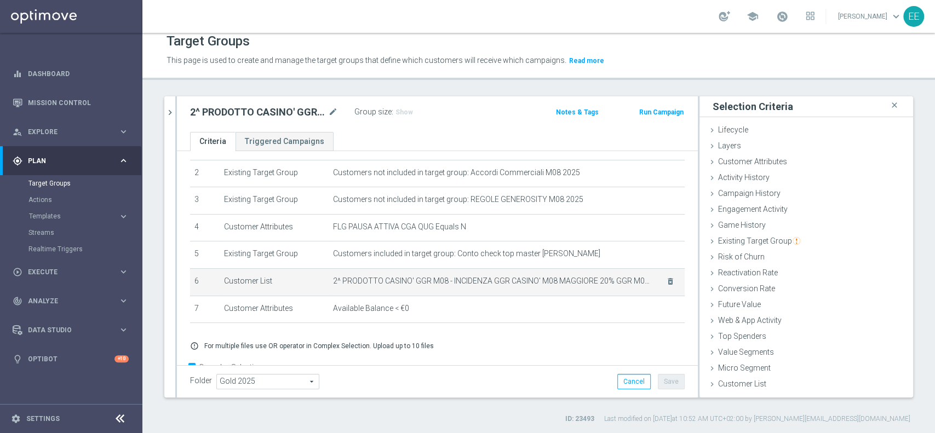
scroll to position [85, 0]
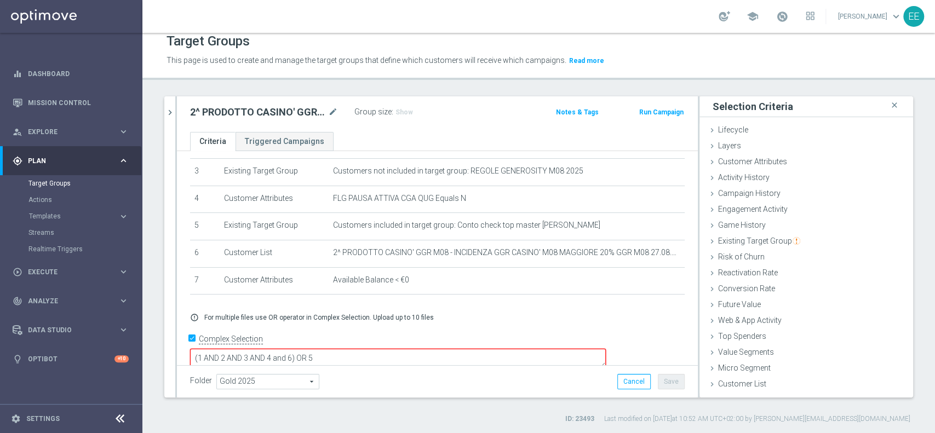
click at [370, 349] on textarea "(1 AND 2 AND 3 AND 4 and 6) OR 5" at bounding box center [398, 358] width 416 height 19
type textarea "(1 AND 2 AND 3 AND 4 and 6 AND 7) OR 5"
click at [404, 109] on span "Show" at bounding box center [404, 112] width 18 height 8
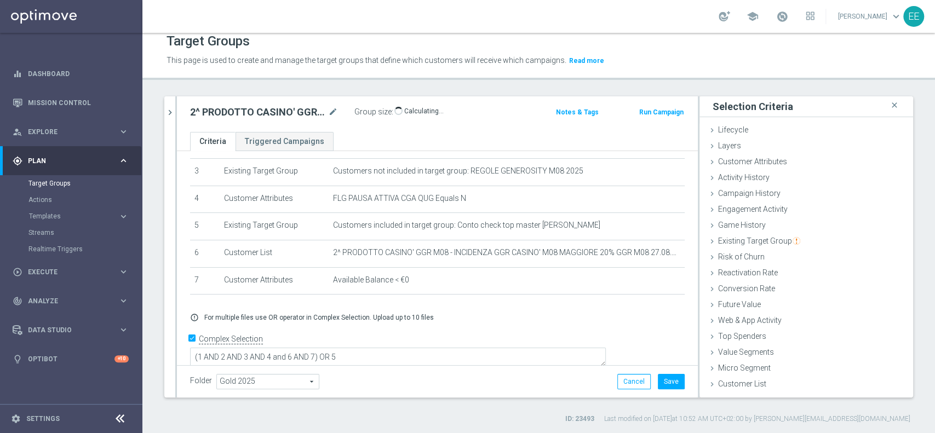
scroll to position [84, 0]
click at [0, 0] on icon "mode_edit" at bounding box center [0, 0] width 0 height 0
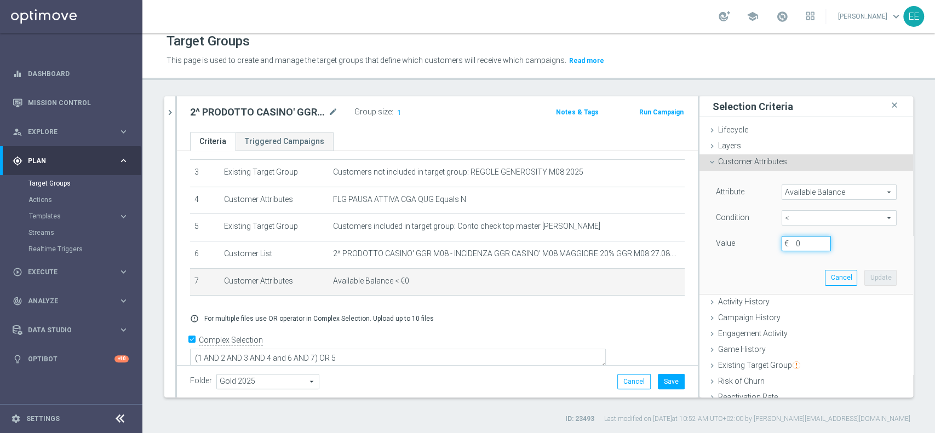
click at [784, 243] on input "0" at bounding box center [806, 243] width 49 height 15
type input "50"
click at [864, 274] on button "Update" at bounding box center [880, 277] width 32 height 15
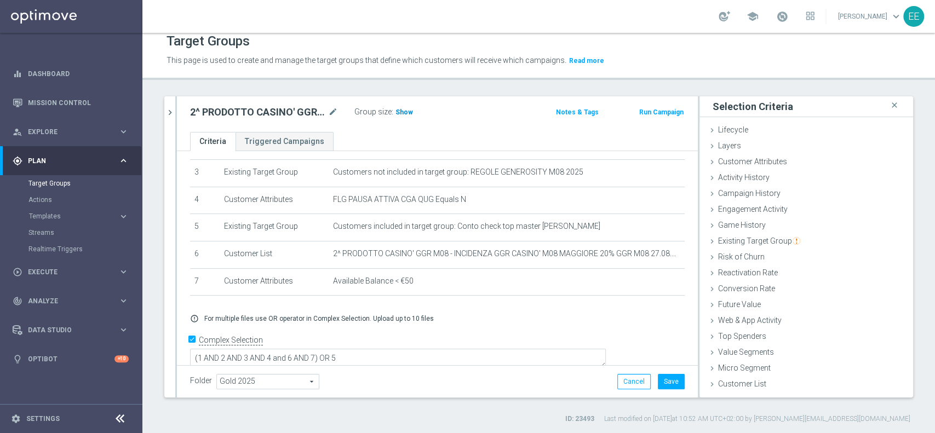
click at [399, 112] on span "Show" at bounding box center [404, 112] width 18 height 8
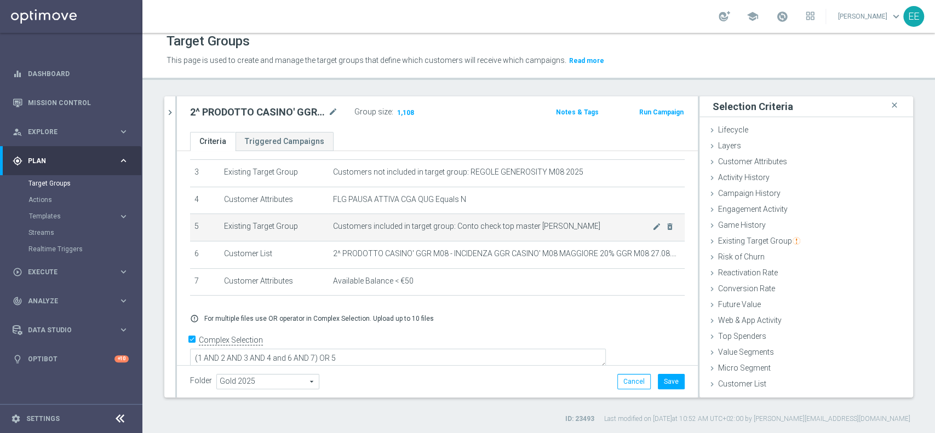
scroll to position [84, 0]
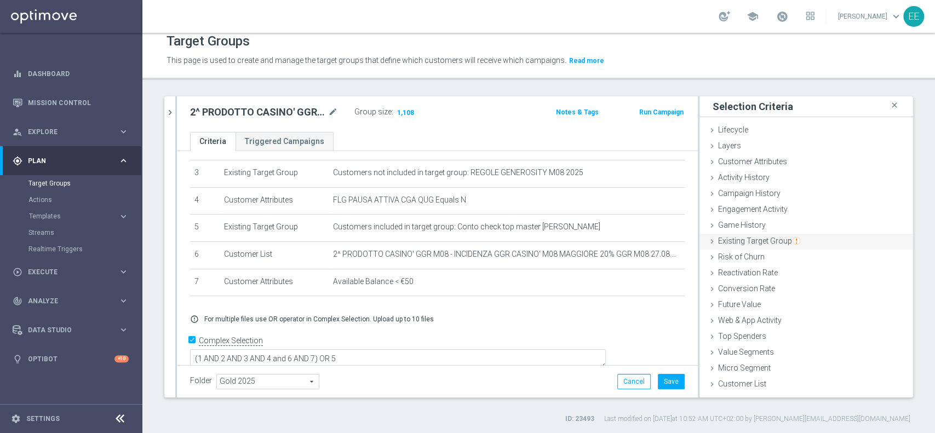
click at [763, 237] on span "Existing Target Group" at bounding box center [759, 241] width 82 height 9
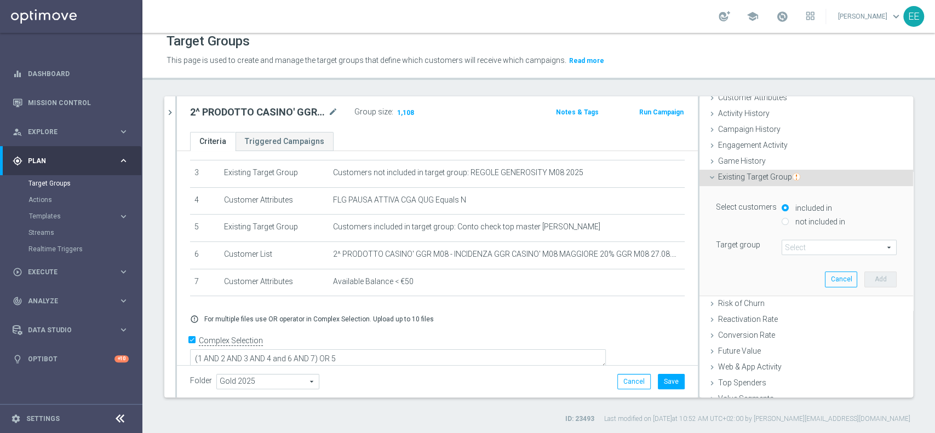
scroll to position [66, 0]
click at [805, 215] on label "not included in" at bounding box center [818, 220] width 53 height 10
click at [789, 216] on input "not included in" at bounding box center [785, 219] width 7 height 7
radio input "true"
click at [788, 244] on span at bounding box center [839, 246] width 114 height 14
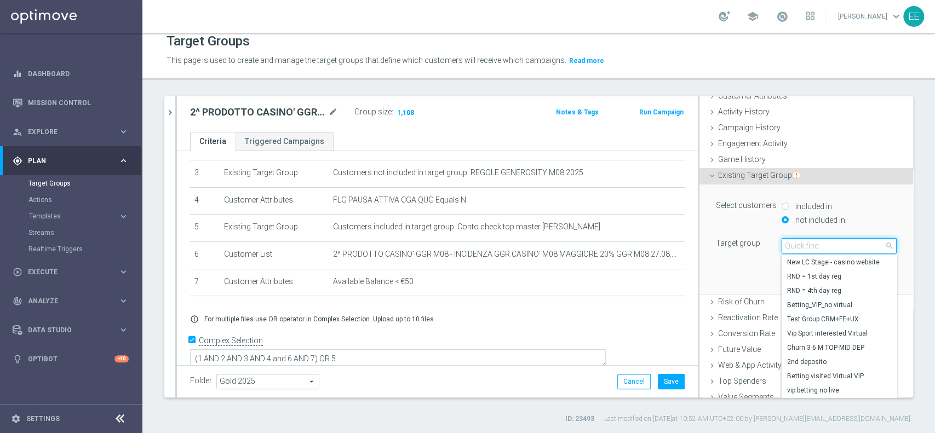
click at [789, 244] on input "search" at bounding box center [839, 245] width 115 height 15
type input "A"
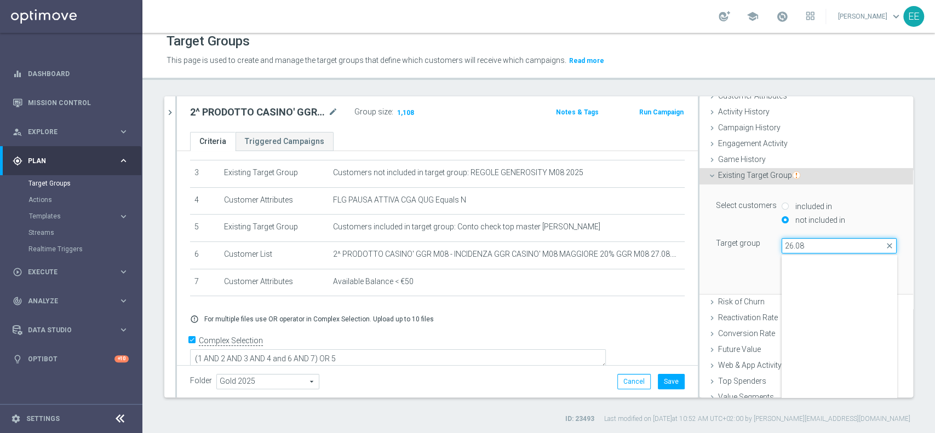
scroll to position [157, 0]
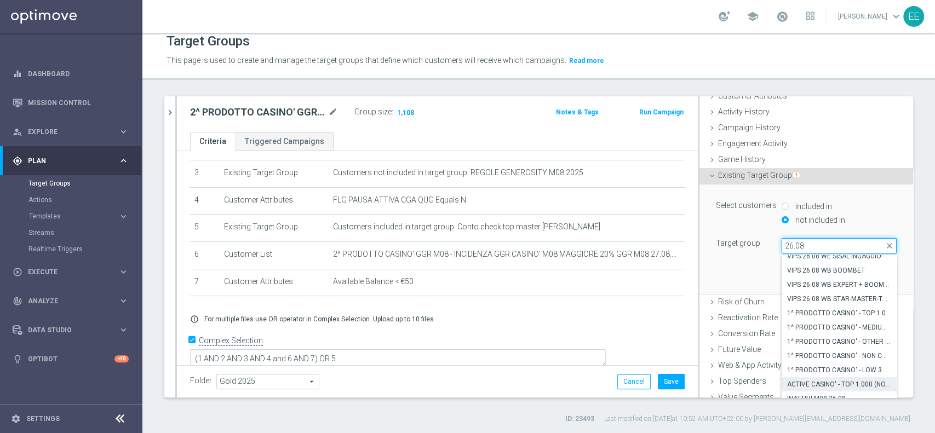
type input "26.08"
click at [819, 378] on label "ACTIVE CASINO' - TOP 1.000 (NO 1^ PRODOTTO CASINO' PER GGR M08) 26.08" at bounding box center [839, 384] width 115 height 14
type input "ACTIVE CASINO' - TOP 1.000 (NO 1^ PRODOTTO CASINO' PER GGR M08) 26.08"
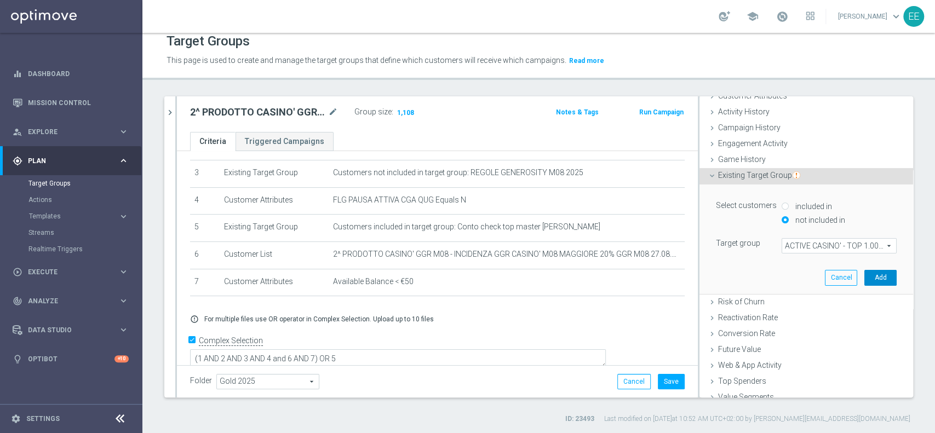
click at [864, 277] on button "Add" at bounding box center [880, 277] width 32 height 15
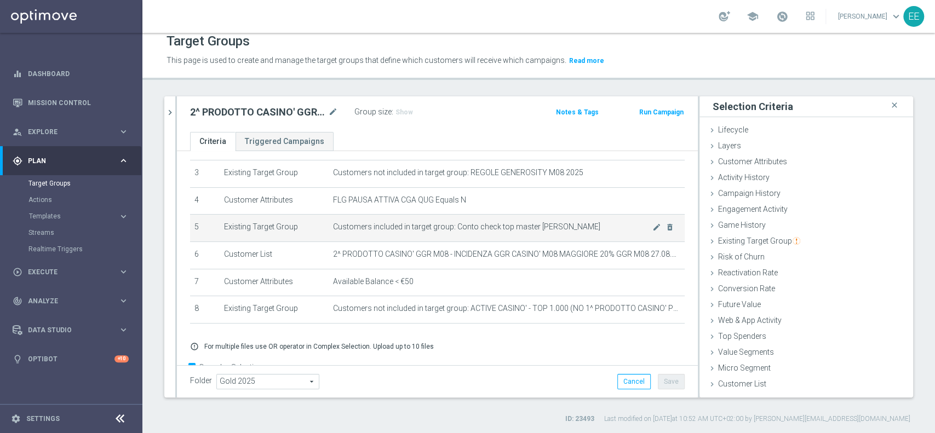
scroll to position [113, 0]
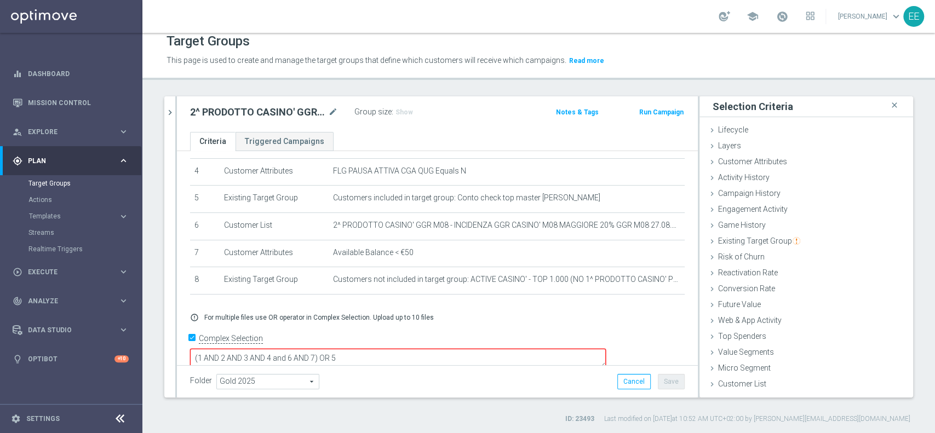
click at [394, 349] on textarea "(1 AND 2 AND 3 AND 4 and 6 AND 7) OR 5" at bounding box center [398, 358] width 416 height 19
click at [477, 388] on div "Folder Gold 2025 Gold 2025 arrow_drop_down search Cancel Save Saving..." at bounding box center [437, 381] width 521 height 32
click at [415, 349] on textarea "(1 AND 2 AND 3 AND 4 and 6 AND 7AND 8) OR 5" at bounding box center [398, 358] width 416 height 19
click at [493, 349] on textarea "(1 AND 2 AND 3 AND 4 and 6 AND 7AND 8) OR 5" at bounding box center [398, 358] width 416 height 19
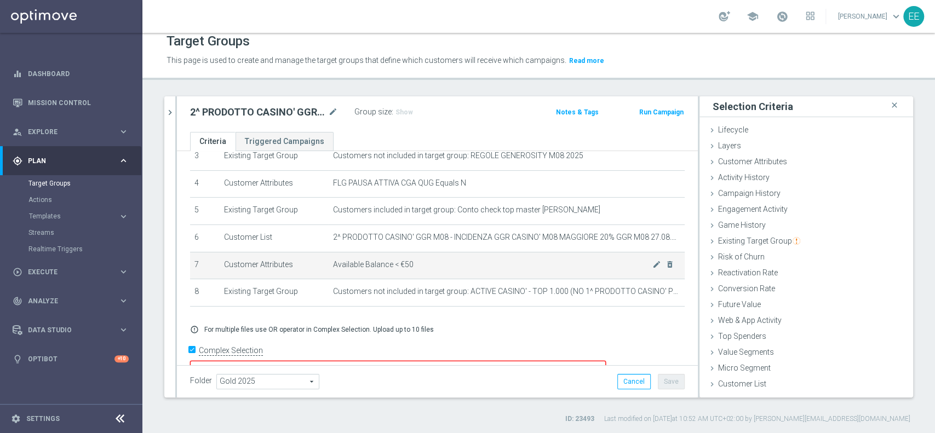
scroll to position [102, 0]
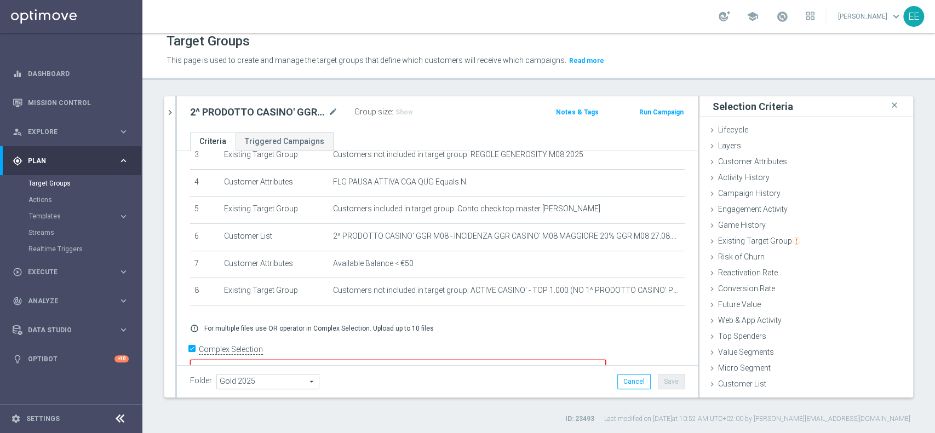
click at [412, 360] on textarea "(1 AND 2 AND 3 AND 4 and 6 AND 7AND 8) OR 5" at bounding box center [398, 369] width 416 height 19
click at [412, 360] on textarea "(1 AND 2 AND 3 AND 4 and 6 AND) OR 5" at bounding box center [398, 369] width 416 height 19
click at [664, 381] on button "Save" at bounding box center [671, 381] width 27 height 15
click at [397, 108] on span "Show" at bounding box center [404, 112] width 18 height 8
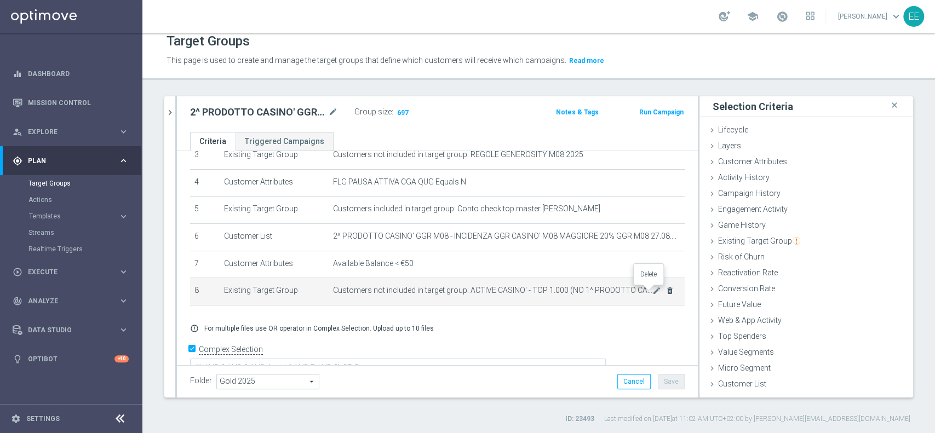
click at [665, 291] on icon "delete_forever" at bounding box center [669, 290] width 9 height 9
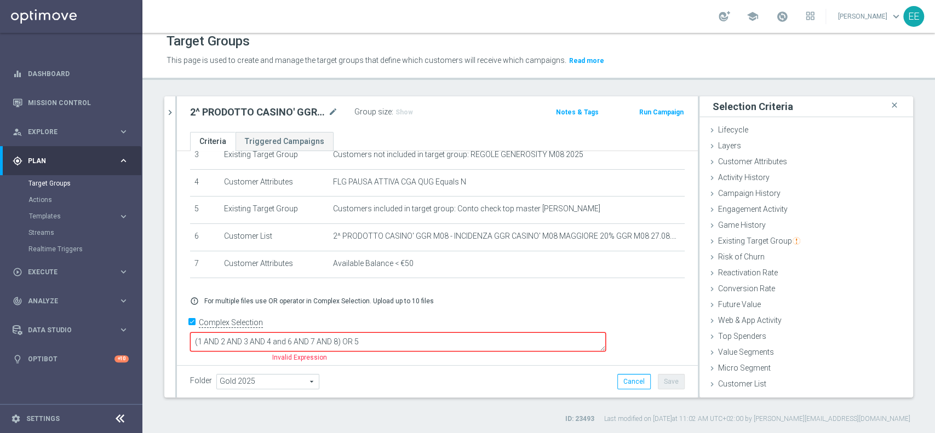
scroll to position [85, 0]
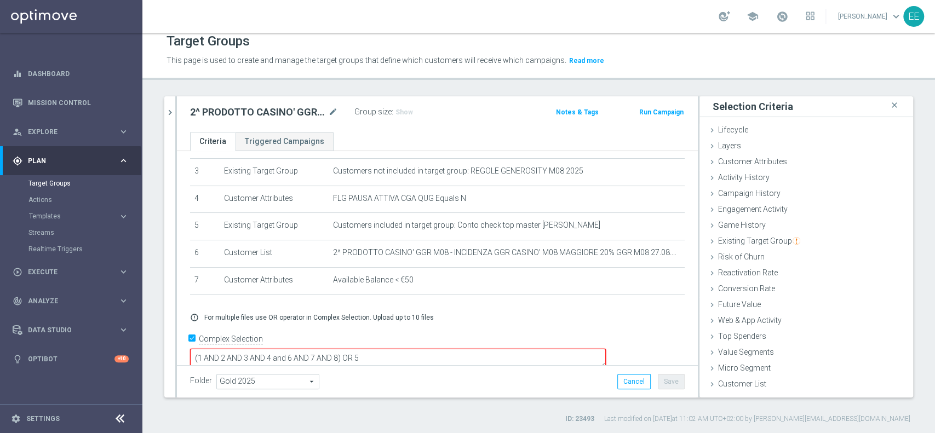
click at [415, 349] on textarea "(1 AND 2 AND 3 AND 4 and 6 AND 7 AND 8) OR 5" at bounding box center [398, 358] width 416 height 19
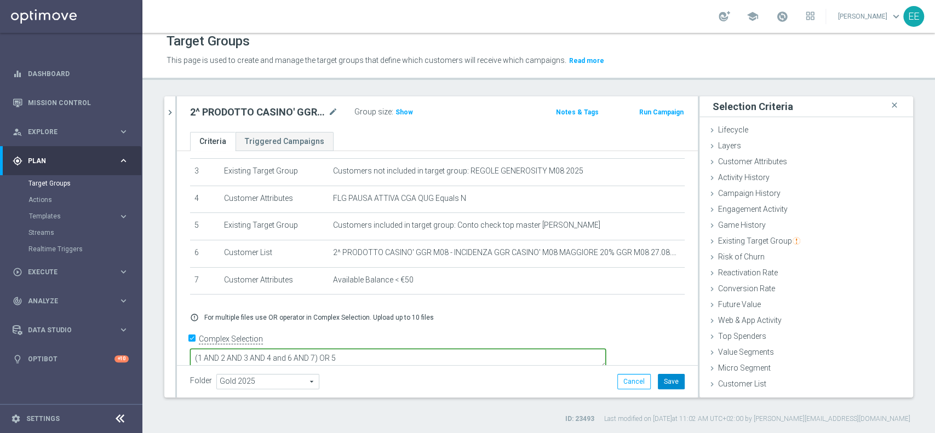
type textarea "(1 AND 2 AND 3 AND 4 and 6 AND 7) OR 5"
click at [661, 382] on button "Save" at bounding box center [671, 381] width 27 height 15
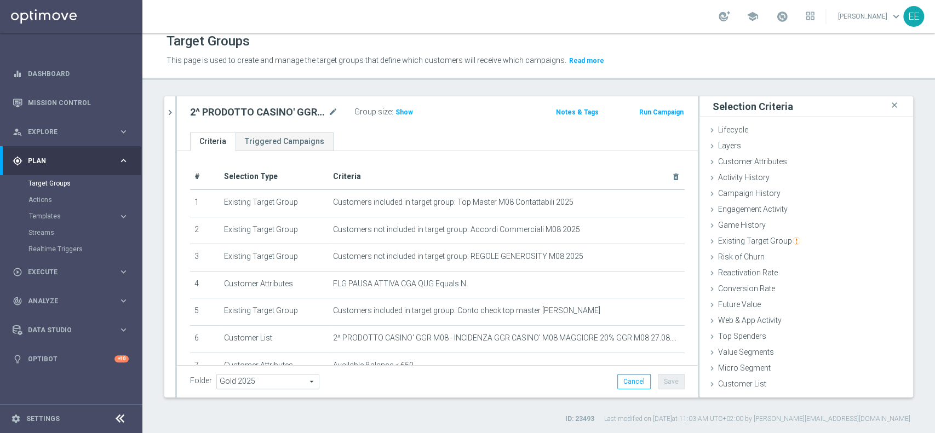
scroll to position [0, 0]
click at [164, 101] on button "chevron_right" at bounding box center [169, 112] width 11 height 32
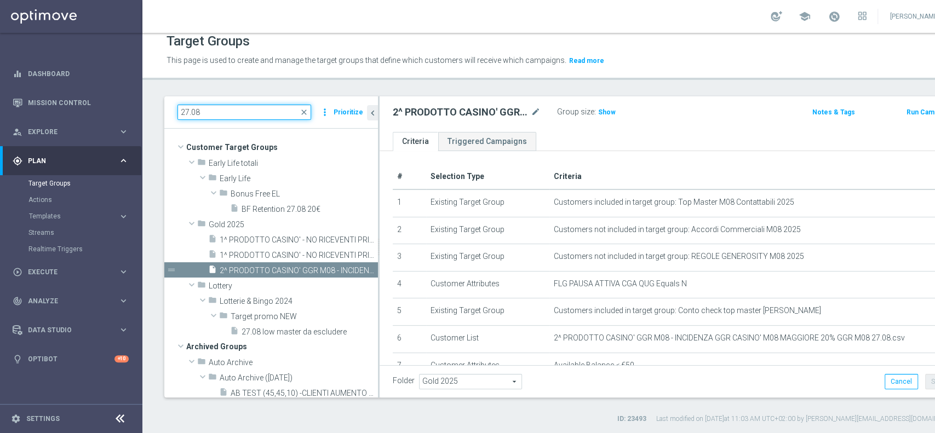
click at [228, 113] on input "27.08" at bounding box center [244, 112] width 134 height 15
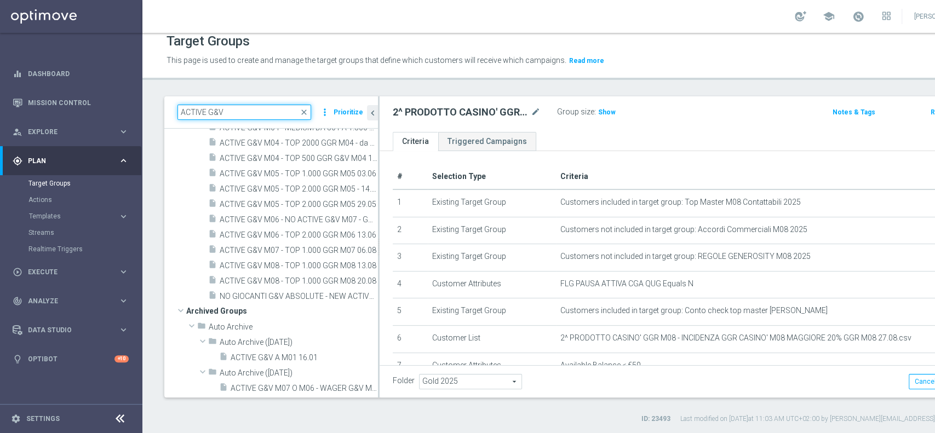
scroll to position [189, 0]
type input "ACTIVE G&V"
click at [354, 280] on icon "content_copy" at bounding box center [358, 280] width 9 height 9
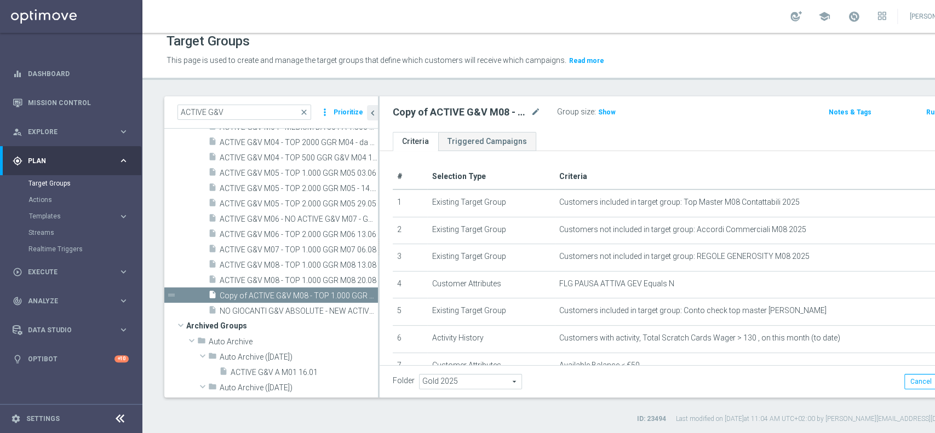
scroll to position [179, 0]
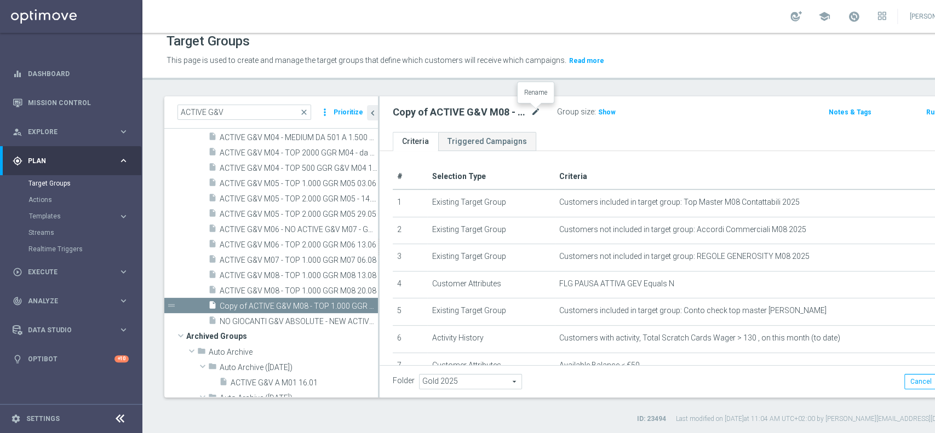
click at [538, 110] on icon "mode_edit" at bounding box center [536, 112] width 10 height 13
type input "ACTIVE G&V M08 - TOP 1.000 GGR M08 27.08"
click at [674, 157] on div "# Selection Type Criteria delete_forever 1 Existing Target Group Customers incl…" at bounding box center [675, 305] width 591 height 309
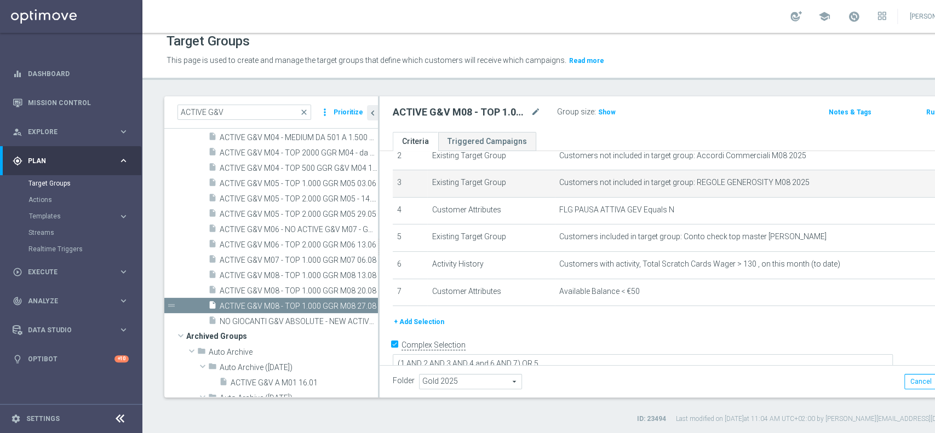
scroll to position [79, 0]
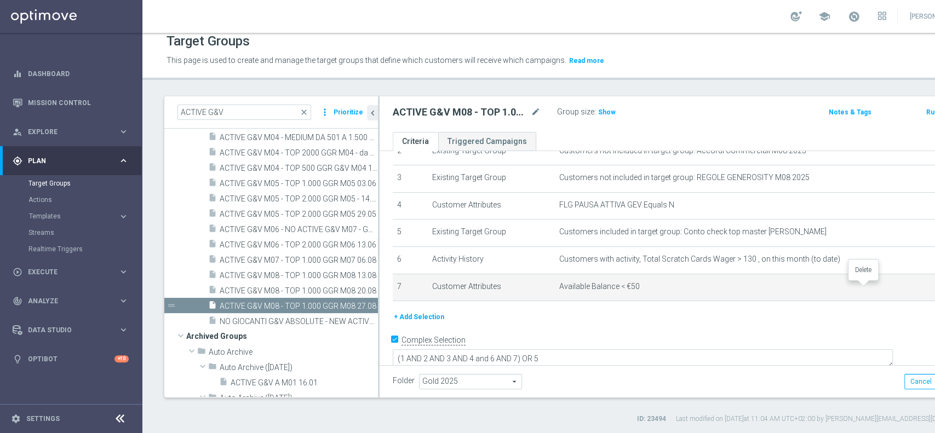
click at [934, 287] on icon "delete_forever" at bounding box center [951, 286] width 9 height 9
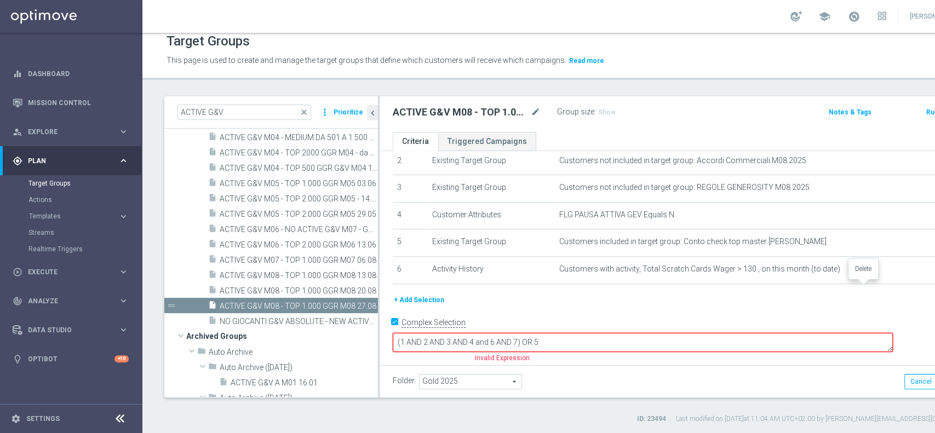
scroll to position [53, 0]
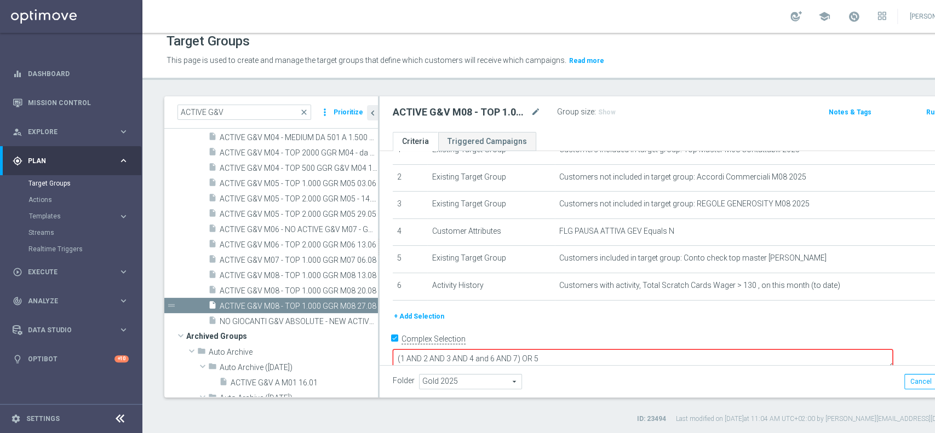
click at [593, 349] on textarea "(1 AND 2 AND 3 AND 4 and 6 AND 7) OR 5" at bounding box center [643, 358] width 500 height 19
type textarea "(1 AND 2 AND 3 AND 4 and 6) OR 5"
click at [600, 108] on span "Show" at bounding box center [607, 112] width 18 height 8
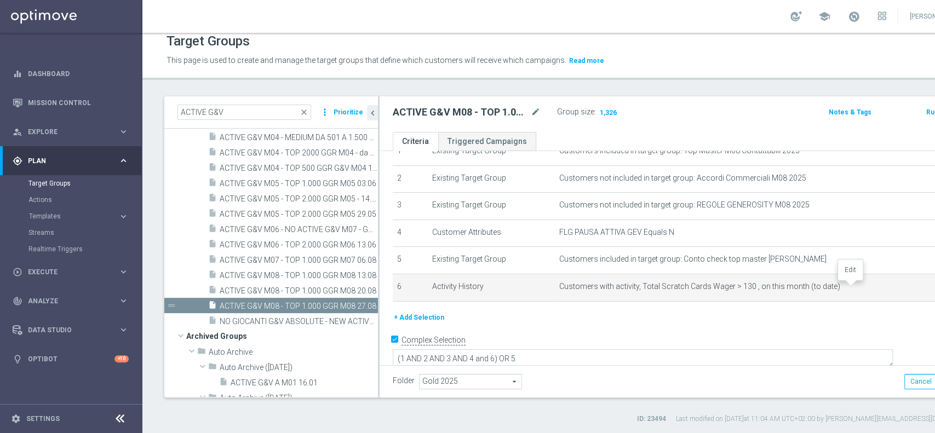
click at [934, 288] on icon "mode_edit" at bounding box center [938, 287] width 9 height 9
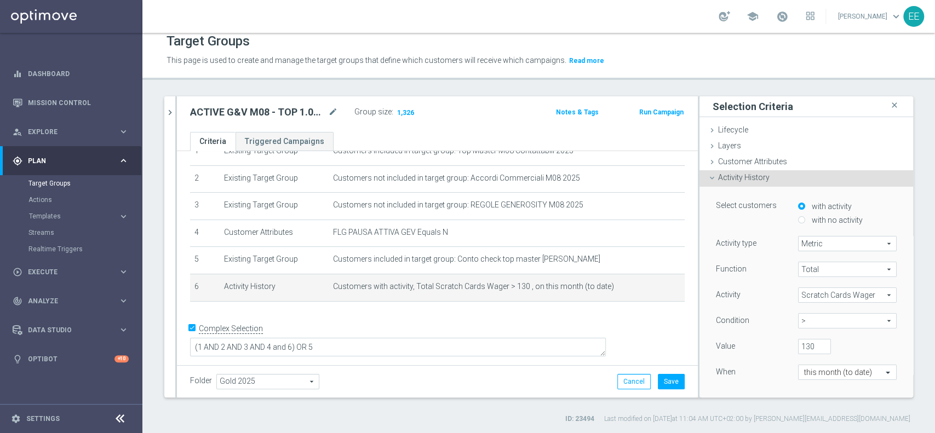
scroll to position [39, 0]
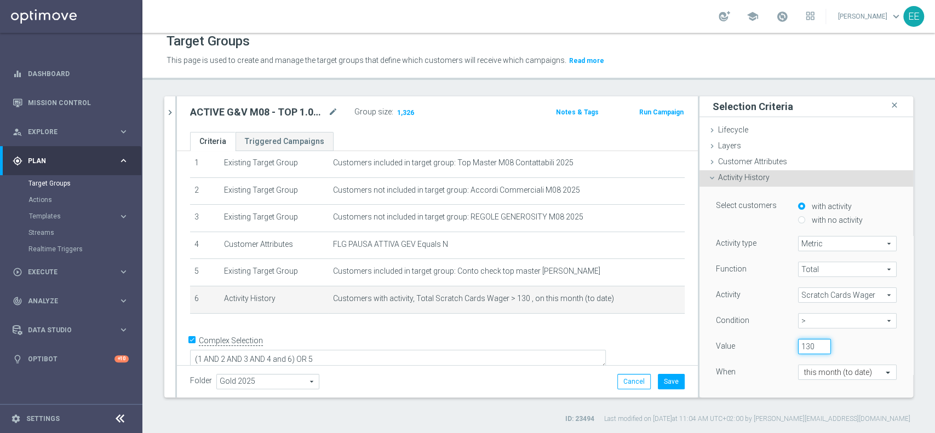
click at [798, 344] on input "130" at bounding box center [814, 346] width 33 height 15
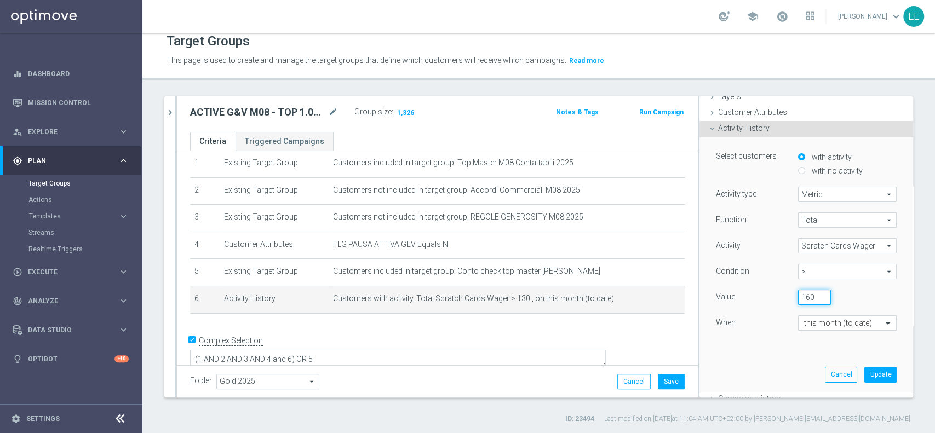
scroll to position [55, 0]
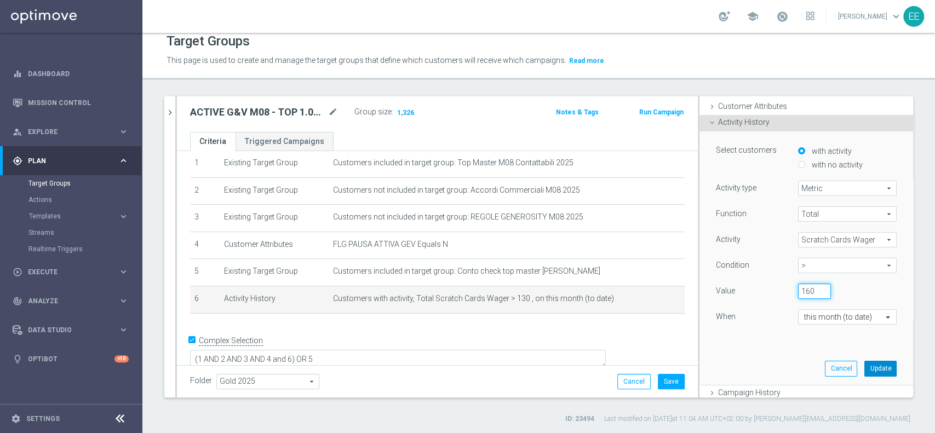
type input "160"
click at [872, 370] on button "Update" at bounding box center [880, 368] width 32 height 15
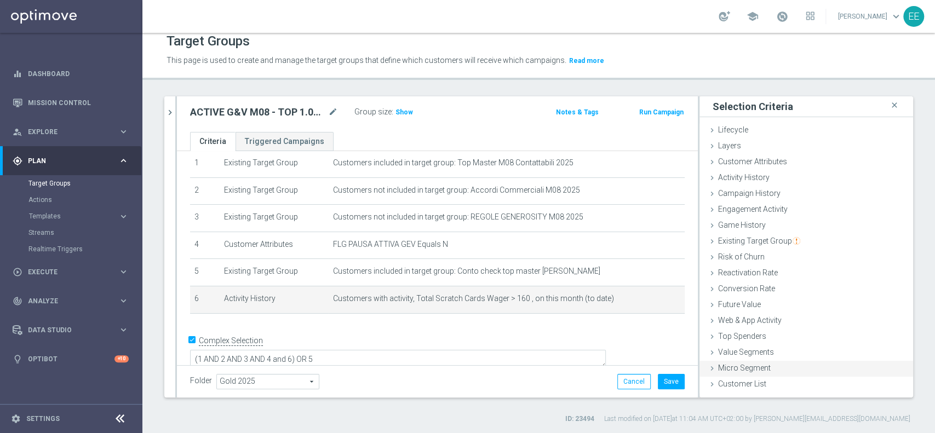
scroll to position [0, 0]
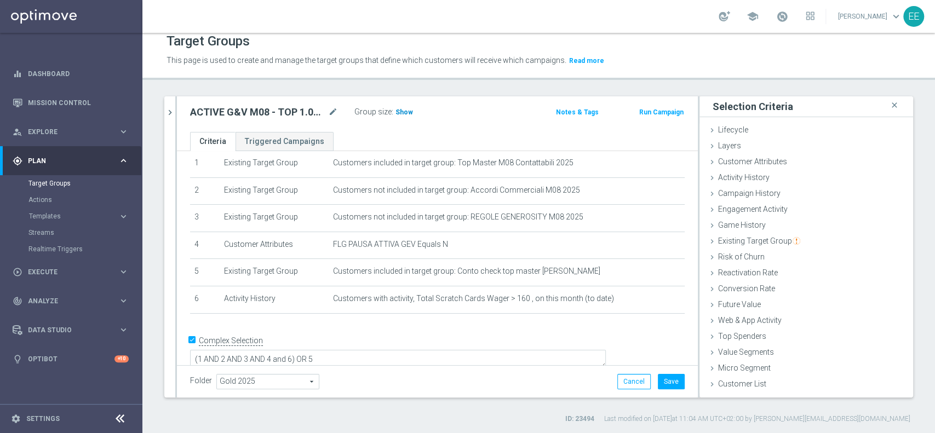
click at [403, 111] on span "Show" at bounding box center [404, 112] width 18 height 8
click at [652, 301] on icon "mode_edit" at bounding box center [656, 299] width 9 height 9
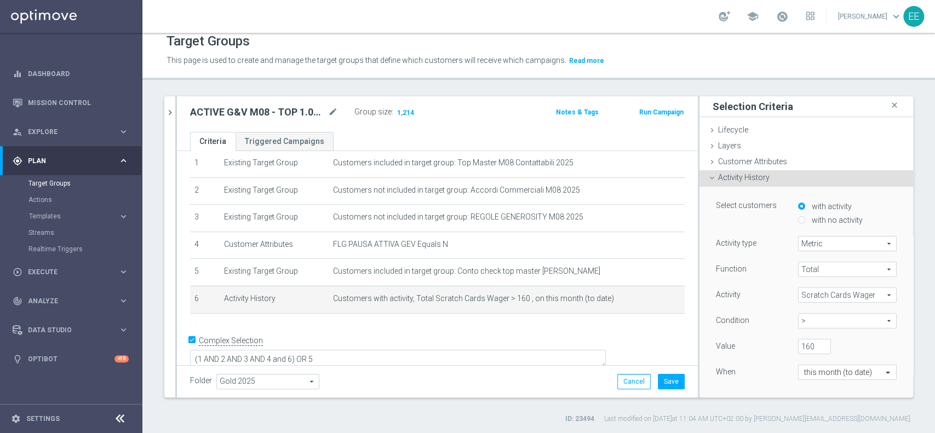
click at [789, 334] on div "Function Total Total arrow_drop_down search Activity Scratch Cards Wager Scratc…" at bounding box center [806, 331] width 181 height 138
click at [798, 339] on input "160" at bounding box center [814, 346] width 33 height 15
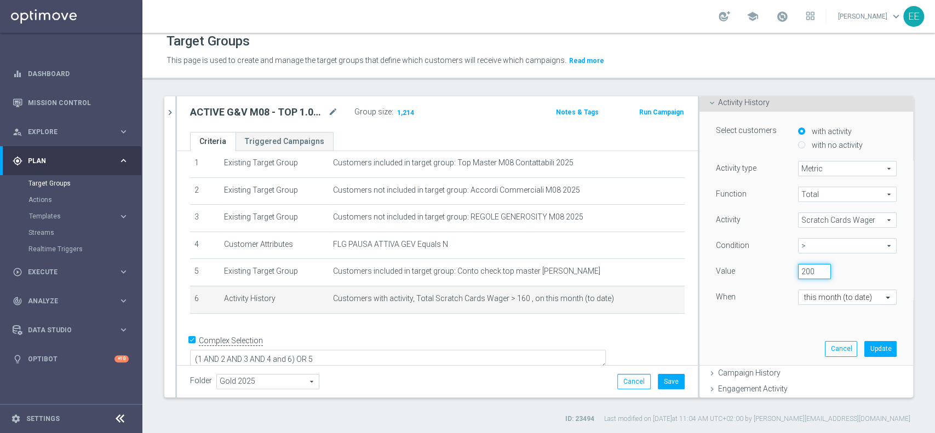
scroll to position [74, 0]
type input "200"
click at [858, 338] on div "Select customers with activity with no activity Activity type Metric Metric arr…" at bounding box center [806, 238] width 197 height 253
click at [864, 343] on button "Update" at bounding box center [880, 349] width 32 height 15
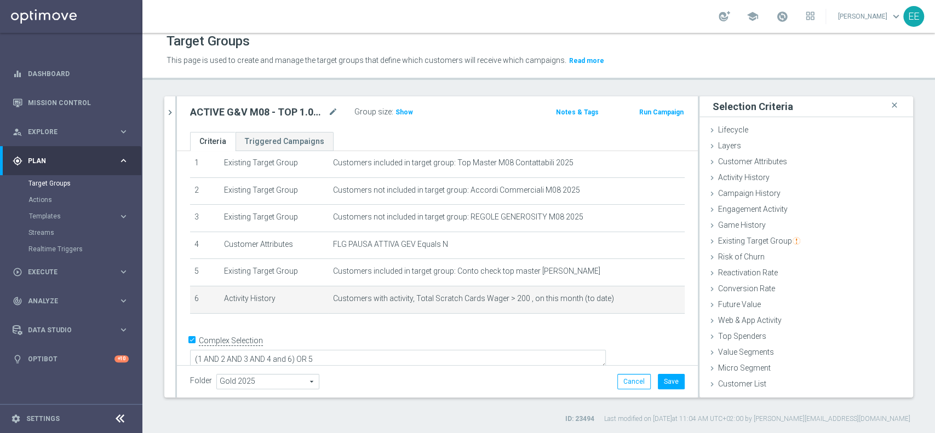
scroll to position [0, 0]
click at [405, 115] on span "Show" at bounding box center [404, 112] width 18 height 8
click at [631, 295] on div at bounding box center [635, 294] width 11 height 5
click at [652, 298] on icon "mode_edit" at bounding box center [656, 299] width 9 height 9
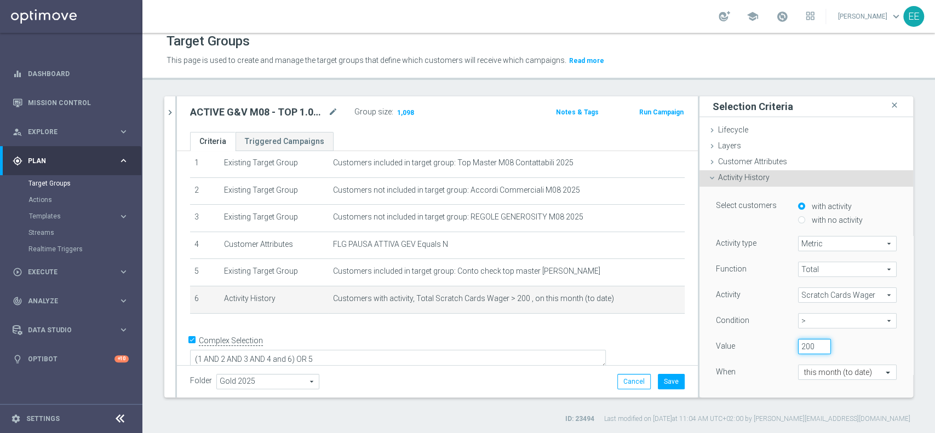
click at [798, 346] on input "200" at bounding box center [814, 346] width 33 height 15
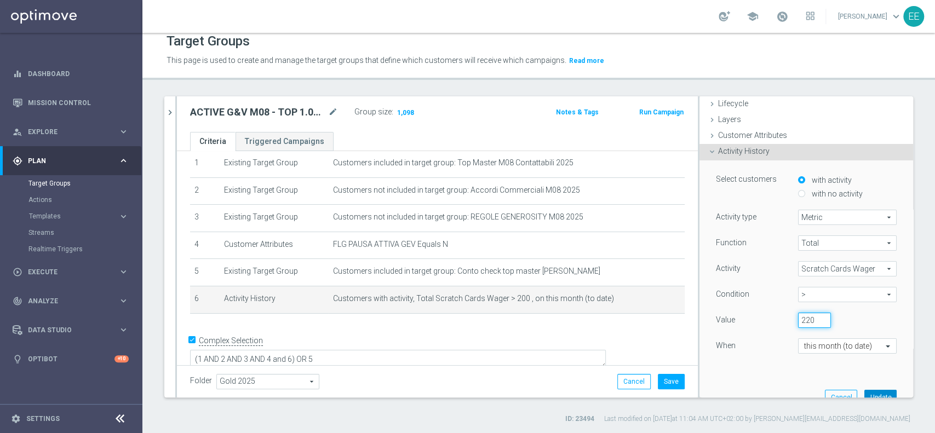
type input "220"
click at [866, 392] on button "Update" at bounding box center [880, 397] width 32 height 15
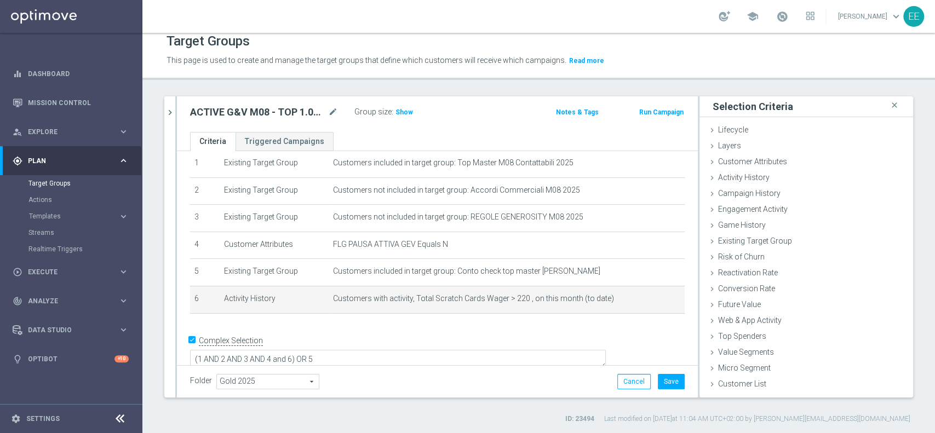
scroll to position [0, 0]
click at [399, 110] on span "Show" at bounding box center [404, 112] width 18 height 8
click at [652, 300] on icon "mode_edit" at bounding box center [656, 299] width 9 height 9
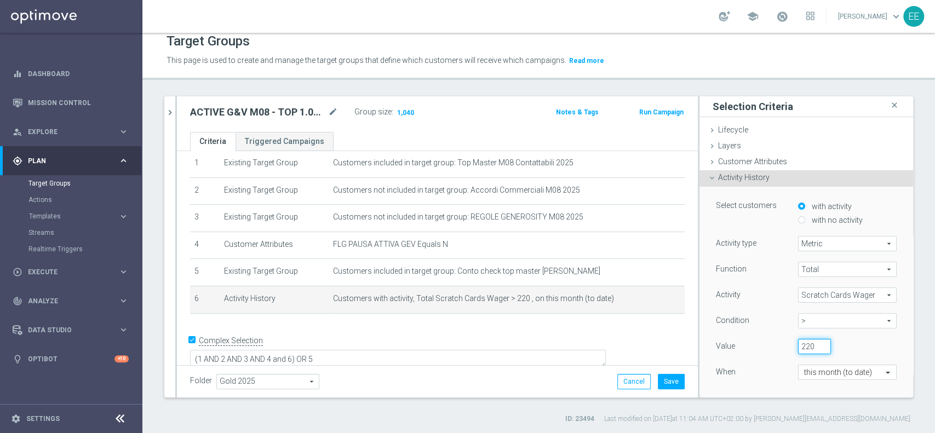
click at [798, 343] on input "220" at bounding box center [814, 346] width 33 height 15
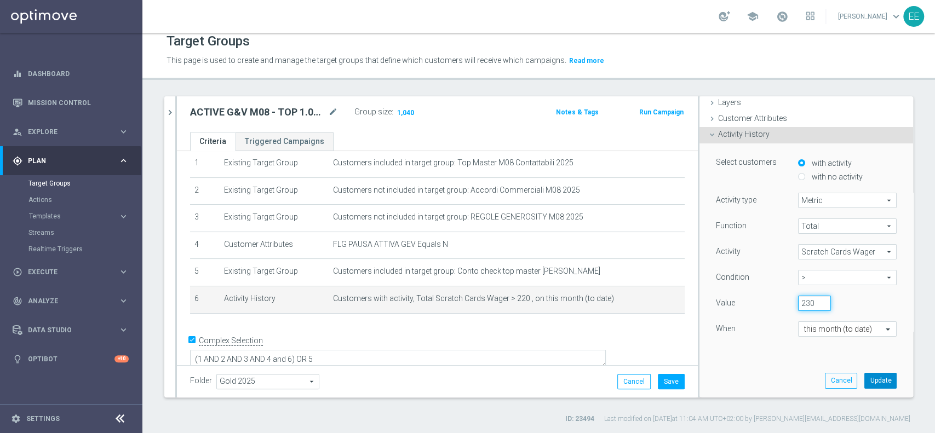
type input "230"
click at [866, 387] on button "Update" at bounding box center [880, 380] width 32 height 15
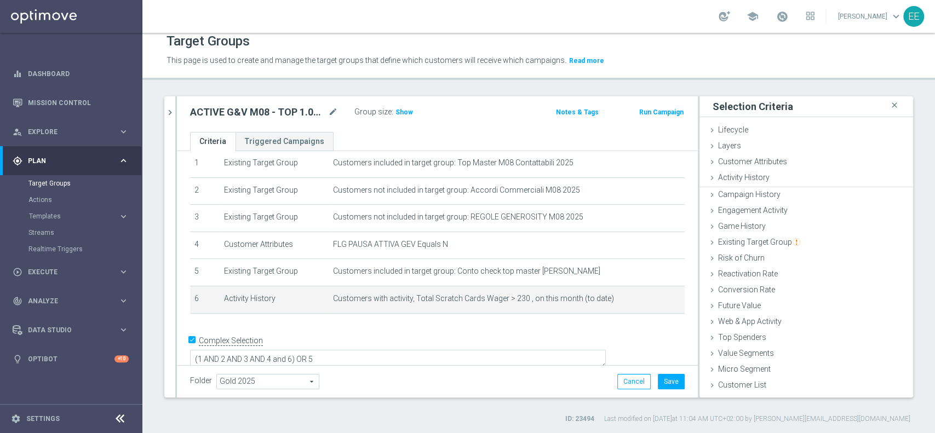
scroll to position [0, 0]
click at [407, 110] on span "Show" at bounding box center [404, 112] width 18 height 8
click at [652, 300] on icon "mode_edit" at bounding box center [656, 299] width 9 height 9
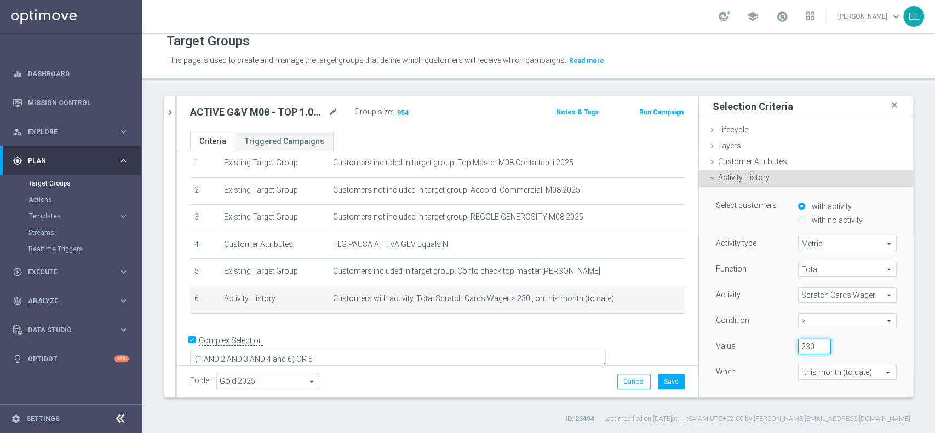
click at [798, 345] on input "230" at bounding box center [814, 346] width 33 height 15
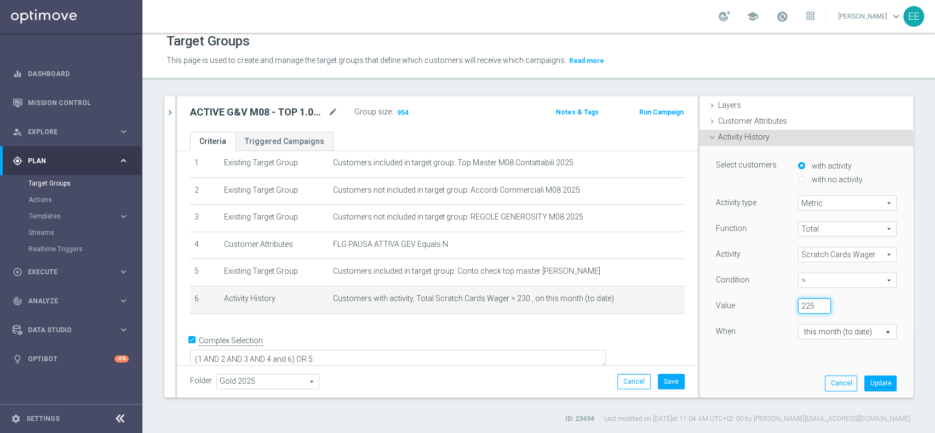
scroll to position [43, 0]
type input "225"
click at [864, 375] on button "Update" at bounding box center [880, 380] width 32 height 15
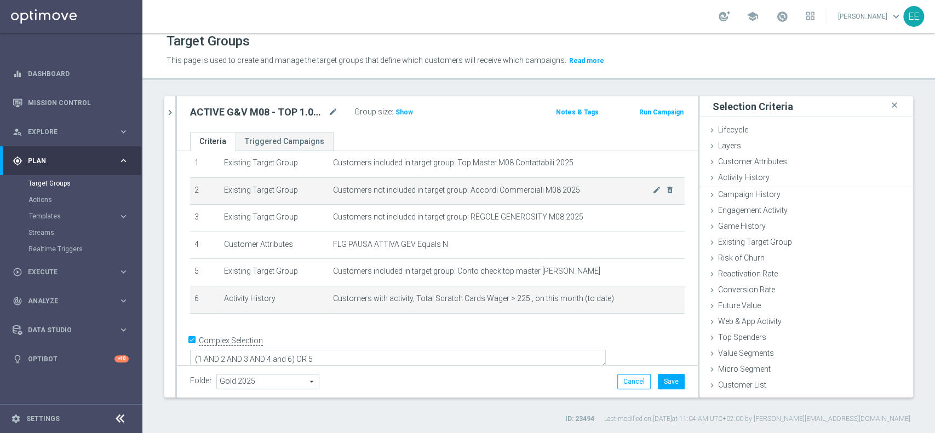
scroll to position [0, 0]
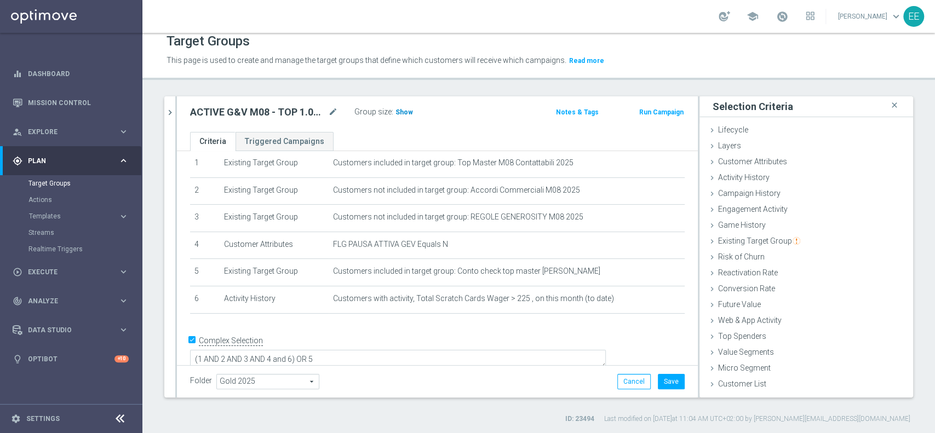
click at [398, 108] on span "Show" at bounding box center [404, 112] width 18 height 8
click at [635, 295] on body "equalizer Dashboard Mission Control" at bounding box center [467, 216] width 935 height 433
click at [652, 302] on icon "mode_edit" at bounding box center [656, 299] width 9 height 9
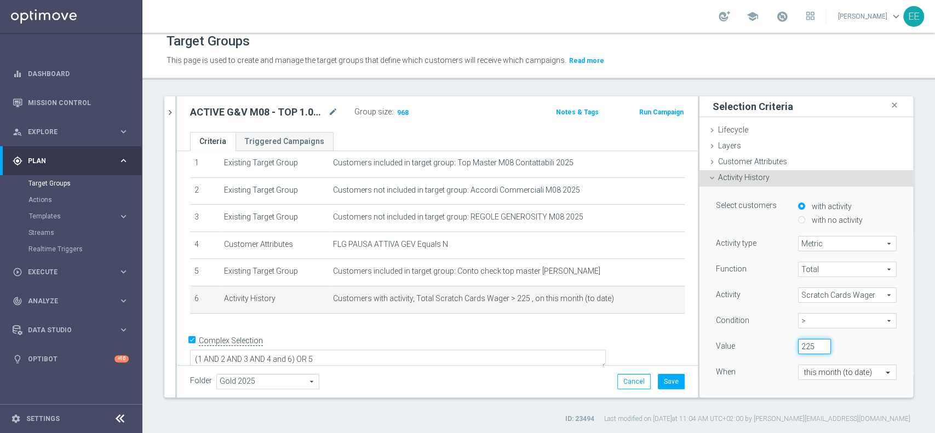
click at [800, 341] on input "225" at bounding box center [814, 346] width 33 height 15
click at [806, 346] on input "225" at bounding box center [814, 346] width 33 height 15
click at [801, 344] on input "225" at bounding box center [814, 346] width 33 height 15
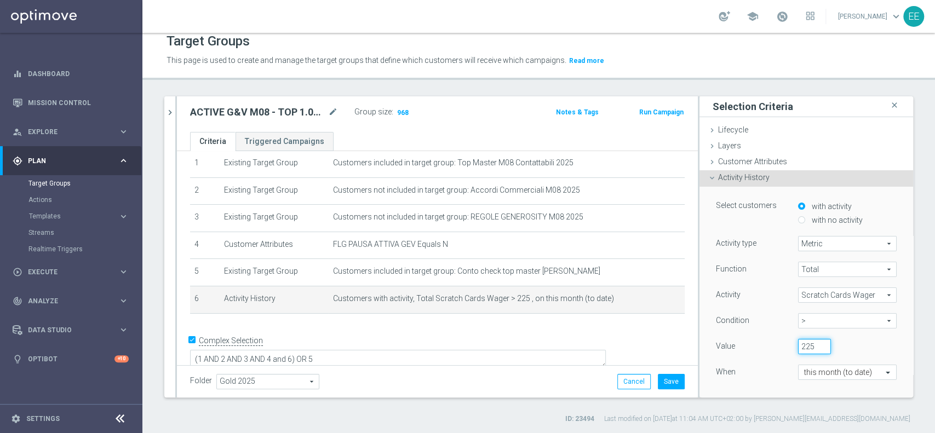
click at [799, 344] on input "225" at bounding box center [814, 346] width 33 height 15
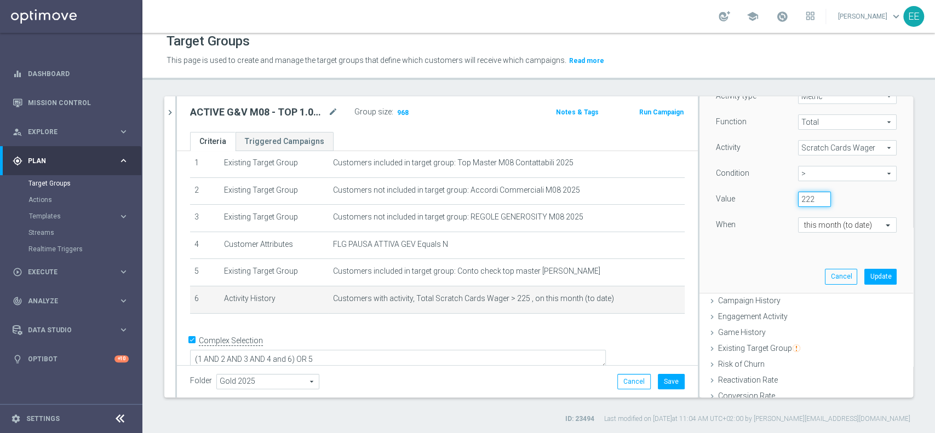
scroll to position [150, 0]
type input "222"
click at [866, 265] on div "Select customers with activity with no activity Activity type Metric Metric arr…" at bounding box center [806, 163] width 197 height 253
click at [864, 268] on button "Update" at bounding box center [880, 273] width 32 height 15
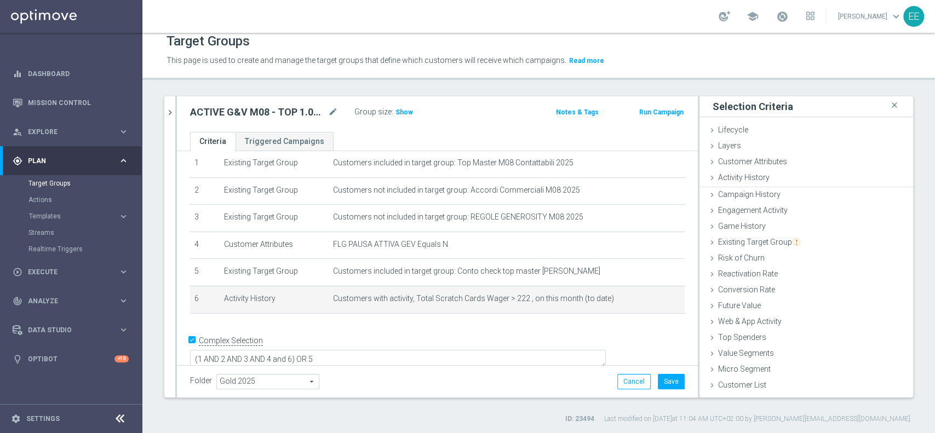
scroll to position [0, 0]
click at [407, 116] on h3 "Show" at bounding box center [404, 112] width 20 height 12
click at [652, 300] on icon "mode_edit" at bounding box center [656, 299] width 9 height 9
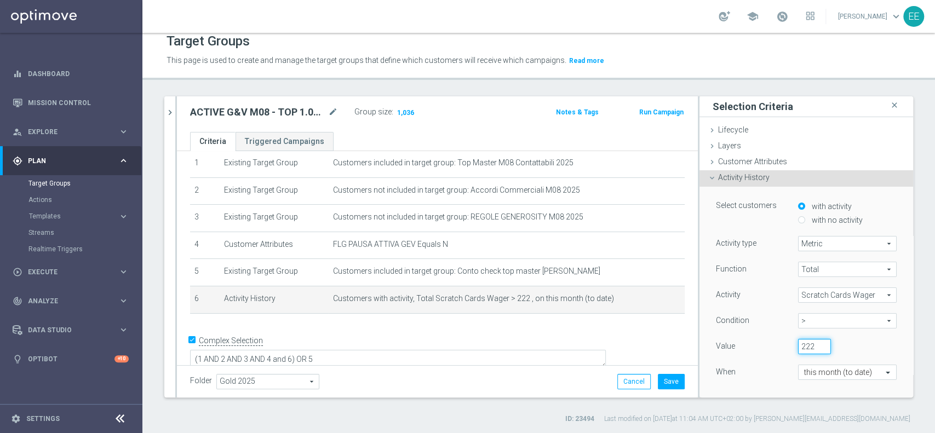
click at [804, 348] on input "222" at bounding box center [814, 346] width 33 height 15
click at [799, 348] on input "222" at bounding box center [814, 346] width 33 height 15
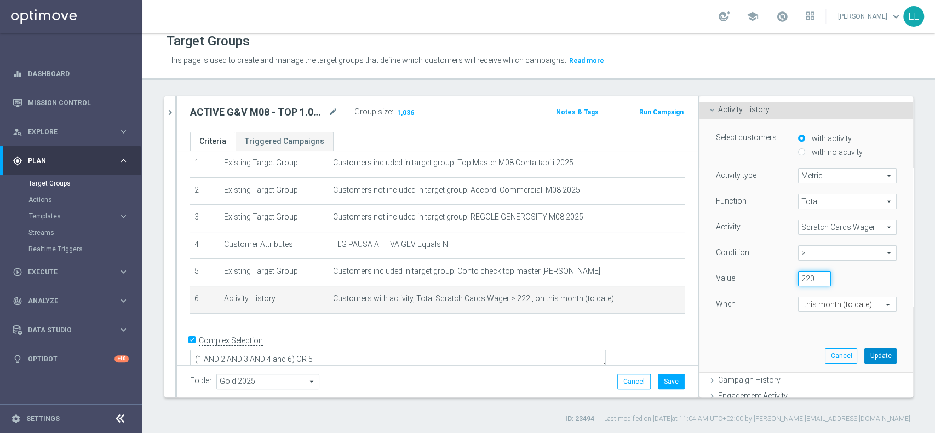
scroll to position [68, 0]
type input "220"
click at [864, 352] on button "Update" at bounding box center [880, 355] width 32 height 15
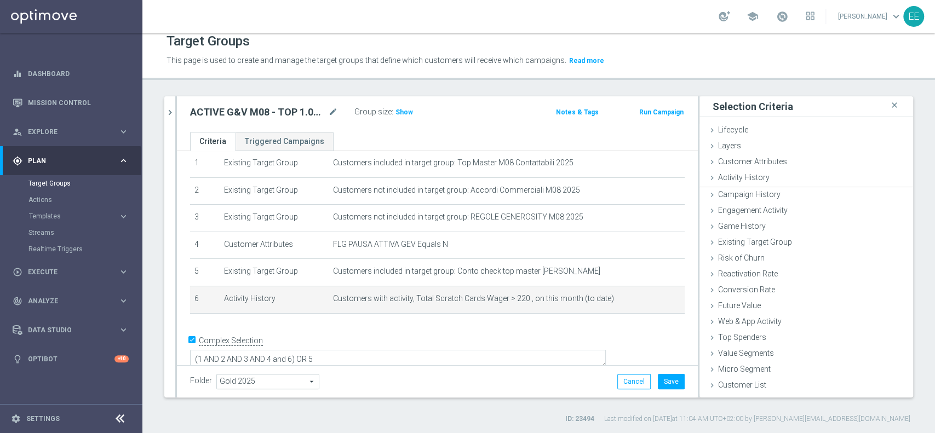
scroll to position [0, 0]
click at [404, 110] on span "Show" at bounding box center [404, 112] width 18 height 8
click at [652, 298] on icon "mode_edit" at bounding box center [656, 299] width 9 height 9
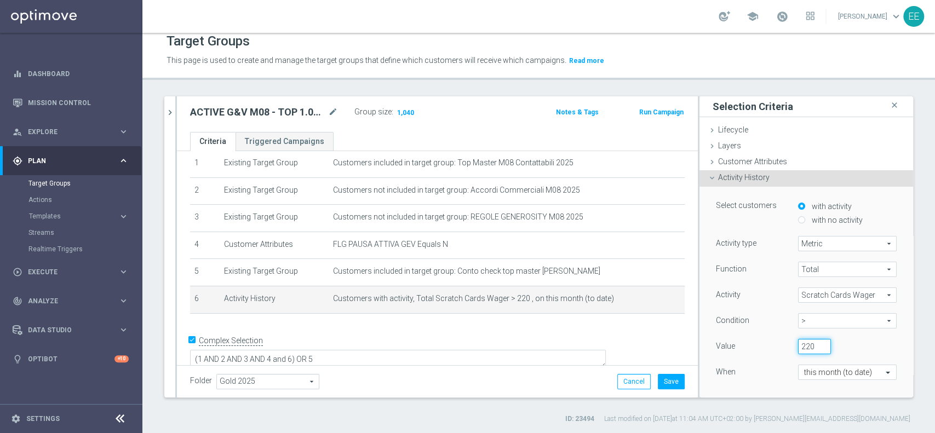
click at [801, 344] on input "220" at bounding box center [814, 346] width 33 height 15
click at [803, 343] on input "220" at bounding box center [814, 346] width 33 height 15
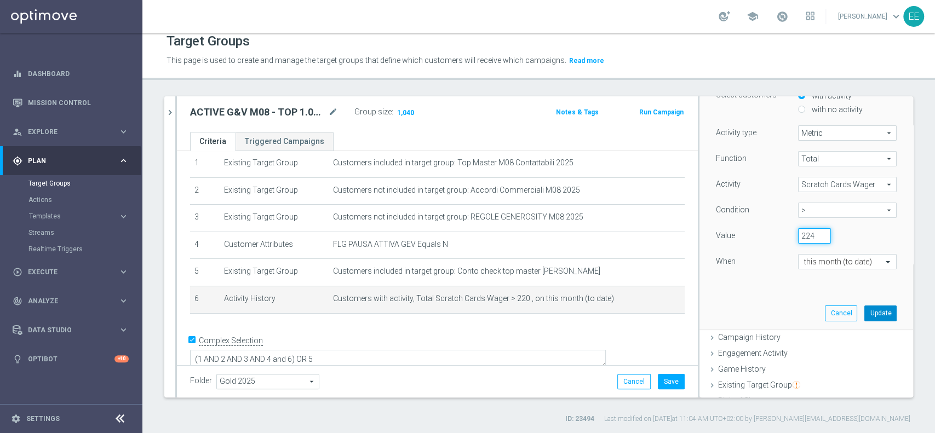
type input "224"
click at [866, 311] on button "Update" at bounding box center [880, 313] width 32 height 15
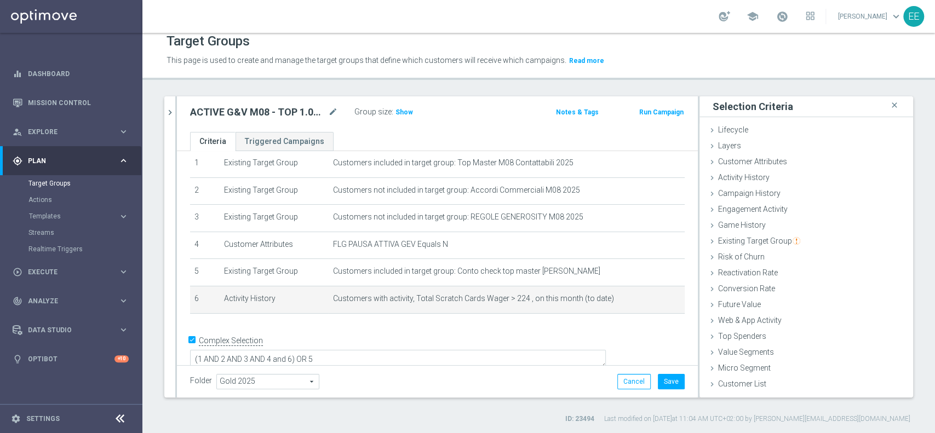
scroll to position [0, 0]
click at [400, 120] on div "ACTIVE G&V M08 - TOP 1.000 GGR M08 27.08 mode_edit Group size : Show Notes & Ta…" at bounding box center [437, 114] width 521 height 36
click at [401, 116] on h3 "Show" at bounding box center [404, 112] width 20 height 12
click at [652, 300] on icon "mode_edit" at bounding box center [656, 299] width 9 height 9
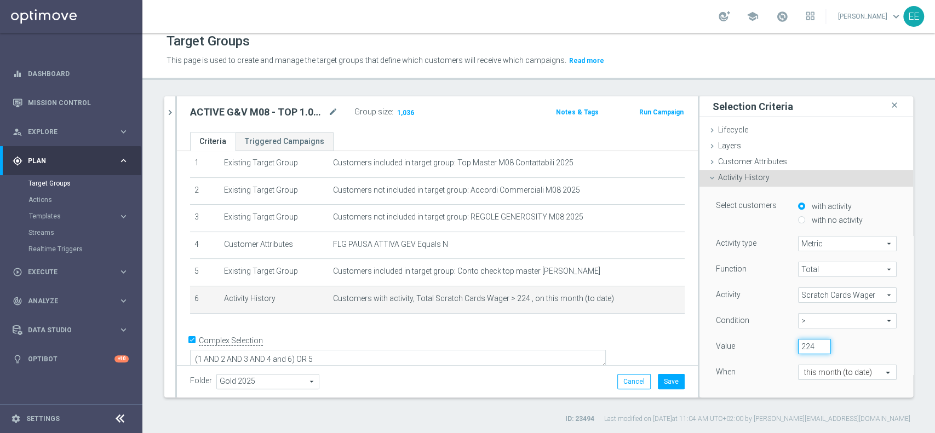
click at [801, 345] on input "224" at bounding box center [814, 346] width 33 height 15
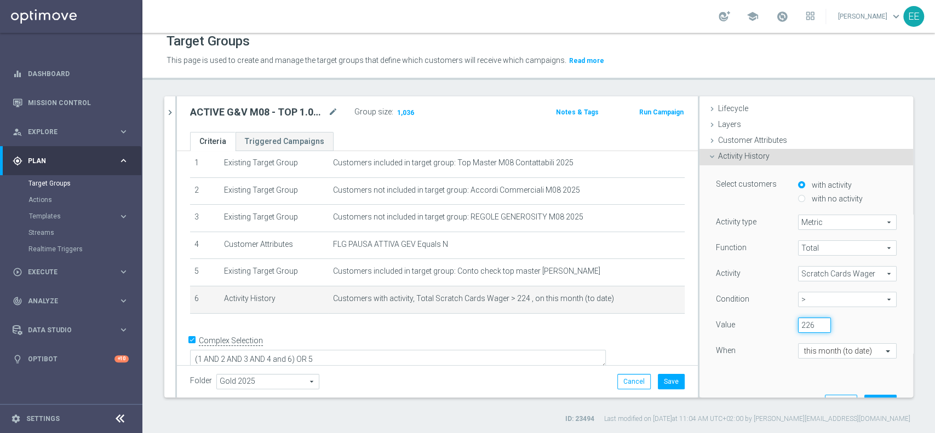
type input "226"
click at [864, 392] on div "Select customers with activity with no activity Activity type Metric Metric arr…" at bounding box center [806, 291] width 197 height 253
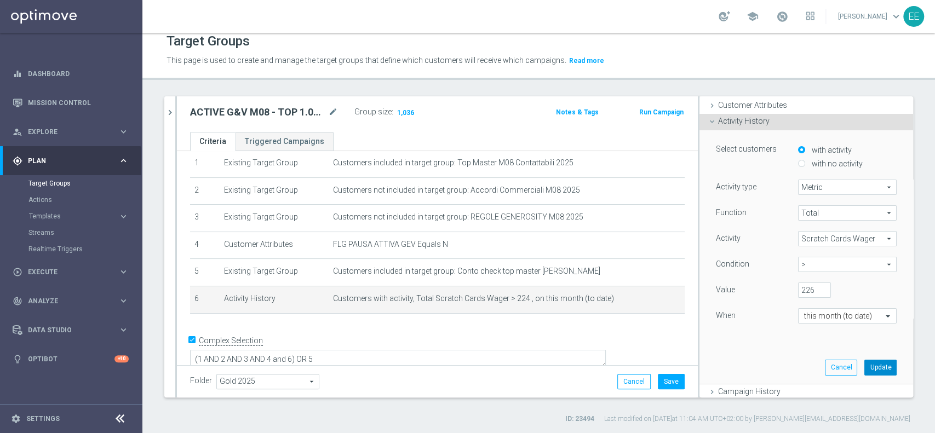
click at [864, 360] on button "Update" at bounding box center [880, 367] width 32 height 15
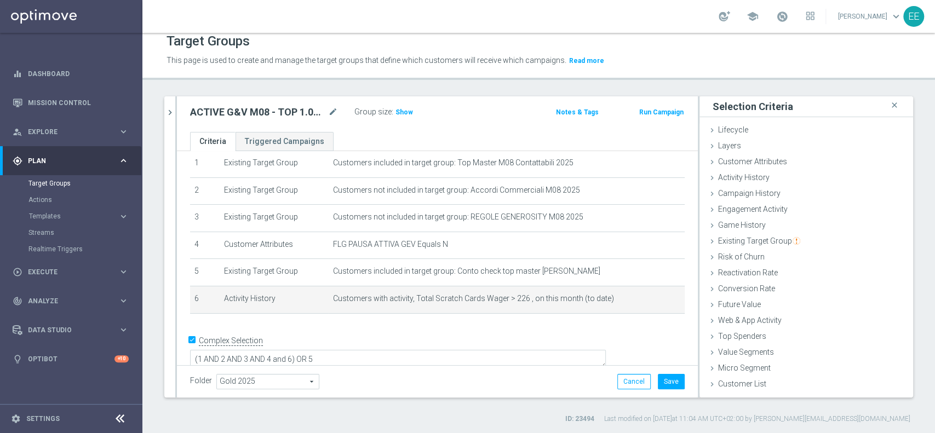
scroll to position [0, 0]
click at [399, 111] on span "Show" at bounding box center [404, 112] width 18 height 8
click at [632, 297] on div at bounding box center [635, 294] width 11 height 5
click at [652, 301] on icon "mode_edit" at bounding box center [656, 299] width 9 height 9
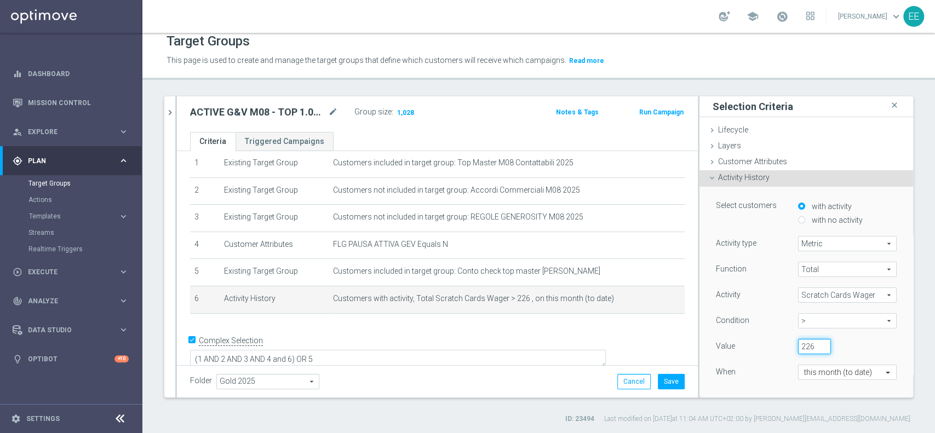
click at [798, 346] on input "226" at bounding box center [814, 346] width 33 height 15
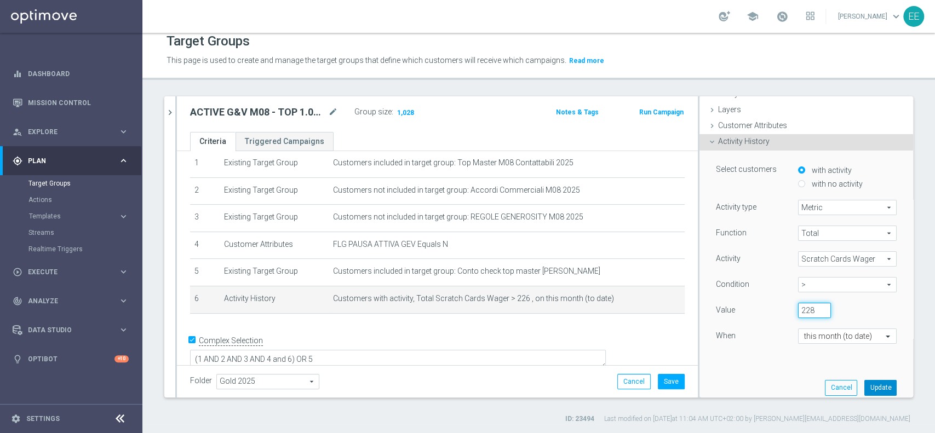
type input "228"
click at [864, 383] on button "Update" at bounding box center [880, 387] width 32 height 15
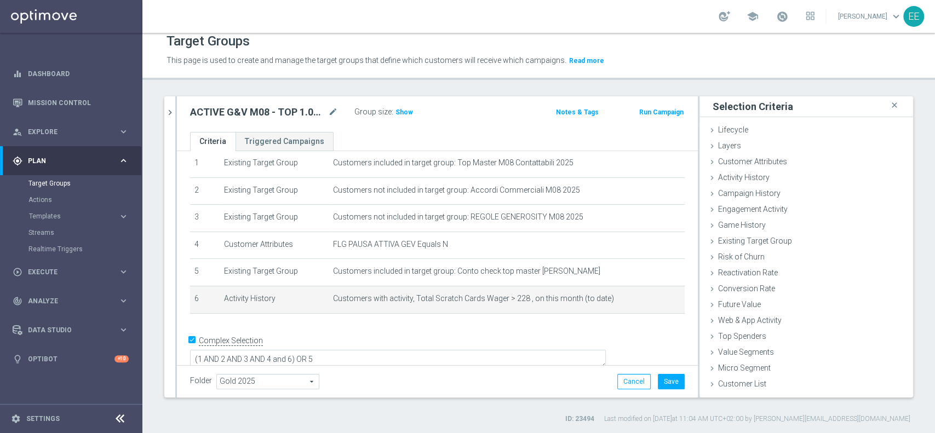
scroll to position [0, 0]
click at [404, 114] on span "Show" at bounding box center [404, 112] width 18 height 8
click at [652, 298] on icon "mode_edit" at bounding box center [656, 299] width 9 height 9
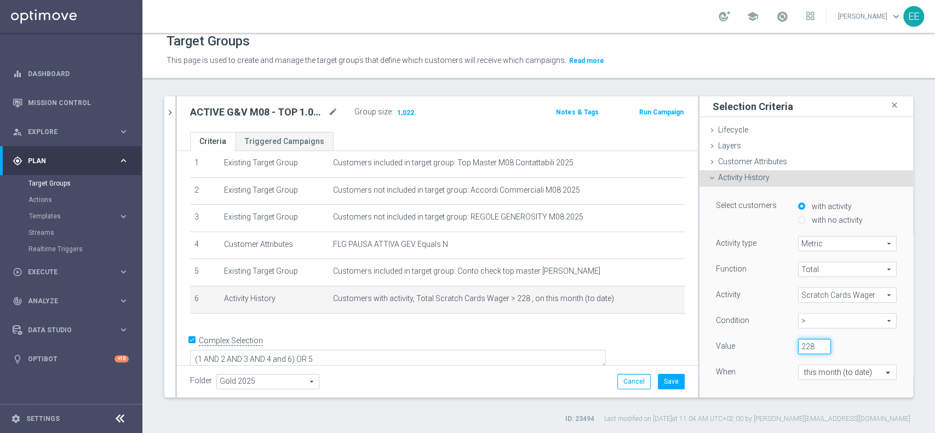
click at [798, 344] on input "228" at bounding box center [814, 346] width 33 height 15
type input "8"
type input "3"
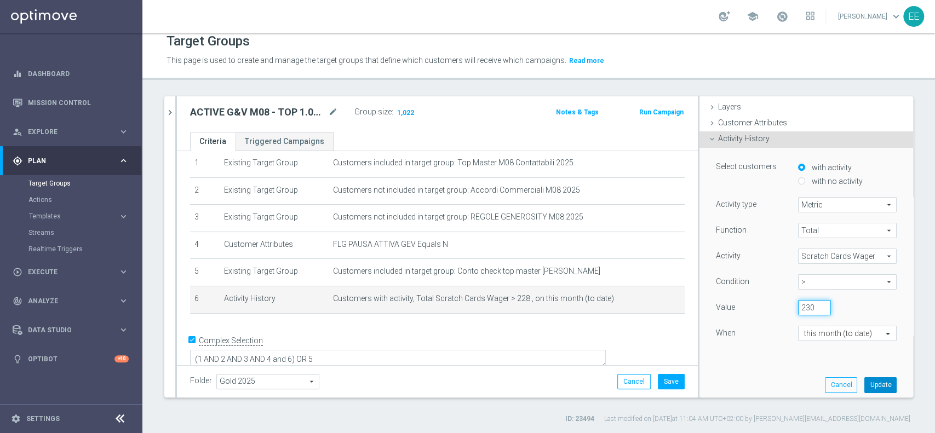
type input "230"
click at [865, 383] on button "Update" at bounding box center [880, 384] width 32 height 15
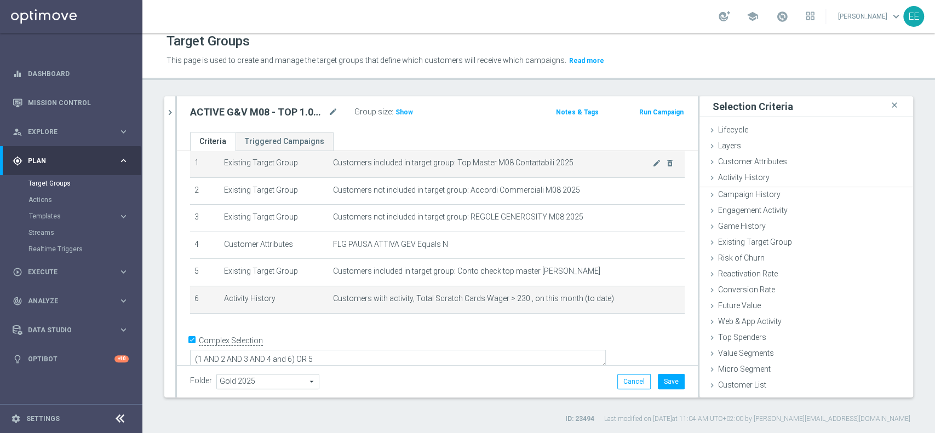
scroll to position [0, 0]
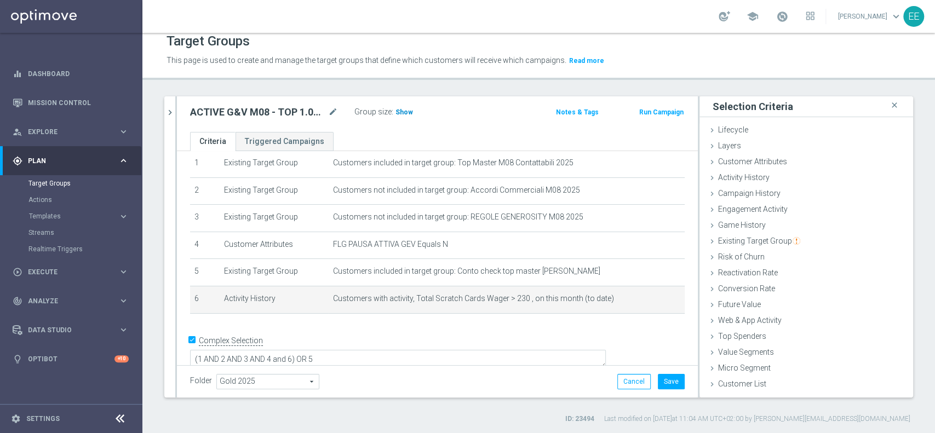
click at [401, 111] on span "Show" at bounding box center [404, 112] width 18 height 8
click at [652, 298] on icon "mode_edit" at bounding box center [656, 299] width 9 height 9
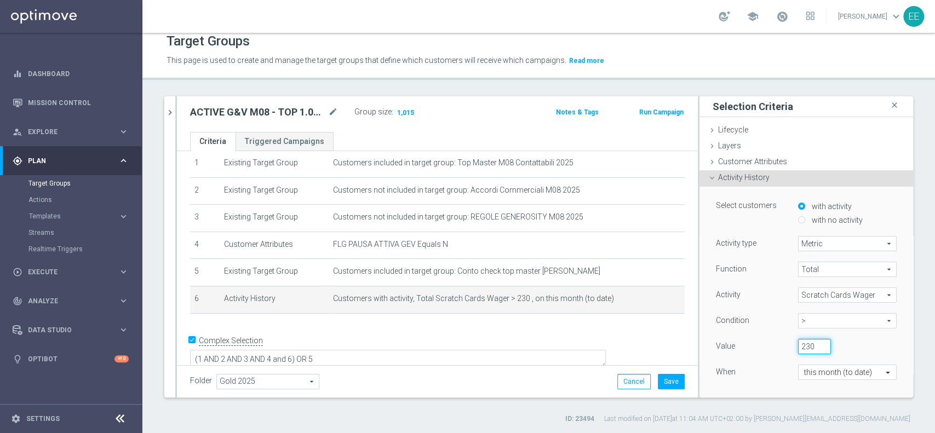
click at [798, 346] on input "230" at bounding box center [814, 346] width 33 height 15
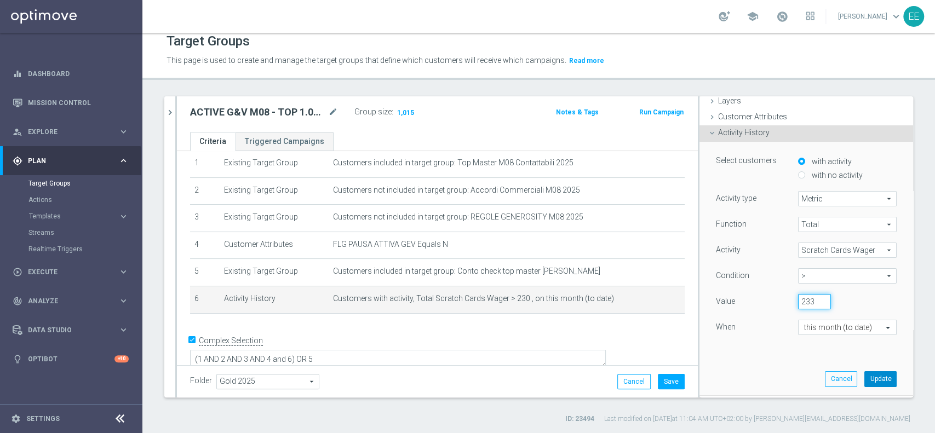
type input "233"
click at [868, 378] on button "Update" at bounding box center [880, 378] width 32 height 15
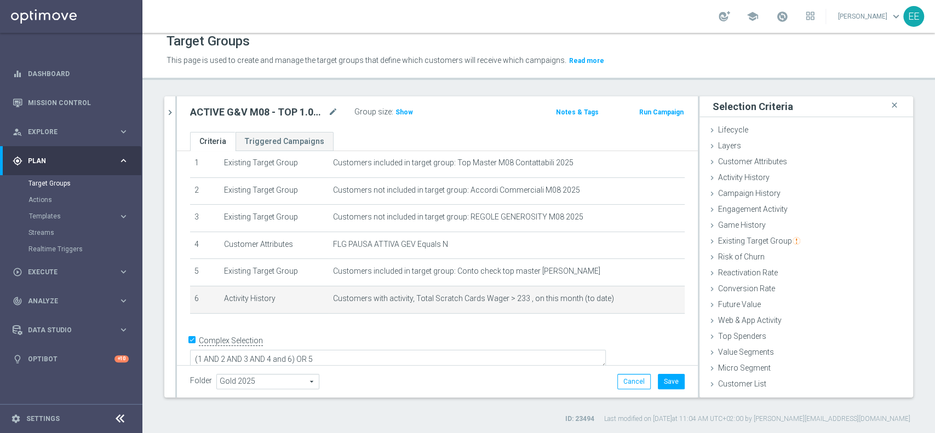
scroll to position [0, 0]
click at [399, 113] on span "Show" at bounding box center [404, 112] width 18 height 8
click at [652, 300] on icon "mode_edit" at bounding box center [656, 299] width 9 height 9
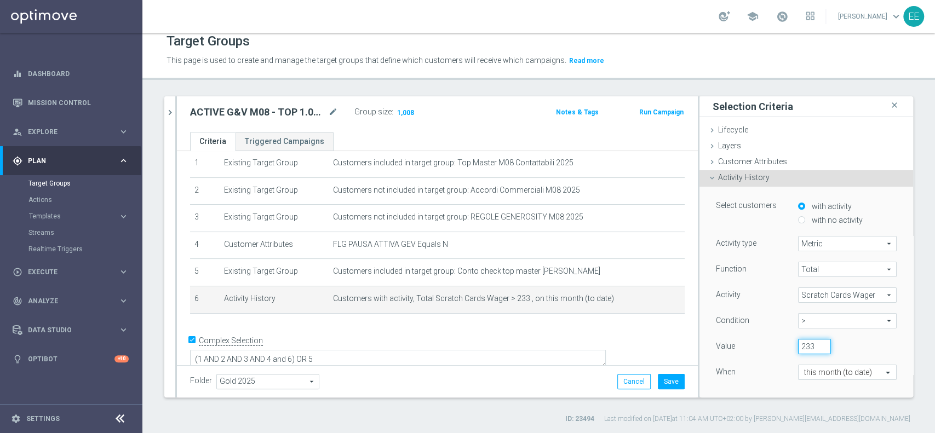
click at [798, 344] on input "233" at bounding box center [814, 346] width 33 height 15
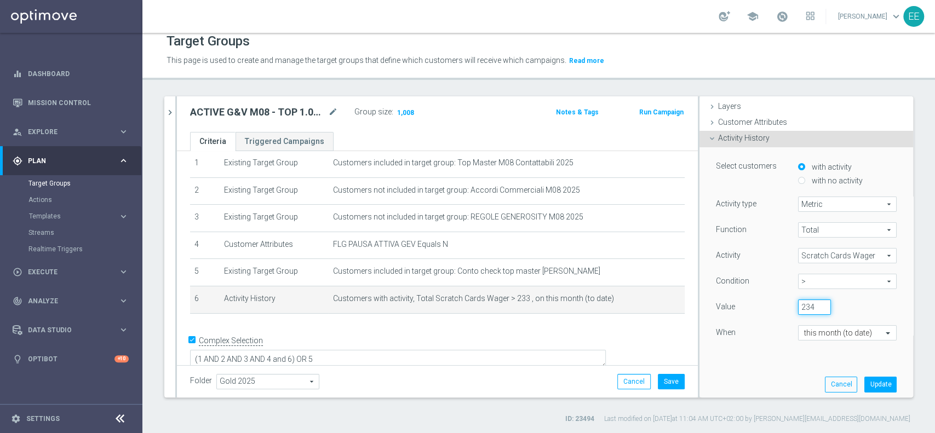
scroll to position [44, 0]
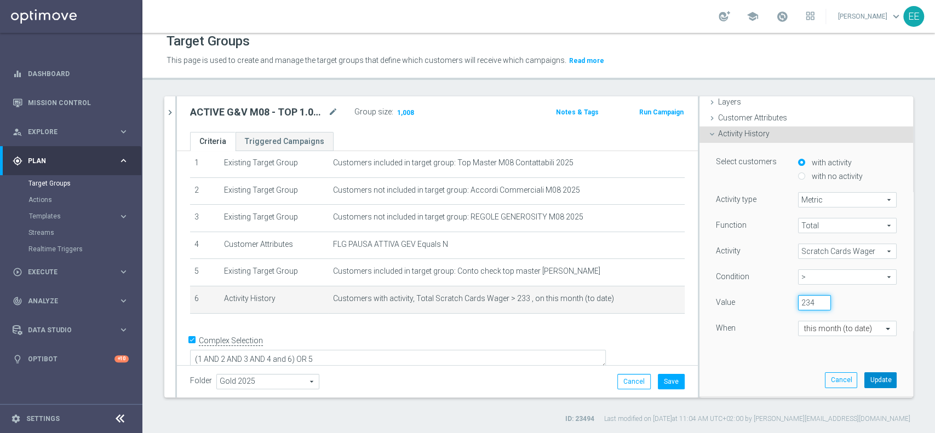
type input "234"
click at [864, 374] on button "Update" at bounding box center [880, 379] width 32 height 15
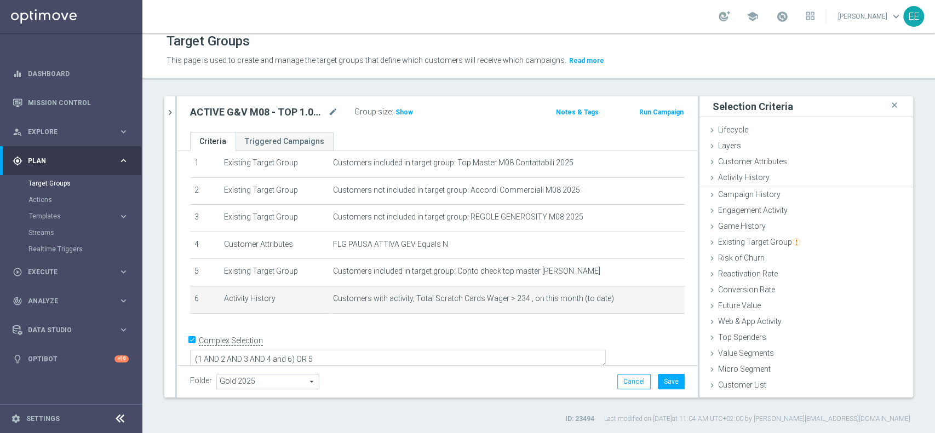
scroll to position [0, 0]
click at [400, 116] on h3 "Show" at bounding box center [404, 112] width 20 height 12
click at [652, 298] on icon "mode_edit" at bounding box center [656, 299] width 9 height 9
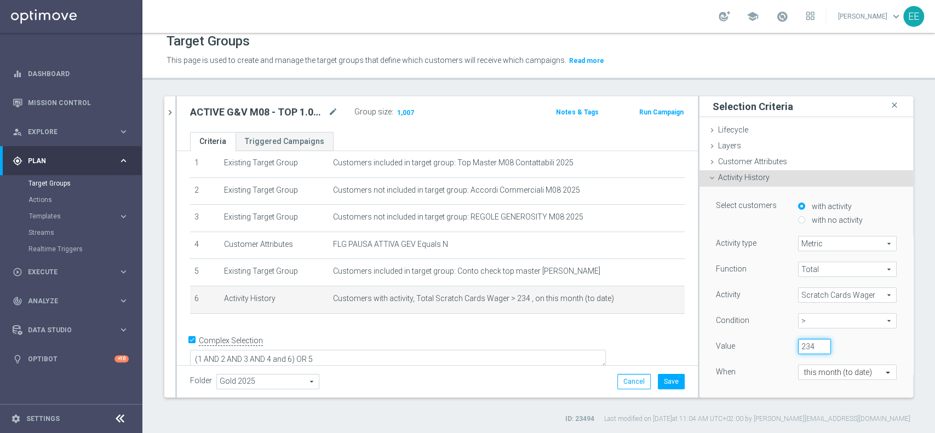
click at [798, 347] on input "234" at bounding box center [814, 346] width 33 height 15
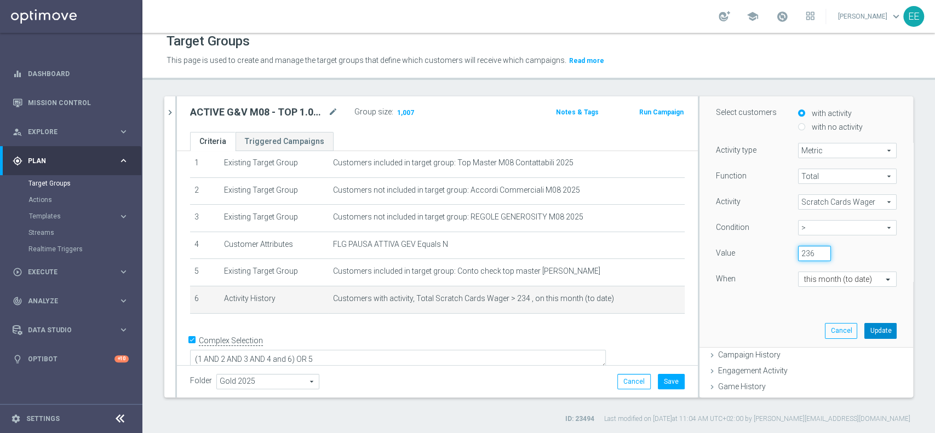
type input "236"
click at [864, 331] on button "Update" at bounding box center [880, 330] width 32 height 15
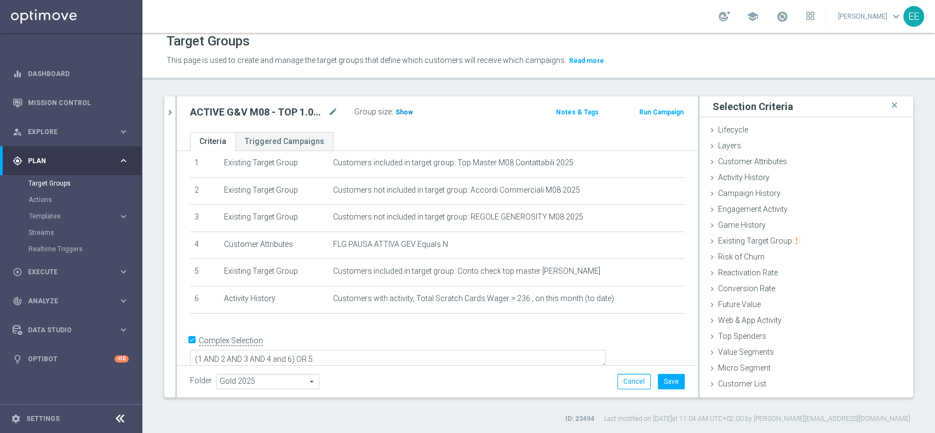
click at [410, 110] on span "Show" at bounding box center [404, 112] width 18 height 8
click at [636, 297] on td "Customers with activity, Total Scratch Cards Wager > 236 , on this month (to da…" at bounding box center [507, 299] width 356 height 27
click at [652, 298] on icon "mode_edit" at bounding box center [656, 299] width 9 height 9
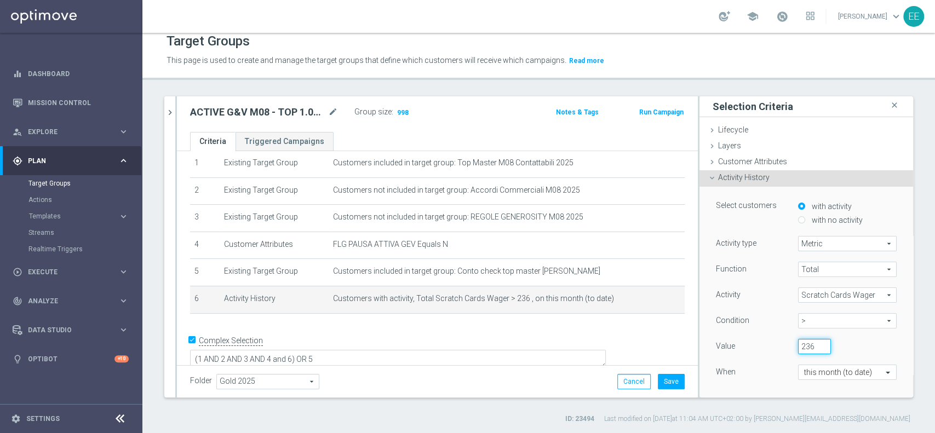
click at [798, 339] on input "236" at bounding box center [814, 346] width 33 height 15
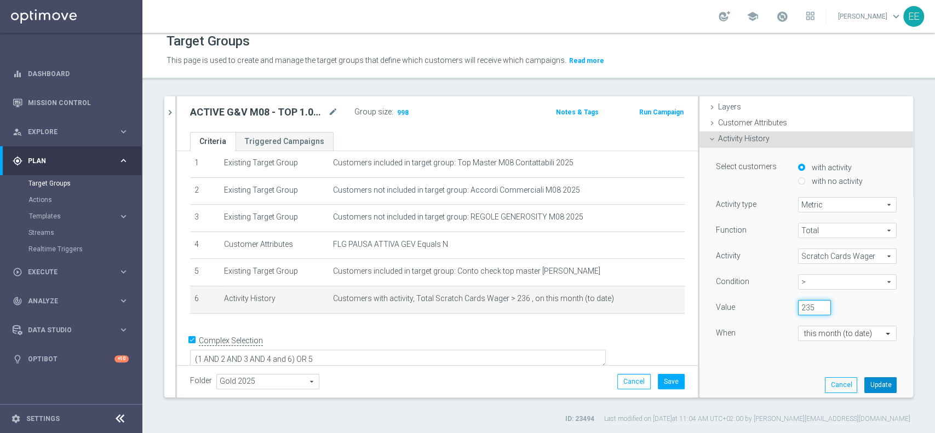
type input "235"
click at [872, 383] on button "Update" at bounding box center [880, 384] width 32 height 15
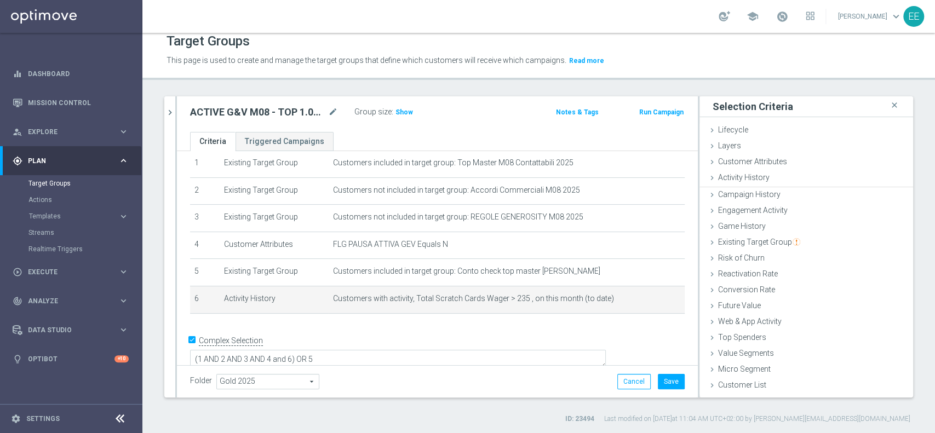
scroll to position [0, 0]
click at [409, 108] on span "Show" at bounding box center [404, 112] width 18 height 8
click at [661, 380] on button "Save" at bounding box center [671, 381] width 27 height 15
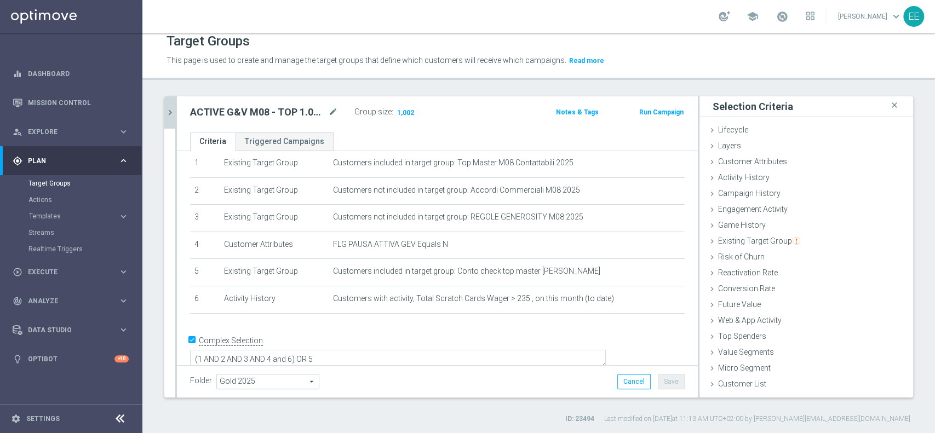
click at [171, 109] on icon "chevron_right" at bounding box center [170, 112] width 10 height 10
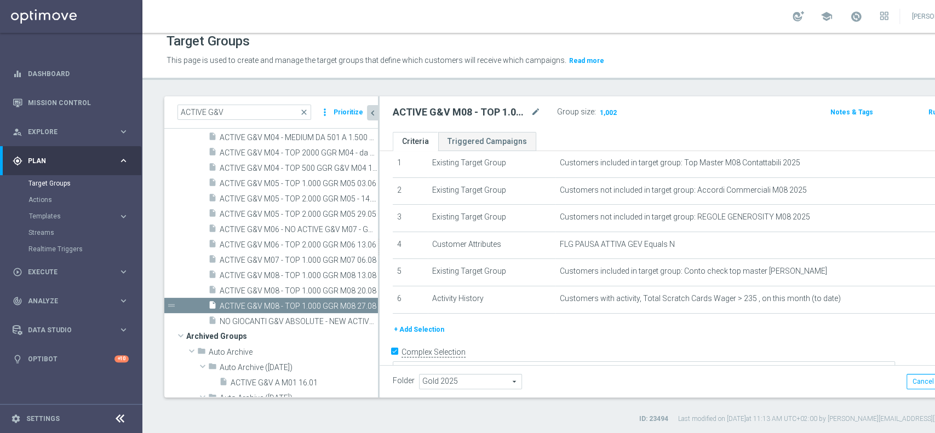
scroll to position [51, 0]
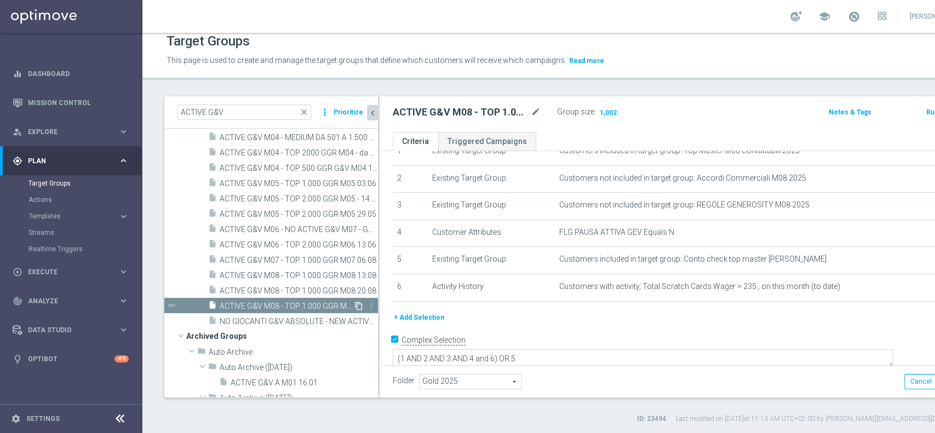
click at [354, 302] on icon "content_copy" at bounding box center [358, 306] width 9 height 9
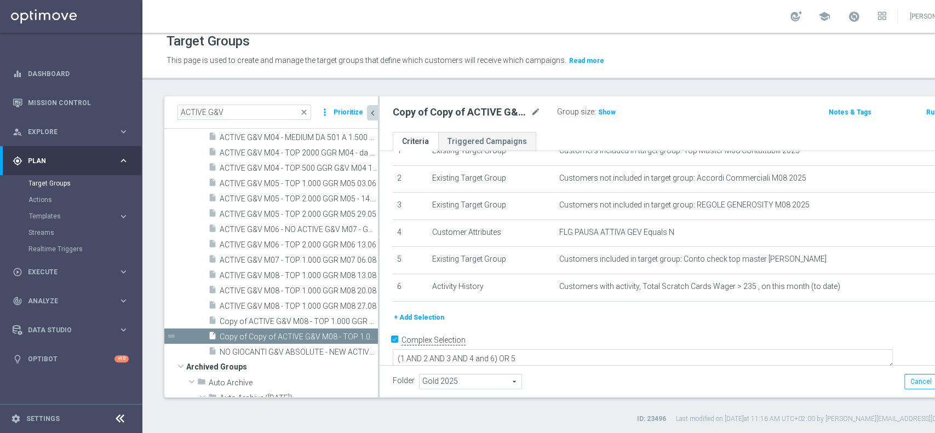
scroll to position [207, 0]
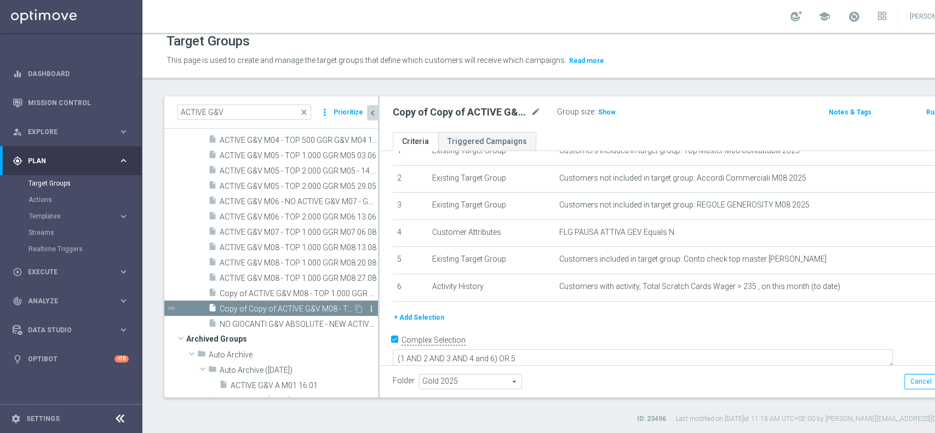
click at [367, 309] on icon "more_vert" at bounding box center [371, 309] width 9 height 9
click at [380, 339] on span "Delete" at bounding box center [392, 341] width 24 height 8
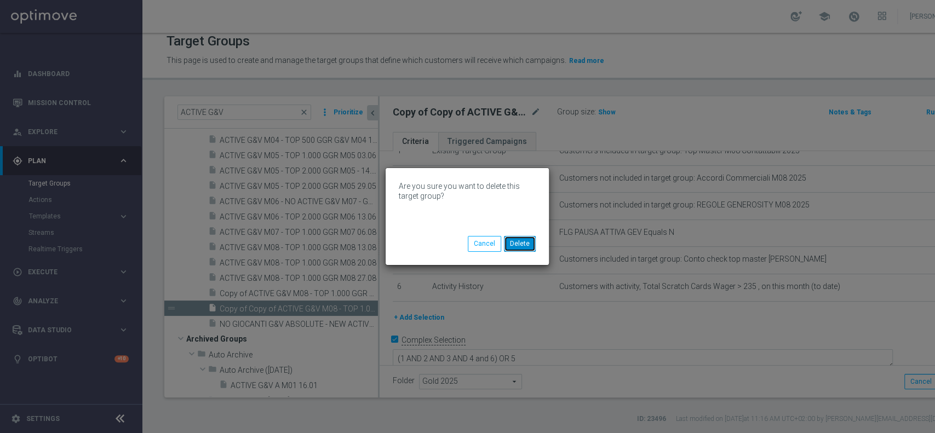
click at [517, 248] on button "Delete" at bounding box center [520, 243] width 32 height 15
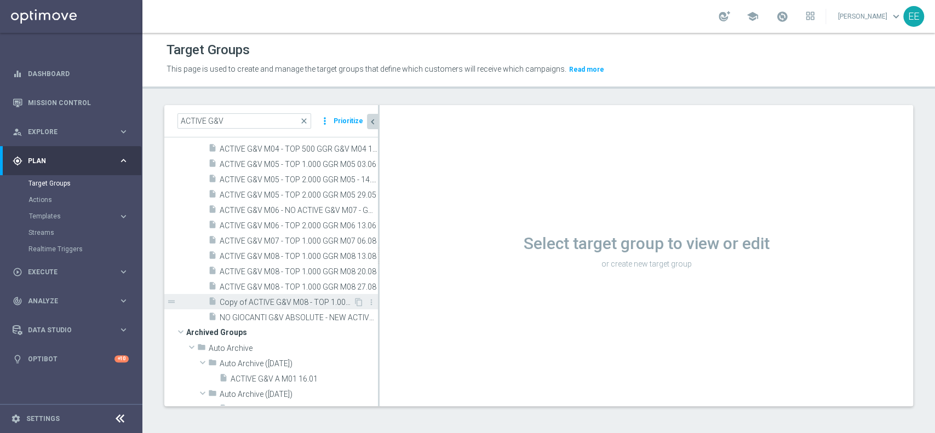
click at [266, 298] on span "Copy of ACTIVE G&V M08 - TOP 1.000 GGR M08 27.08" at bounding box center [287, 302] width 134 height 9
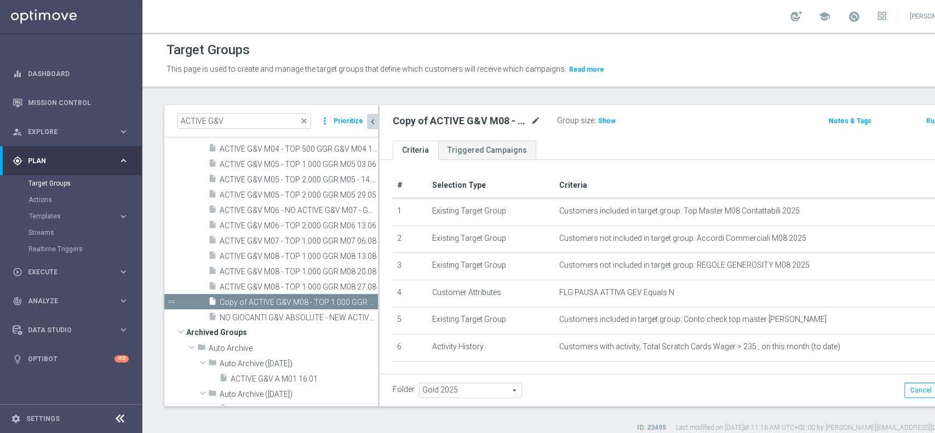
click at [537, 119] on icon "mode_edit" at bounding box center [536, 120] width 10 height 13
type input "Recupero dei dati in corso. Attendere alcuni secondi e riprovare a tagliare o c…"
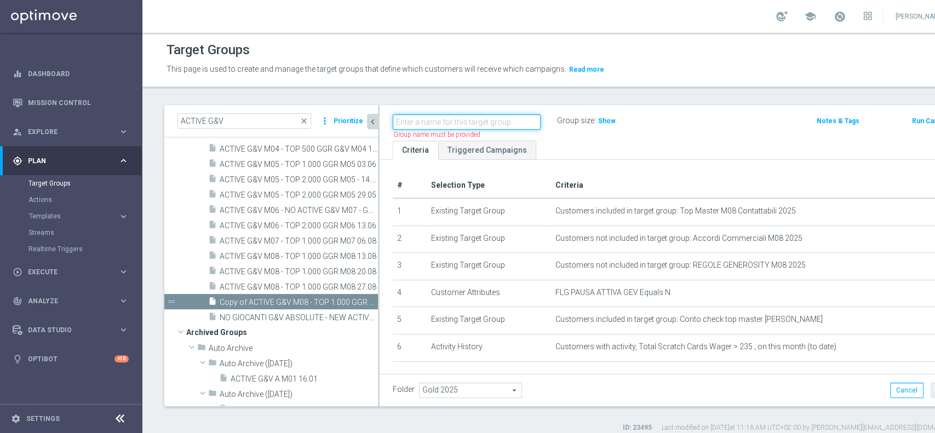
paste input "Recupero dei dati in corso. Attendere alcuni secondi e riprovare a tagliare o c…"
type input "Recupero dei dati in corso. Attendere alcuni secondi e riprovare a tagliare o c…"
click at [412, 119] on input "text" at bounding box center [467, 121] width 148 height 15
paste input "Recupero dei dati in corso. Attendere alcuni secondi e riprovare a tagliare o c…"
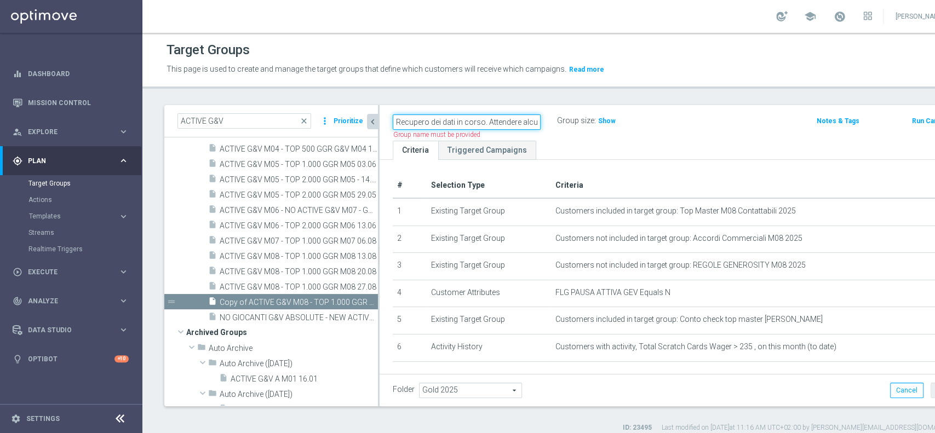
scroll to position [0, 136]
type input "Recupero dei dati in corso. Attendere alcuni secondi e riprovare a tagliare o c…"
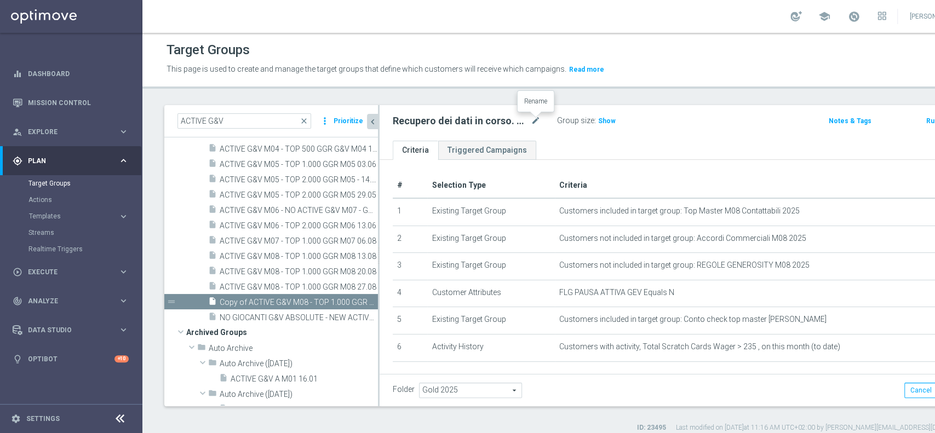
click at [532, 117] on div at bounding box center [535, 114] width 11 height 5
click at [536, 120] on icon "mode_edit" at bounding box center [536, 120] width 10 height 13
type input "333451"
click at [433, 120] on icon "mode_edit" at bounding box center [433, 120] width 10 height 13
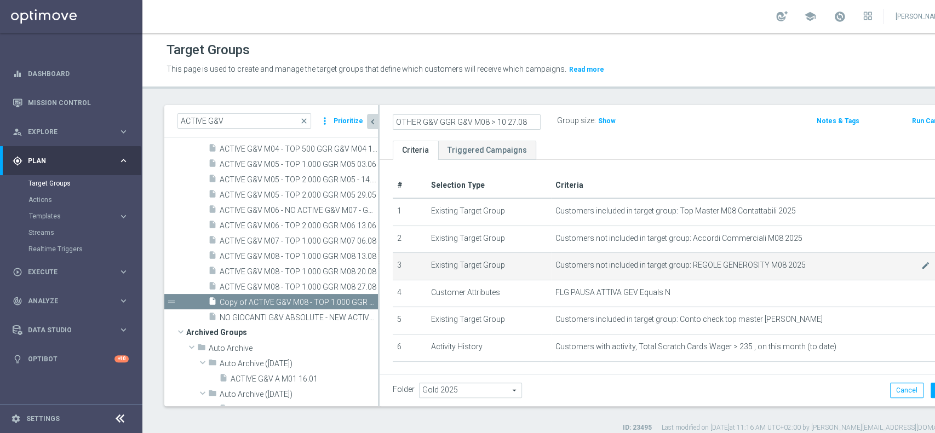
scroll to position [44, 0]
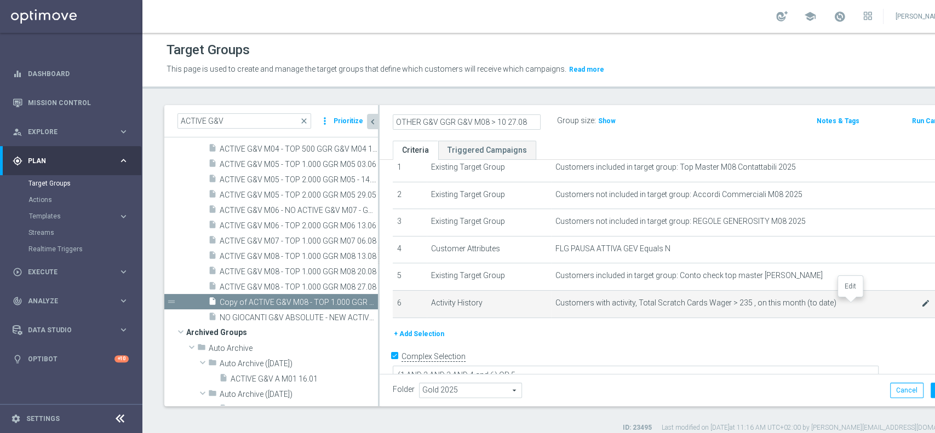
type input "OTHER G&V GGR G&V M08 > 10 27.08"
click at [921, 303] on icon "mode_edit" at bounding box center [925, 303] width 9 height 9
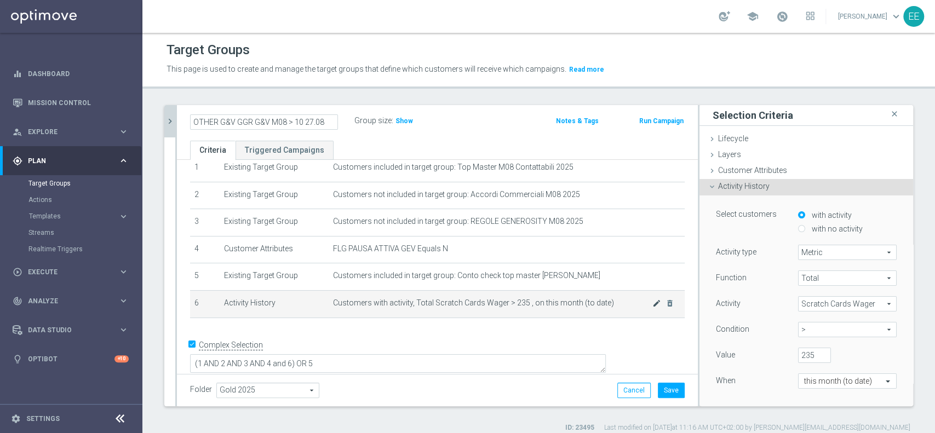
scroll to position [39, 0]
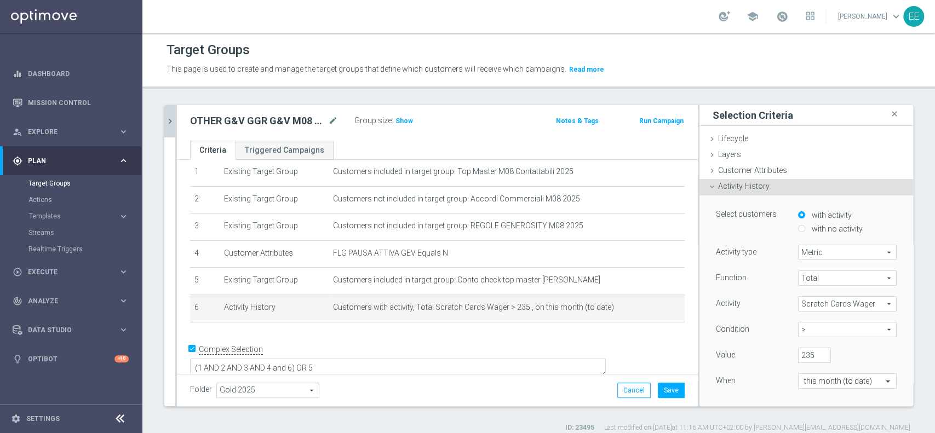
click at [822, 323] on span ">" at bounding box center [847, 330] width 97 height 14
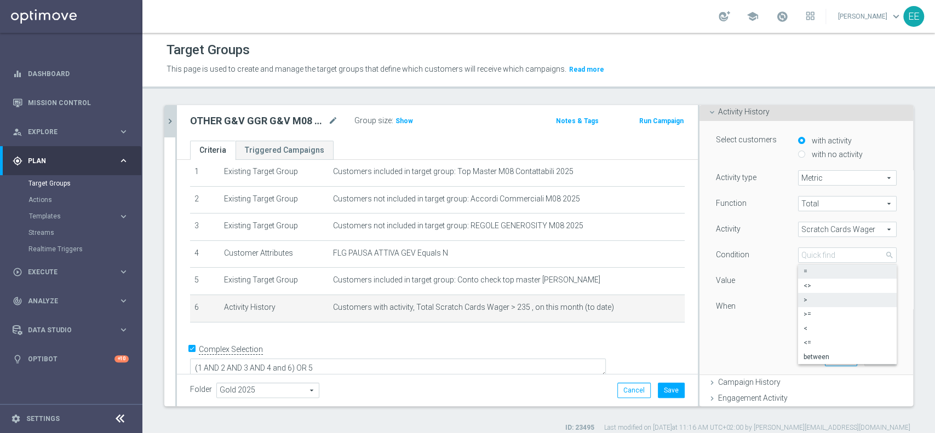
scroll to position [83, 0]
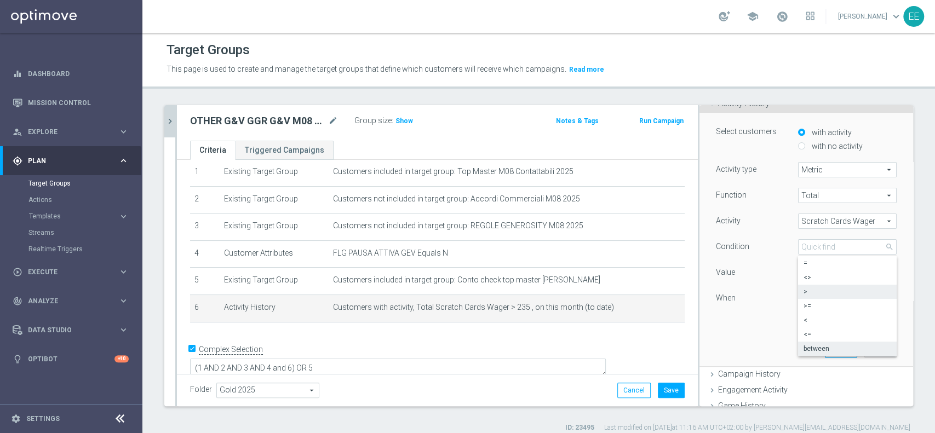
click at [824, 349] on span "between" at bounding box center [847, 348] width 88 height 9
type input "between"
click at [798, 276] on input "235" at bounding box center [814, 272] width 33 height 15
type input "10"
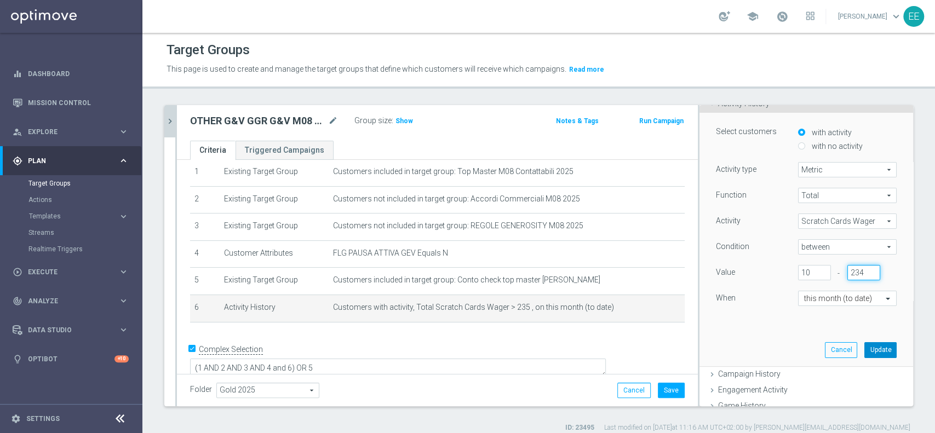
type input "234"
click at [864, 345] on button "Update" at bounding box center [880, 349] width 32 height 15
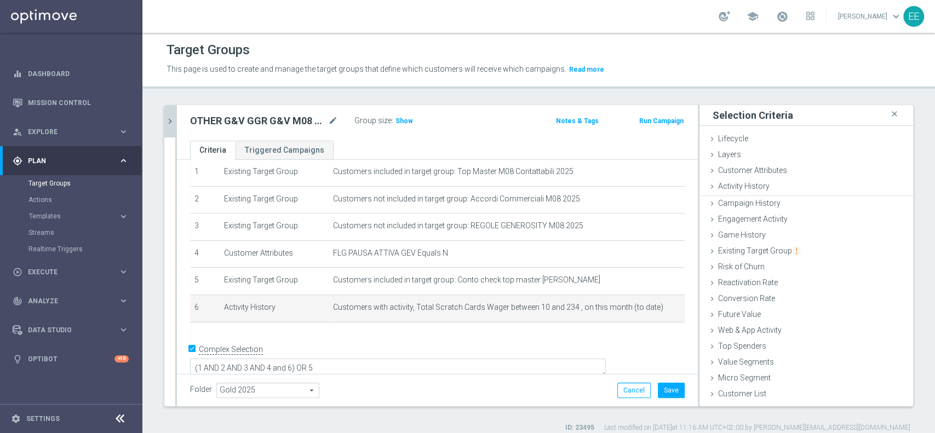
scroll to position [0, 0]
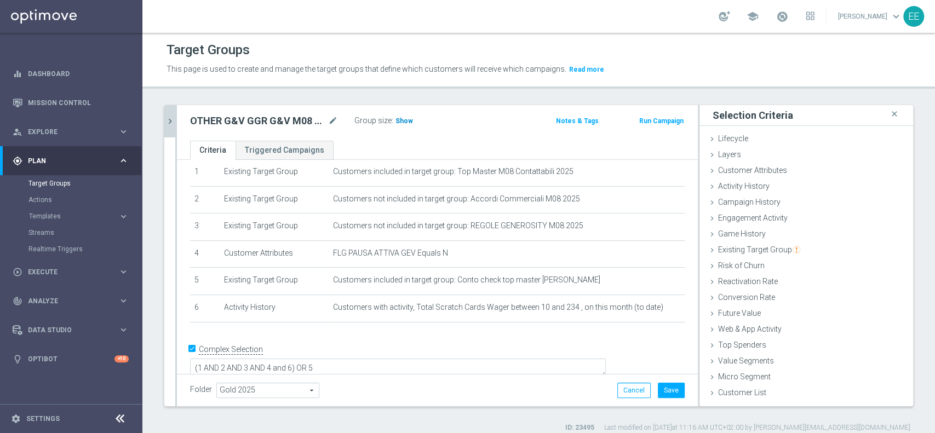
click at [404, 119] on span "Show" at bounding box center [404, 121] width 18 height 8
click at [167, 114] on button "chevron_right" at bounding box center [169, 121] width 11 height 32
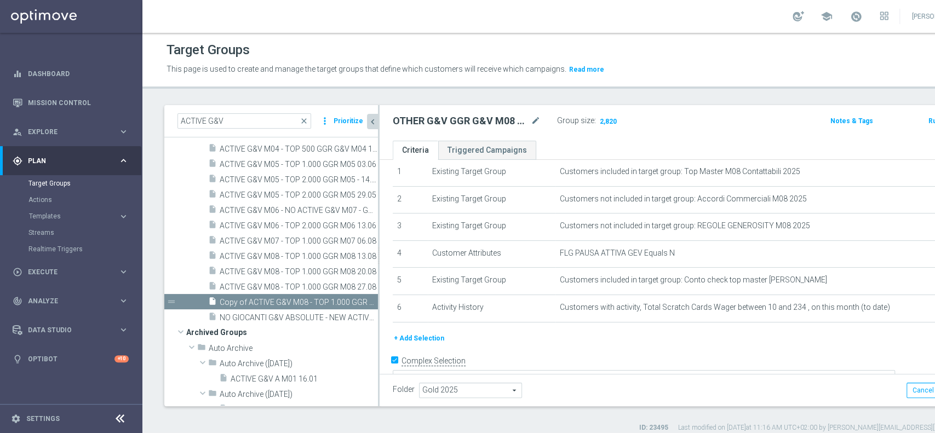
scroll to position [44, 0]
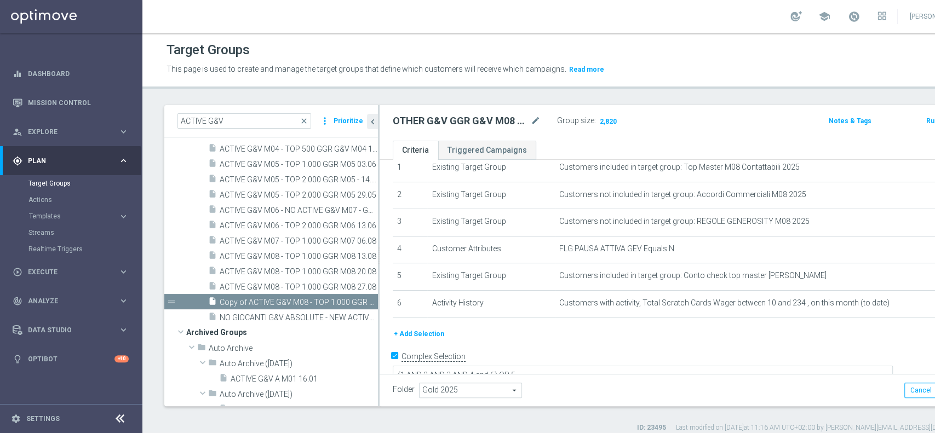
click at [228, 123] on input "ACTIVE G&V" at bounding box center [244, 120] width 134 height 15
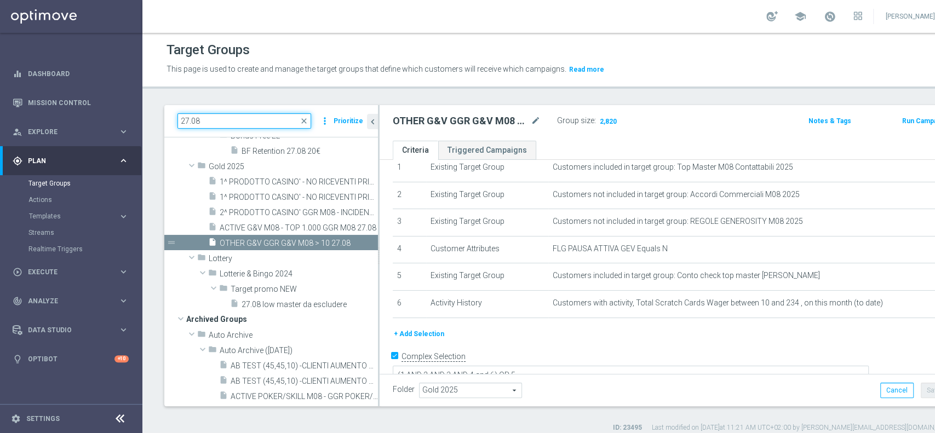
scroll to position [67, 0]
type input "27.08"
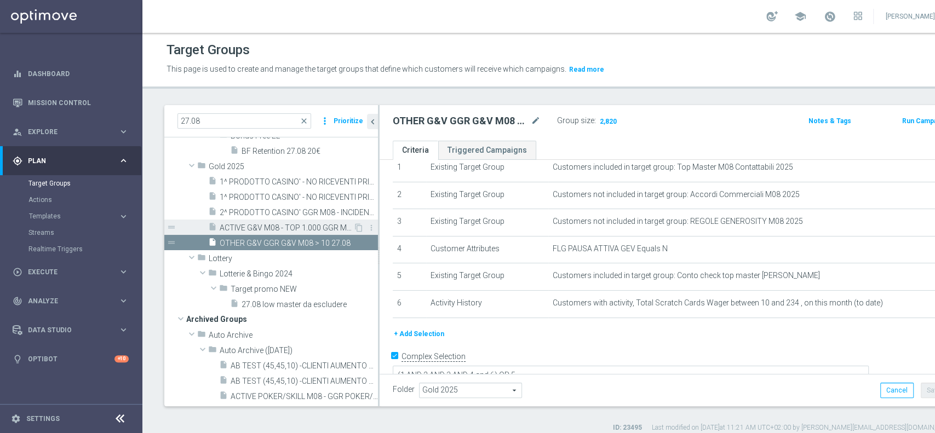
click at [280, 226] on span "ACTIVE G&V M08 - TOP 1.000 GGR M08 27.08" at bounding box center [287, 227] width 134 height 9
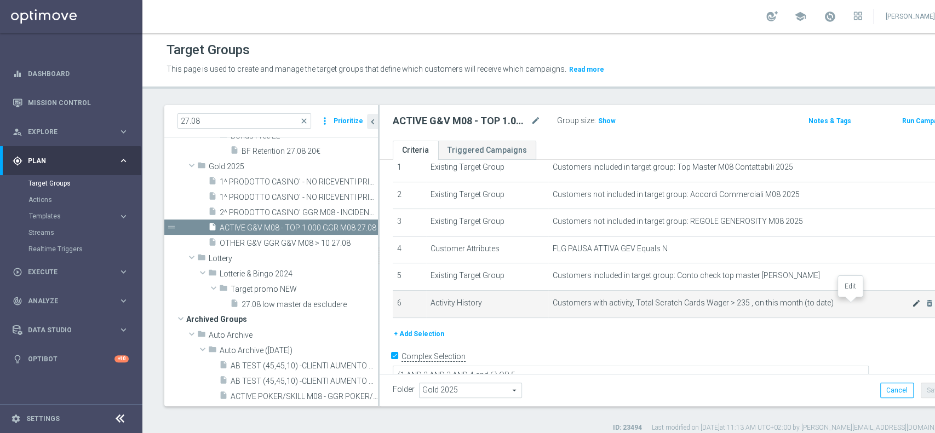
click at [912, 303] on icon "mode_edit" at bounding box center [916, 303] width 9 height 9
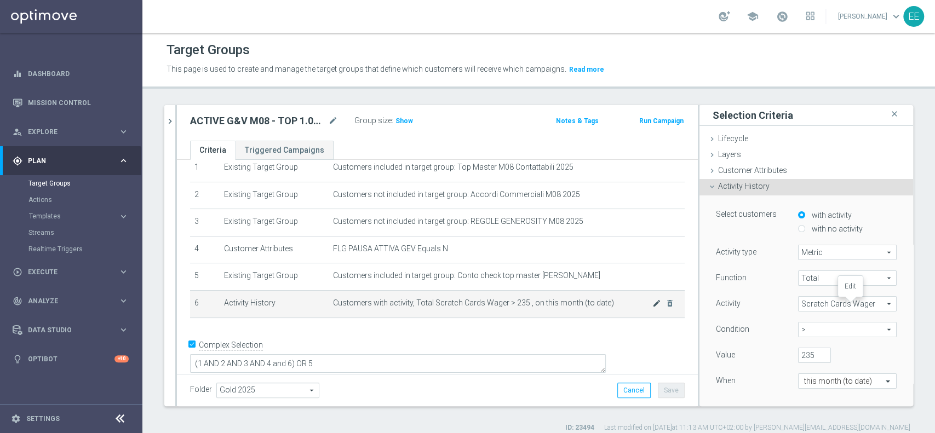
scroll to position [39, 0]
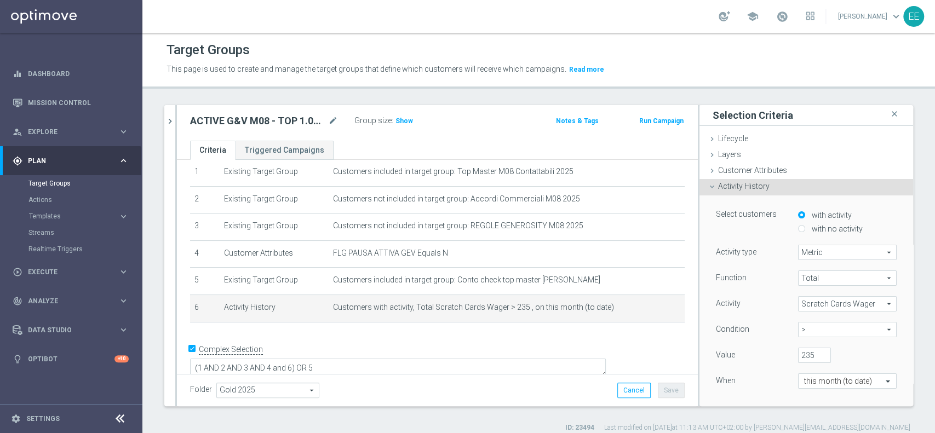
click at [810, 306] on span "Scratch Cards Wager" at bounding box center [847, 304] width 97 height 14
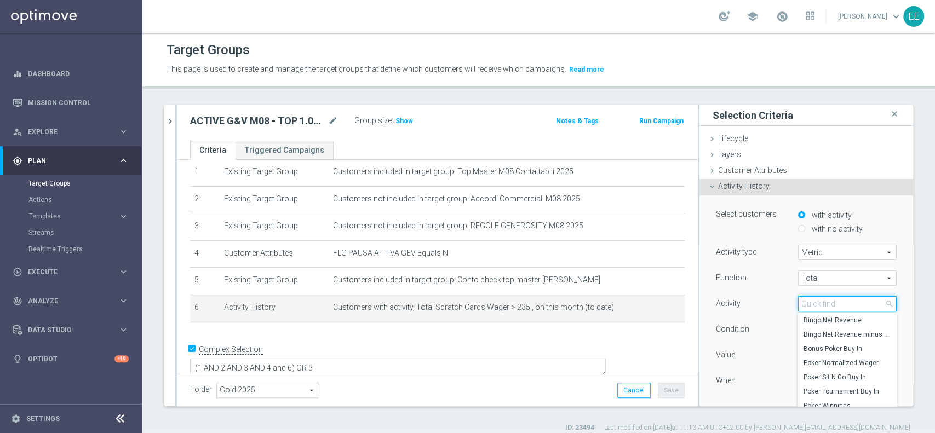
click at [810, 306] on input "search" at bounding box center [847, 303] width 99 height 15
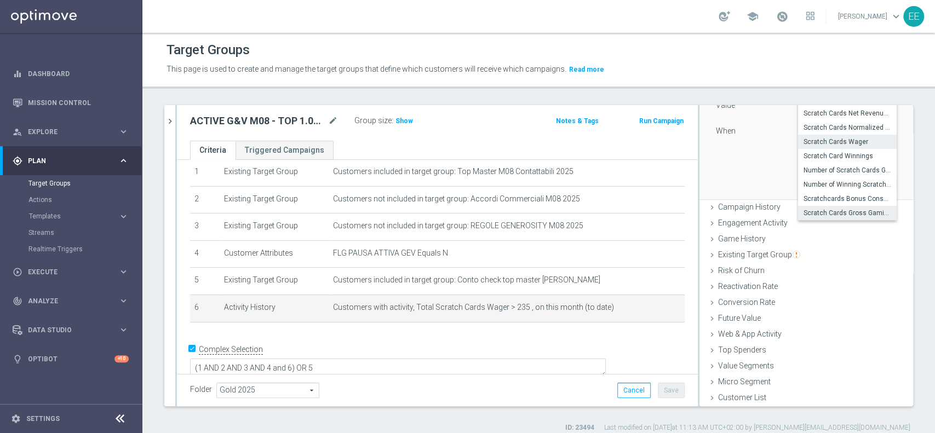
type input "SCRAT"
click at [826, 213] on span "Scratch Cards Gross Gaming Revenue" at bounding box center [847, 213] width 88 height 9
type input "Scratch Cards Gross Gaming Revenue"
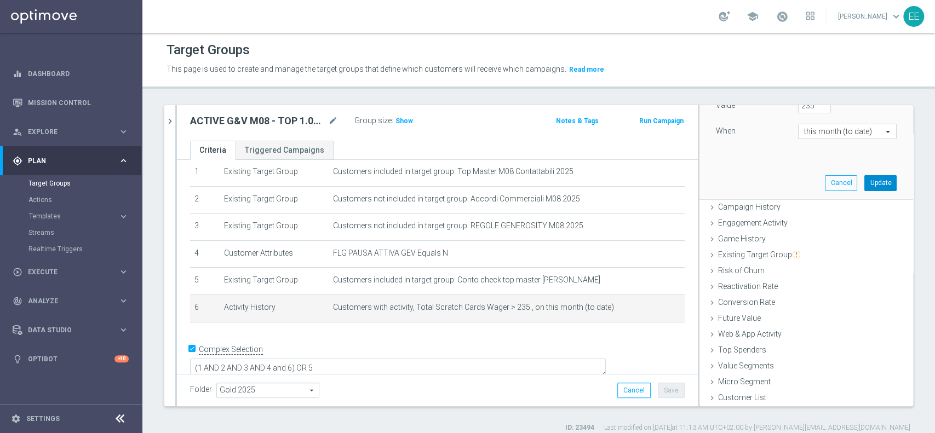
click at [864, 177] on button "Update" at bounding box center [880, 182] width 32 height 15
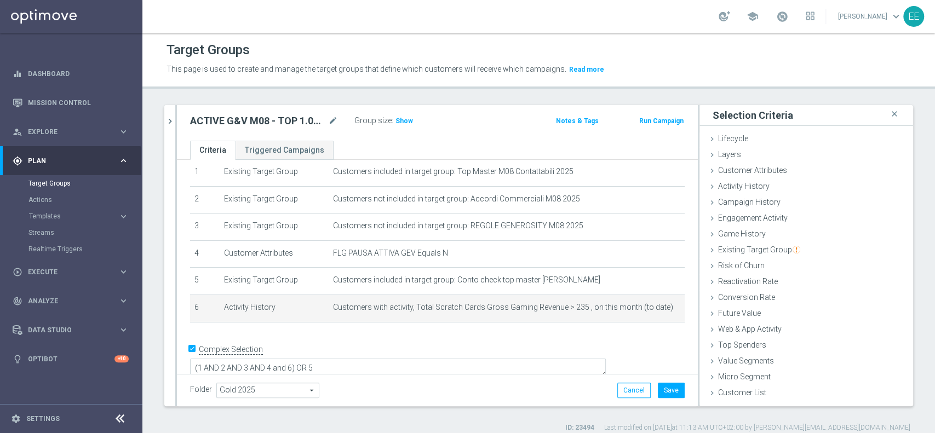
scroll to position [0, 0]
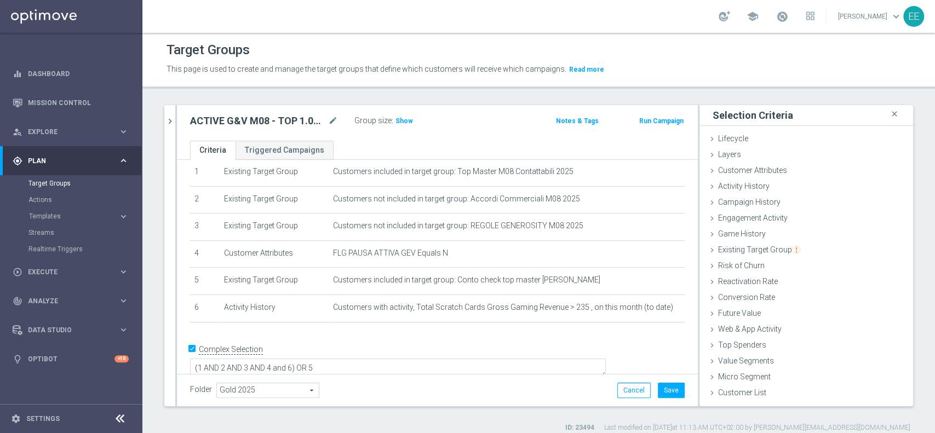
click at [398, 126] on h3 "Show" at bounding box center [404, 121] width 20 height 12
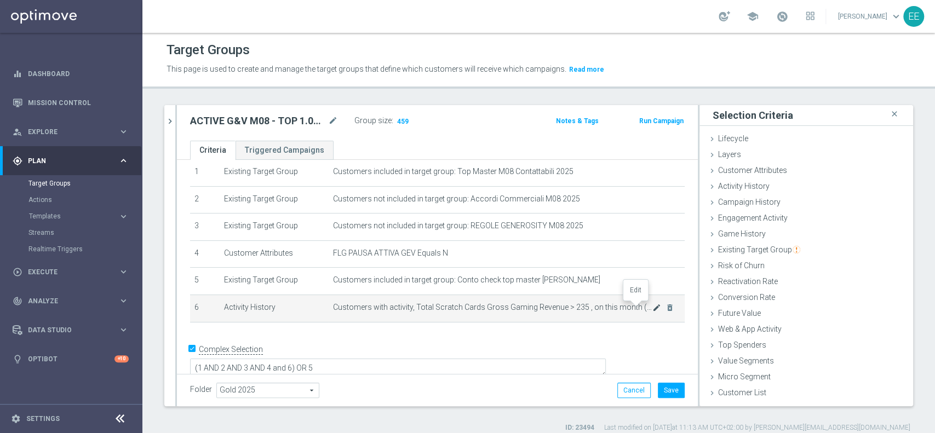
click at [652, 308] on icon "mode_edit" at bounding box center [656, 307] width 9 height 9
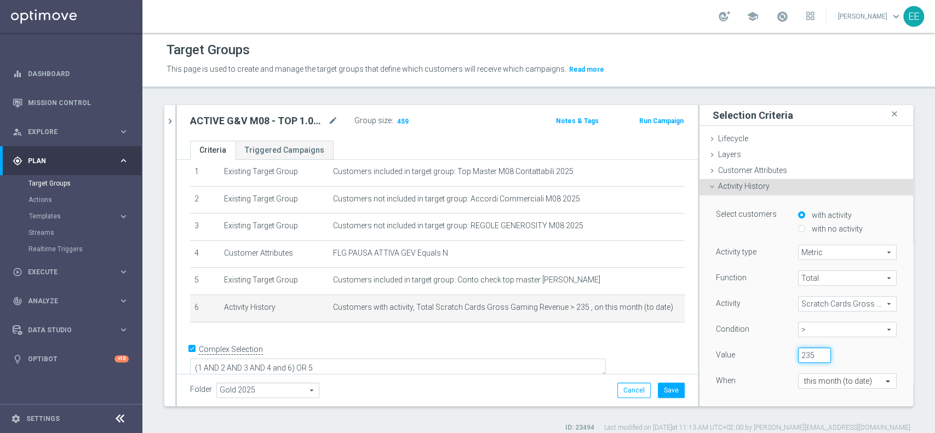
click at [798, 353] on input "235" at bounding box center [814, 355] width 33 height 15
type input "2"
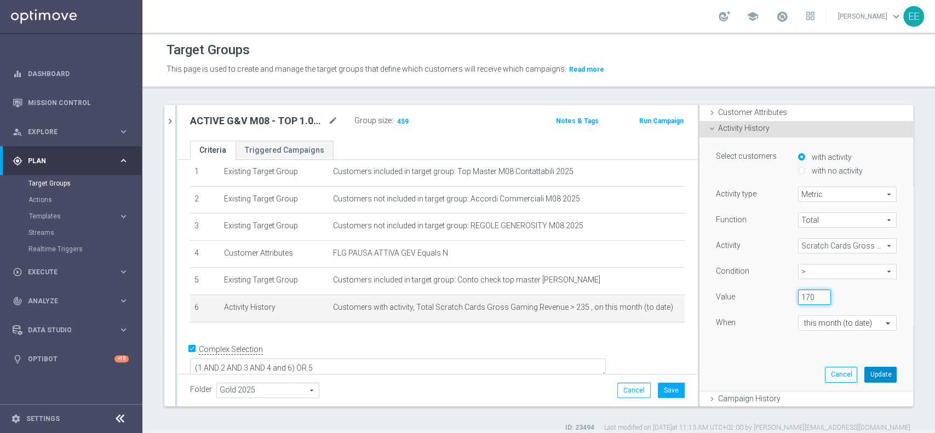
type input "170"
click at [868, 371] on button "Update" at bounding box center [880, 374] width 32 height 15
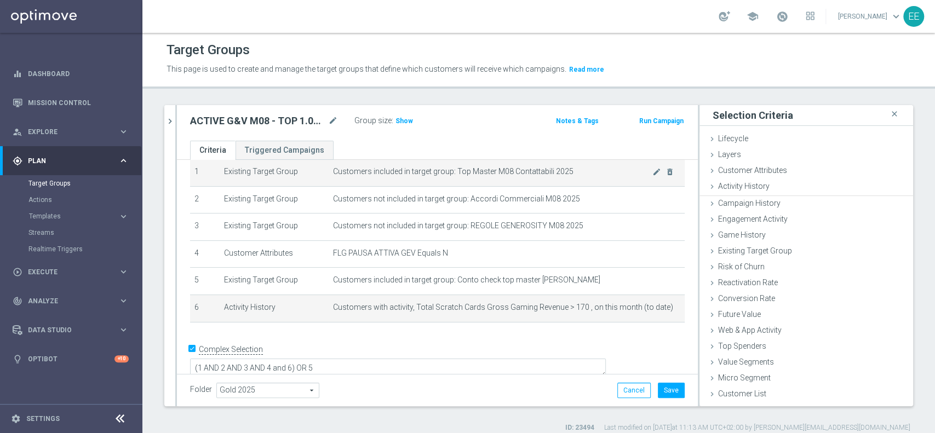
scroll to position [0, 0]
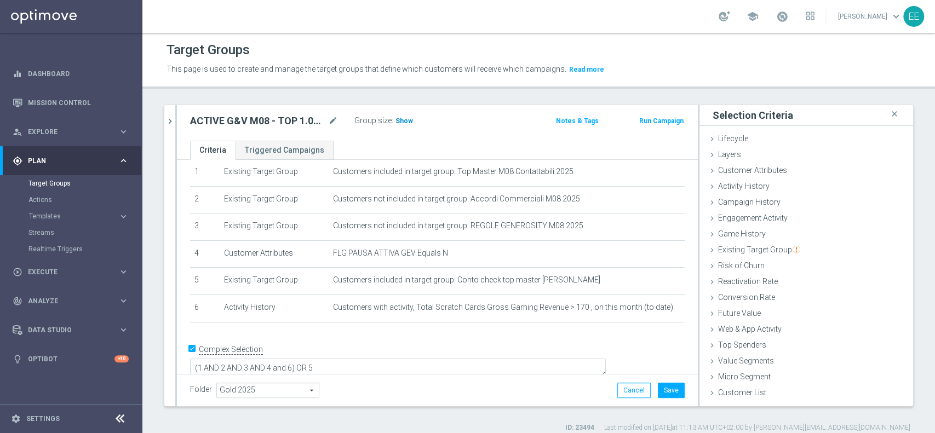
click at [404, 119] on span "Show" at bounding box center [404, 121] width 18 height 8
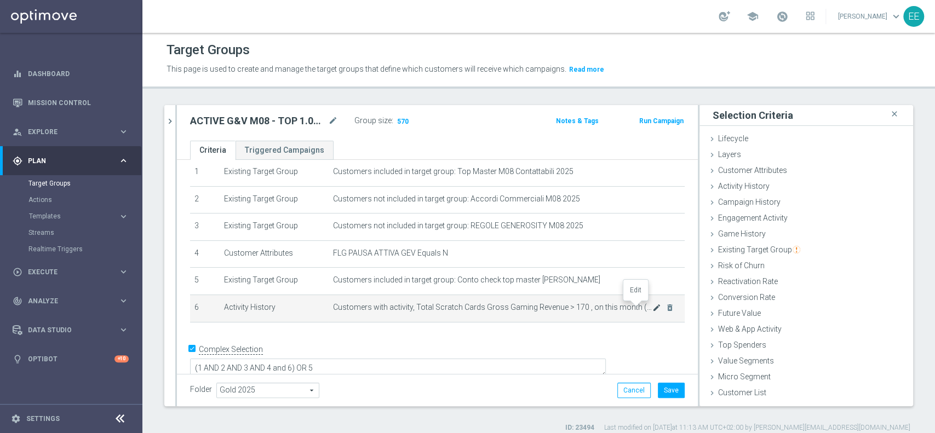
click at [652, 307] on icon "mode_edit" at bounding box center [656, 307] width 9 height 9
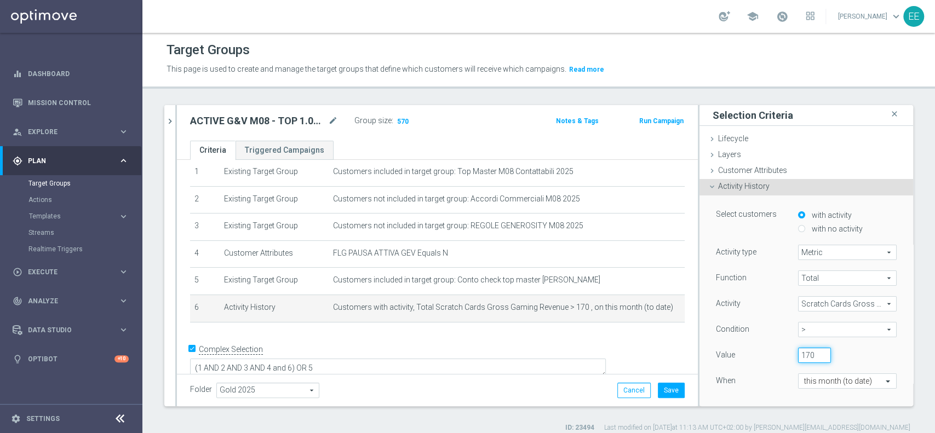
click at [798, 349] on input "170" at bounding box center [814, 355] width 33 height 15
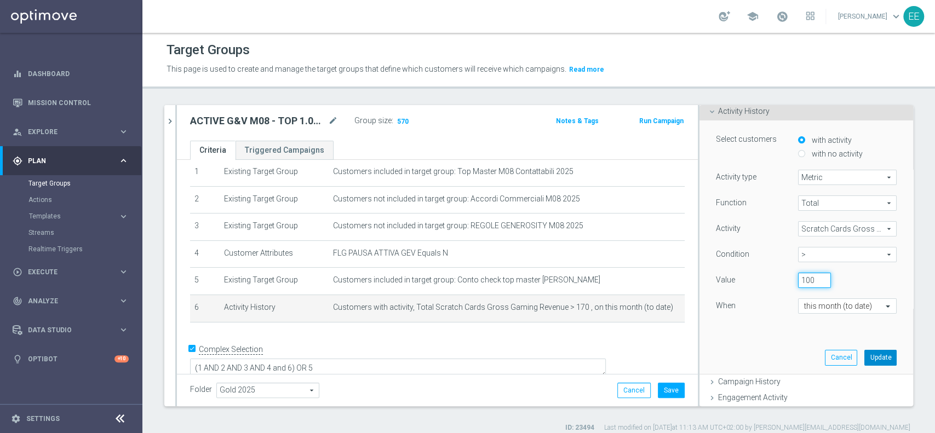
type input "100"
click at [864, 352] on button "Update" at bounding box center [880, 357] width 32 height 15
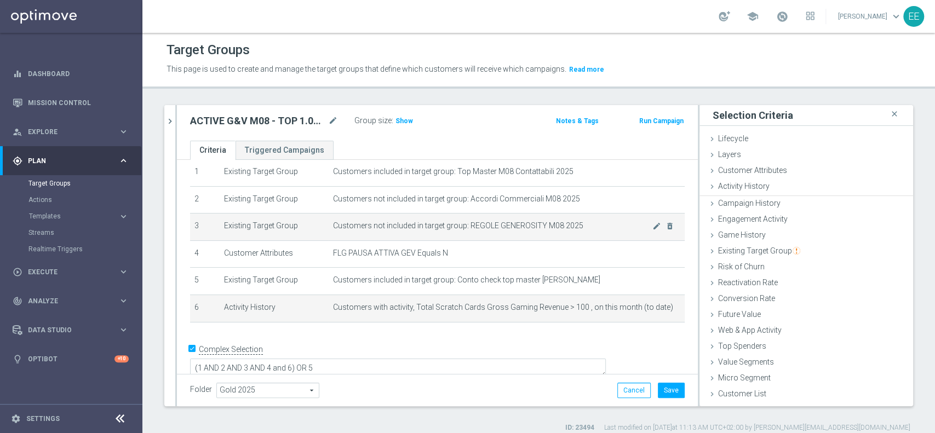
scroll to position [0, 0]
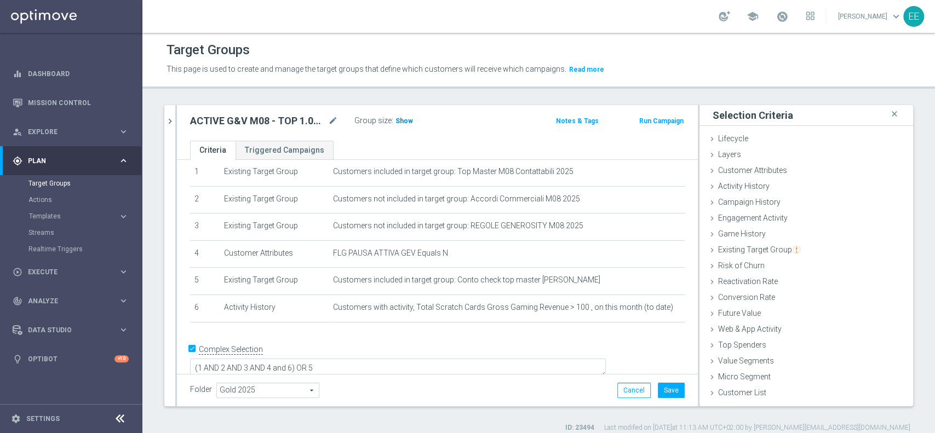
click at [400, 117] on span "Show" at bounding box center [404, 121] width 18 height 8
click at [340, 432] on div "Target Groups This page is used to create and manage the target groups that def…" at bounding box center [538, 233] width 792 height 400
click at [632, 306] on div at bounding box center [635, 303] width 11 height 5
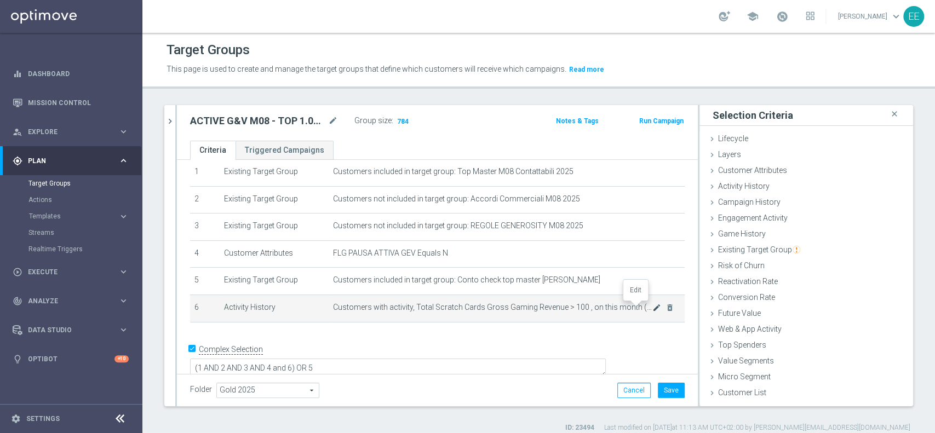
click at [652, 308] on icon "mode_edit" at bounding box center [656, 307] width 9 height 9
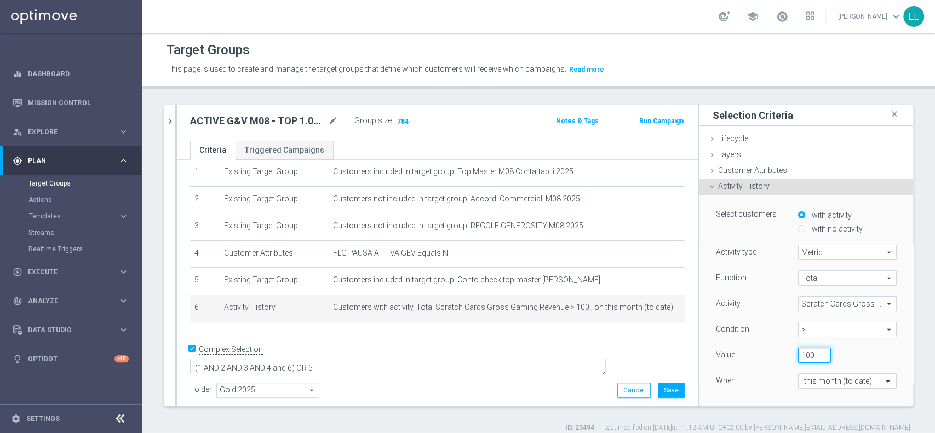
click at [798, 352] on input "100" at bounding box center [814, 355] width 33 height 15
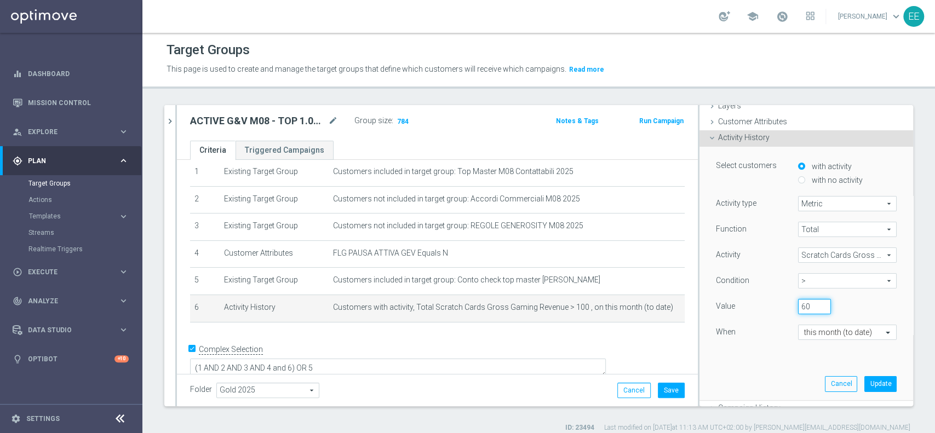
scroll to position [49, 0]
type input "60"
click at [864, 377] on button "Update" at bounding box center [880, 383] width 32 height 15
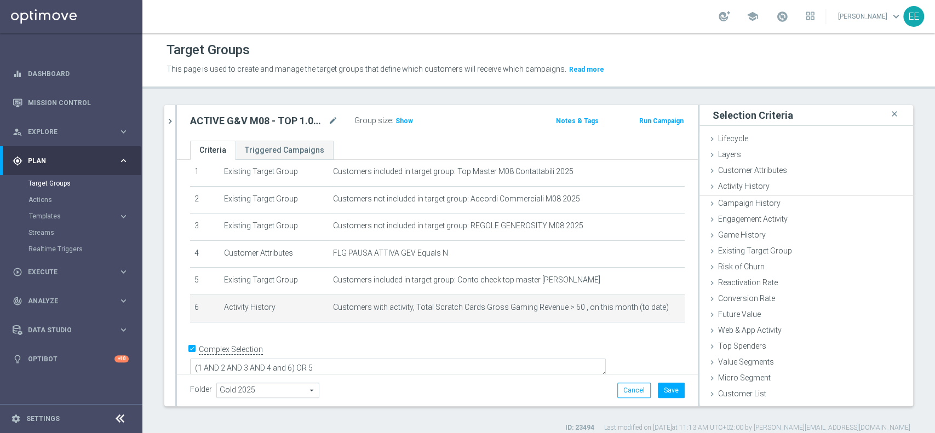
scroll to position [0, 0]
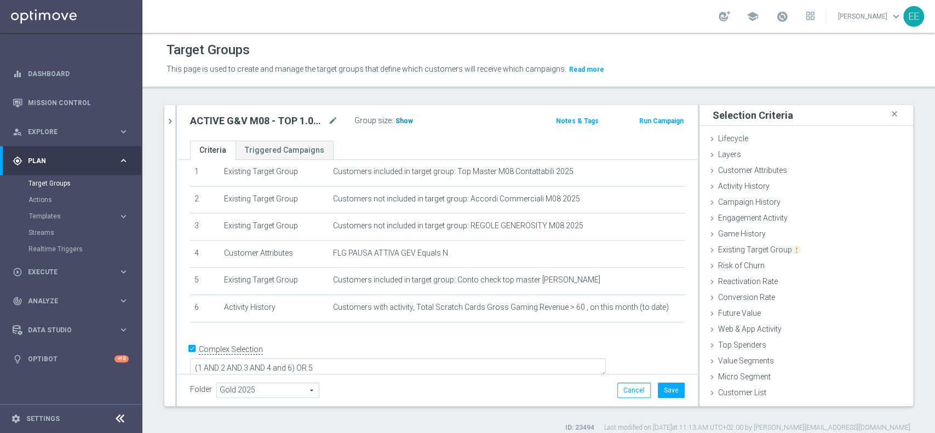
click at [400, 124] on span "Show" at bounding box center [404, 121] width 18 height 8
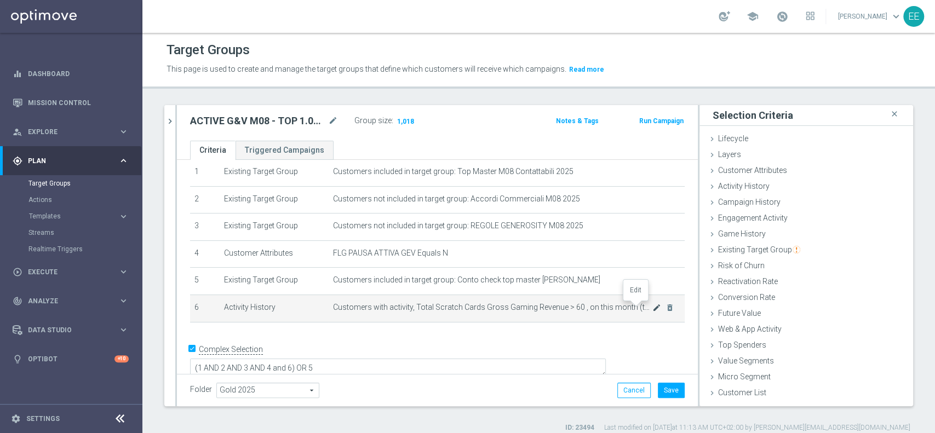
click at [652, 308] on icon "mode_edit" at bounding box center [656, 307] width 9 height 9
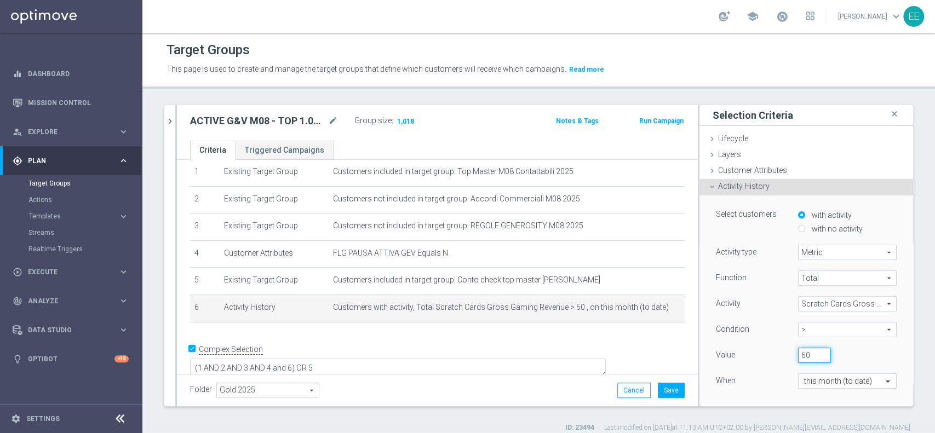
click at [798, 352] on input "60" at bounding box center [814, 355] width 33 height 15
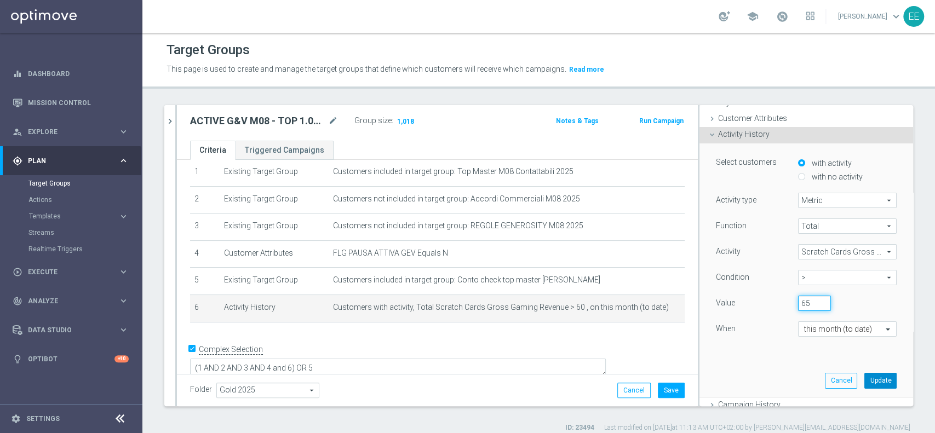
type input "65"
click at [864, 380] on button "Update" at bounding box center [880, 380] width 32 height 15
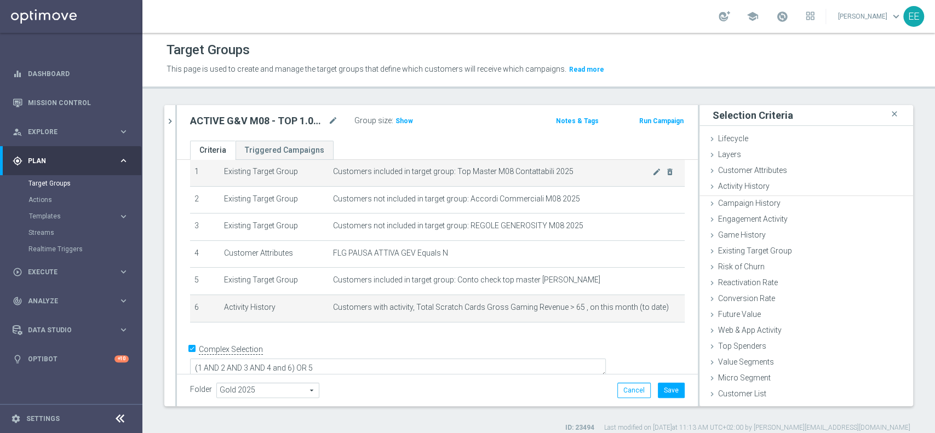
scroll to position [0, 0]
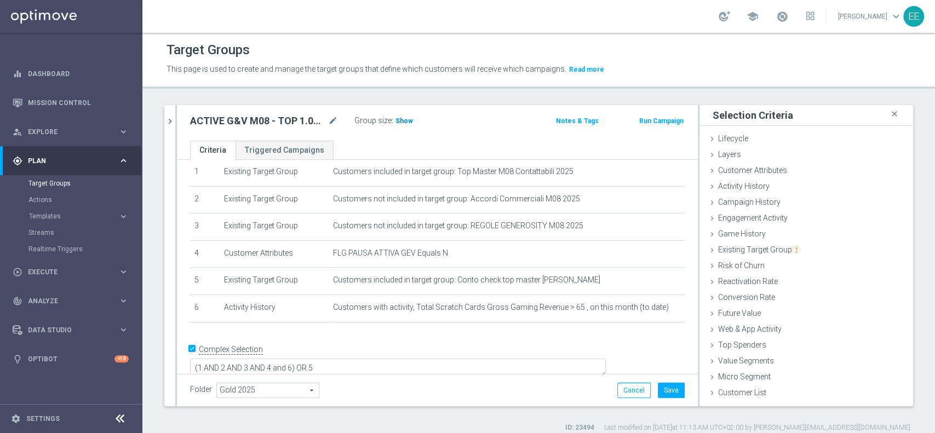
click at [403, 120] on span "Show" at bounding box center [404, 121] width 18 height 8
click at [635, 306] on td "Customers with activity, Total Scratch Cards Gross Gaming Revenue > 65 , on thi…" at bounding box center [507, 308] width 356 height 27
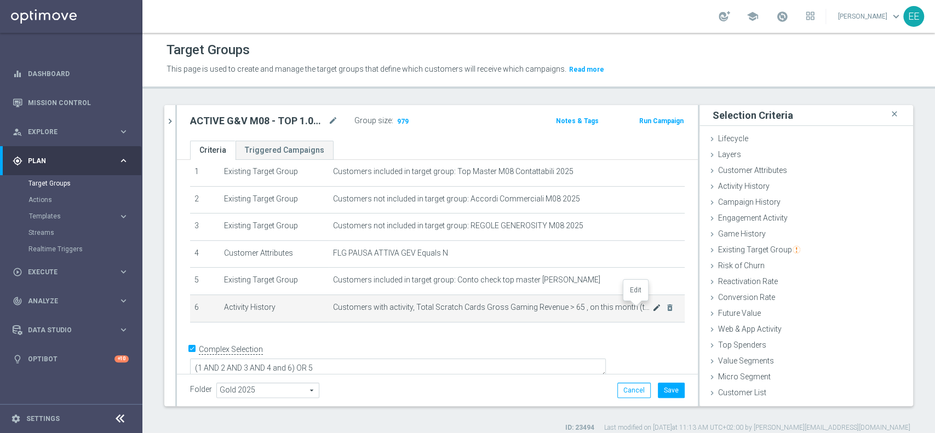
click at [652, 308] on icon "mode_edit" at bounding box center [656, 307] width 9 height 9
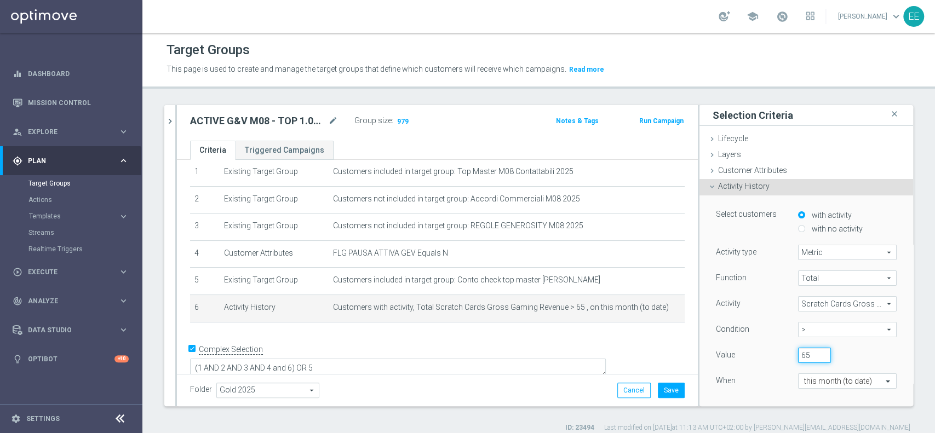
click at [798, 352] on input "65" at bounding box center [814, 355] width 33 height 15
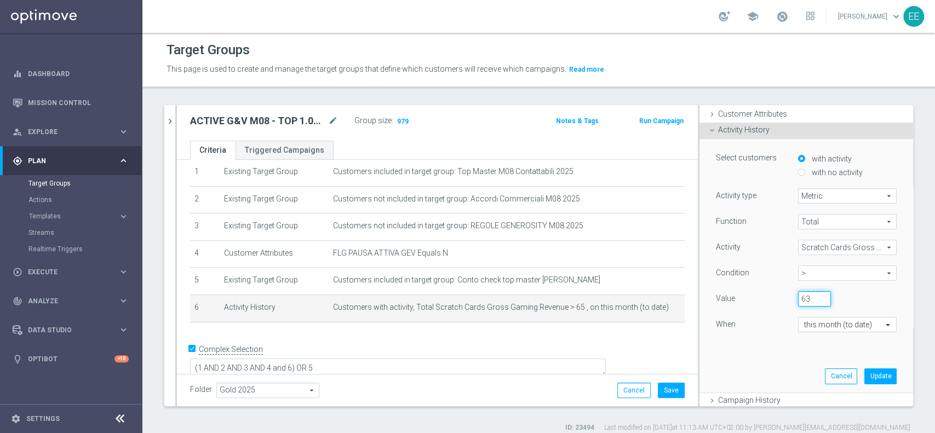
scroll to position [55, 0]
type input "63"
click at [864, 375] on button "Update" at bounding box center [880, 377] width 32 height 15
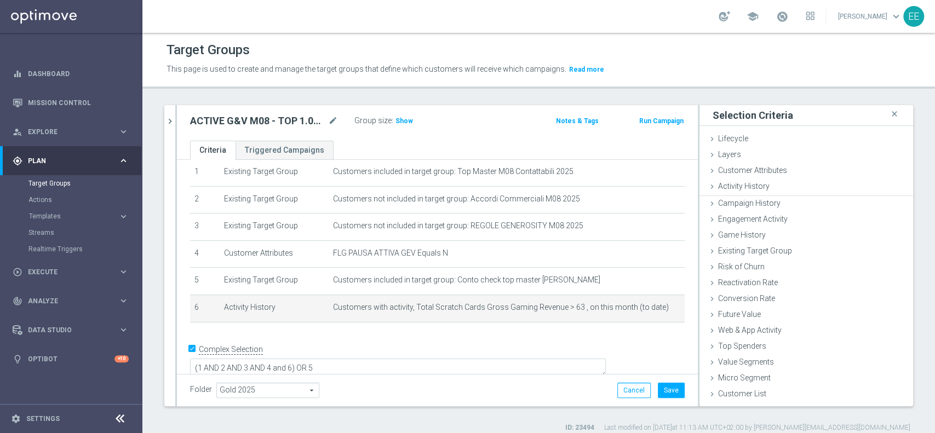
scroll to position [0, 0]
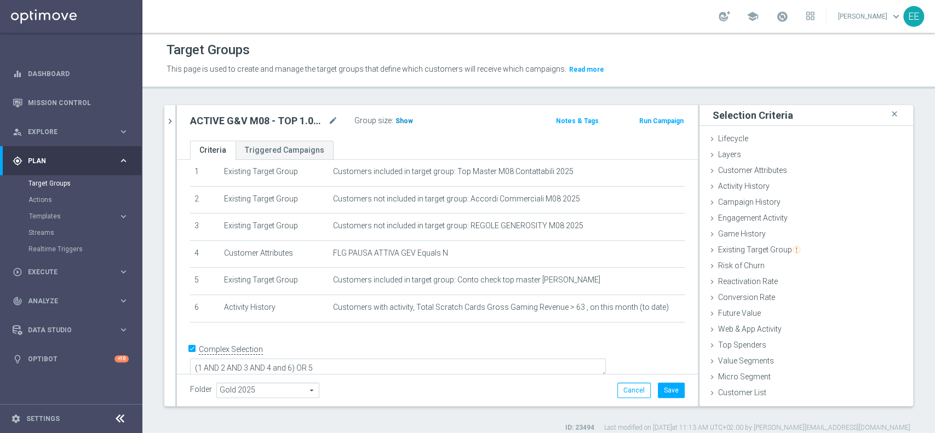
click at [407, 125] on h3 "Show" at bounding box center [404, 121] width 20 height 12
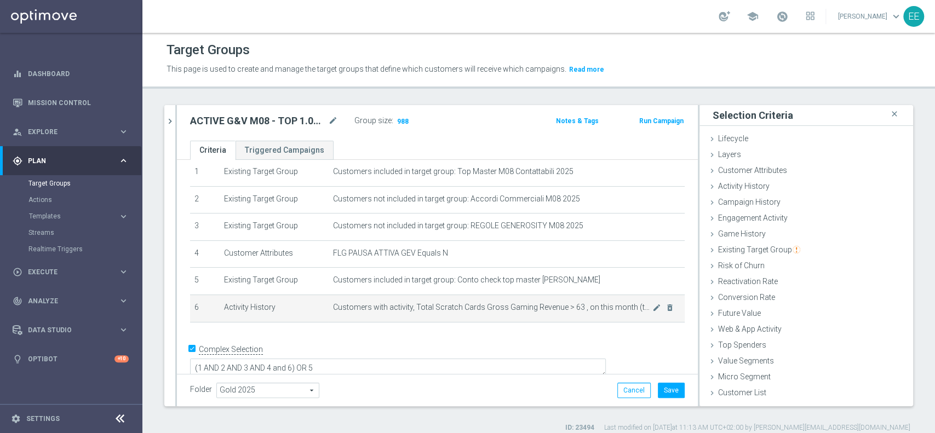
click at [652, 307] on div "mode_edit delete_forever" at bounding box center [663, 307] width 22 height 9
click at [652, 308] on icon "mode_edit" at bounding box center [656, 307] width 9 height 9
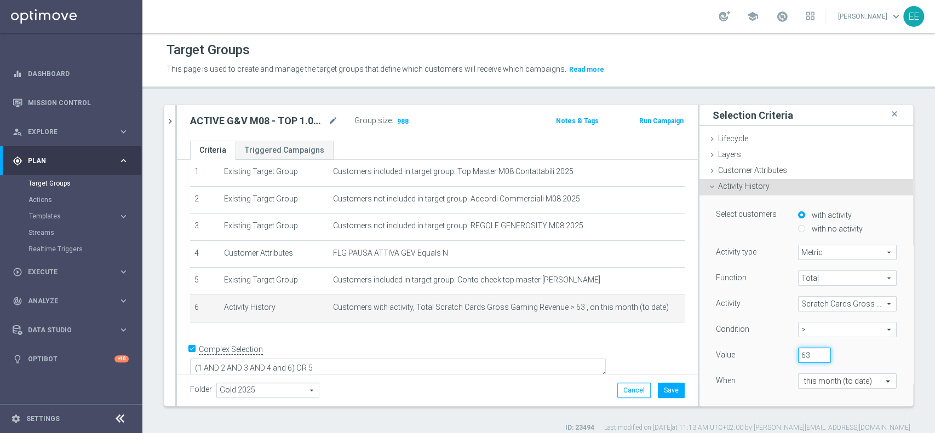
click at [798, 348] on input "63" at bounding box center [814, 355] width 33 height 15
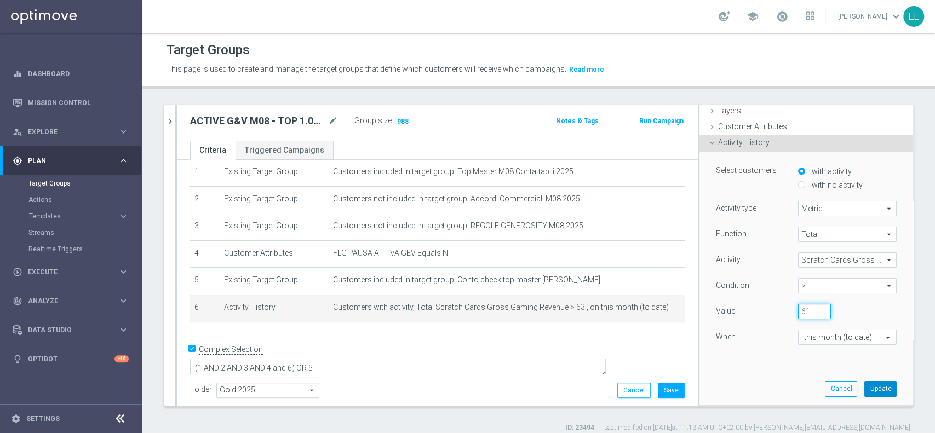
type input "61"
click at [864, 386] on button "Update" at bounding box center [880, 388] width 32 height 15
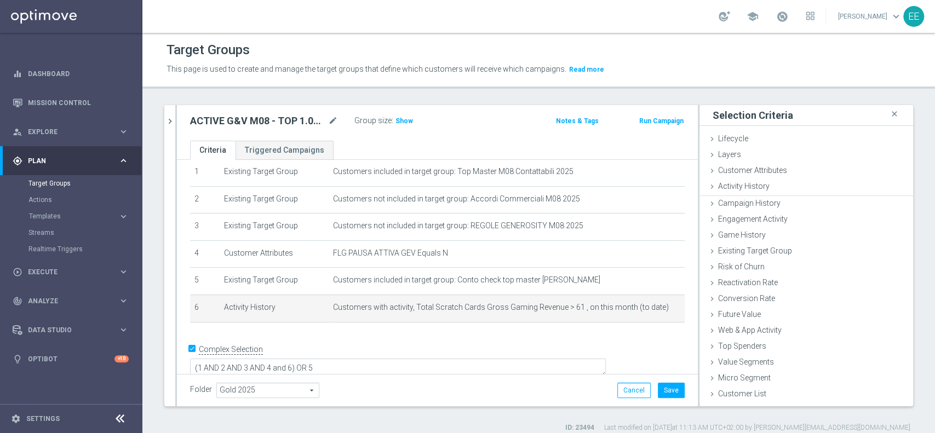
scroll to position [0, 0]
click at [404, 122] on span "Show" at bounding box center [404, 121] width 18 height 8
click at [652, 308] on icon "mode_edit" at bounding box center [656, 307] width 9 height 9
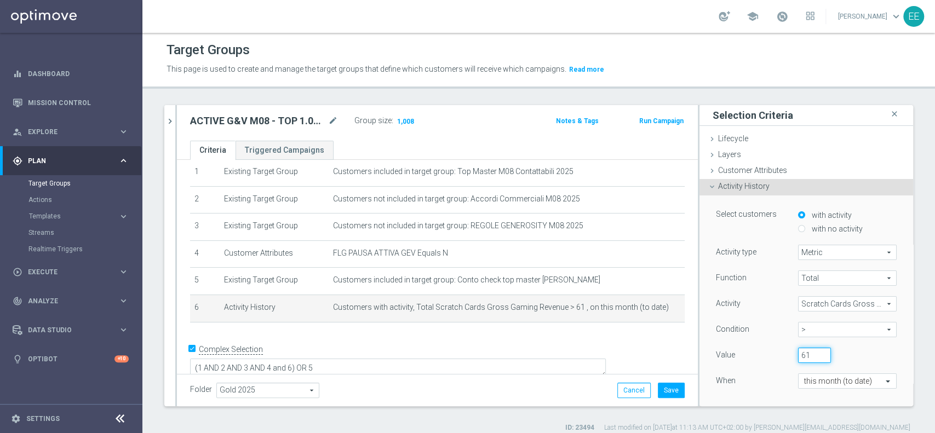
click at [798, 352] on input "61" at bounding box center [814, 355] width 33 height 15
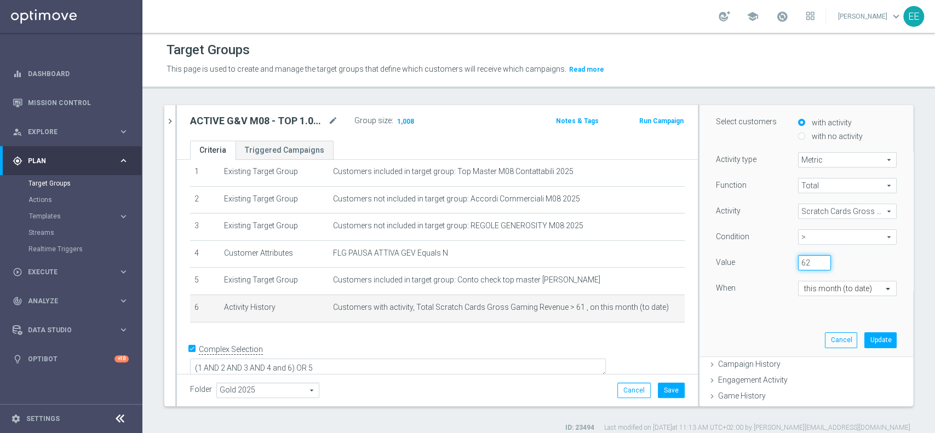
scroll to position [97, 0]
type input "62"
click at [864, 335] on button "Update" at bounding box center [880, 335] width 32 height 15
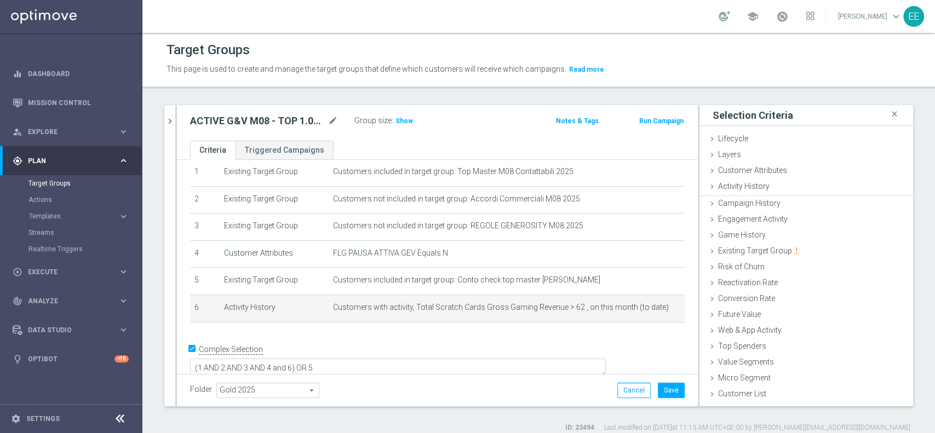
scroll to position [0, 0]
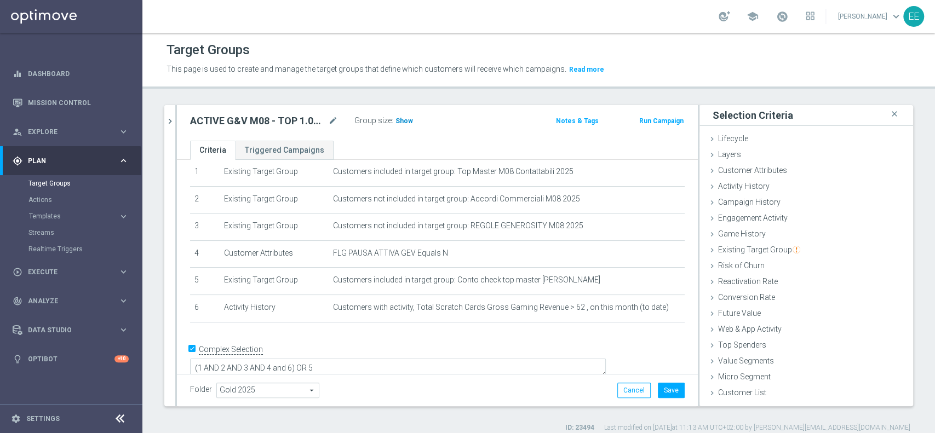
click at [403, 120] on span "Show" at bounding box center [404, 121] width 18 height 8
click at [661, 389] on button "Save" at bounding box center [671, 390] width 27 height 15
click at [170, 113] on button "chevron_right" at bounding box center [169, 121] width 11 height 32
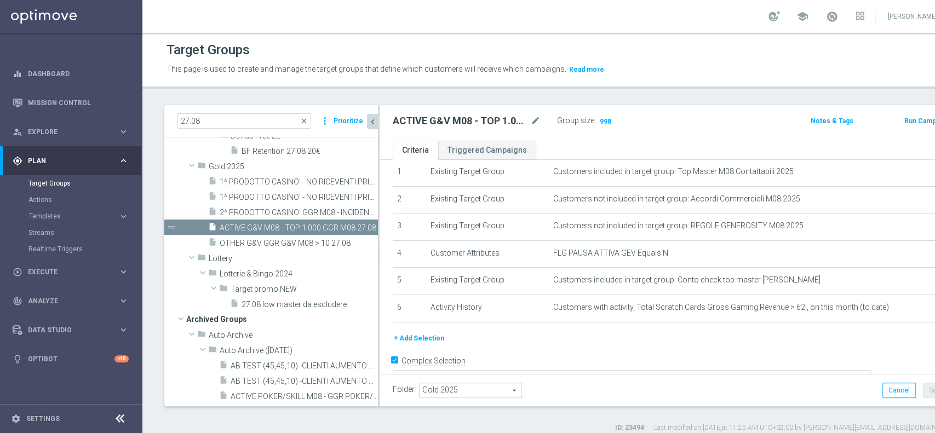
scroll to position [44, 0]
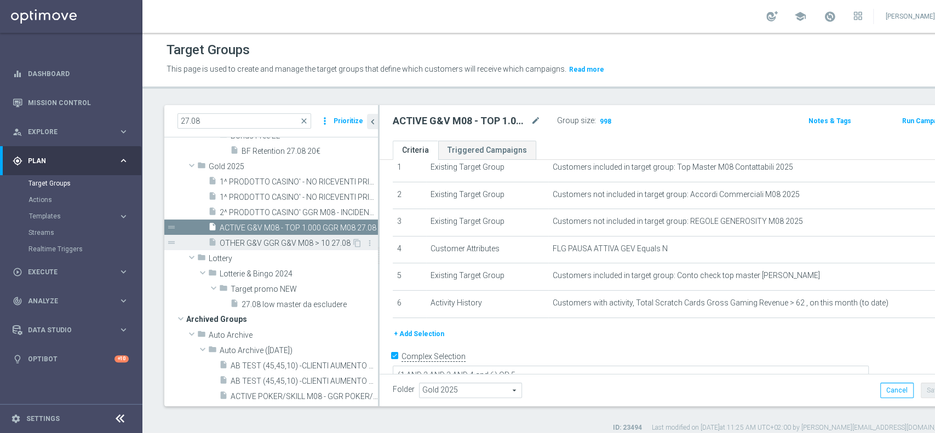
click at [319, 240] on span "OTHER G&V GGR G&V M08 > 10 27.08" at bounding box center [286, 243] width 132 height 9
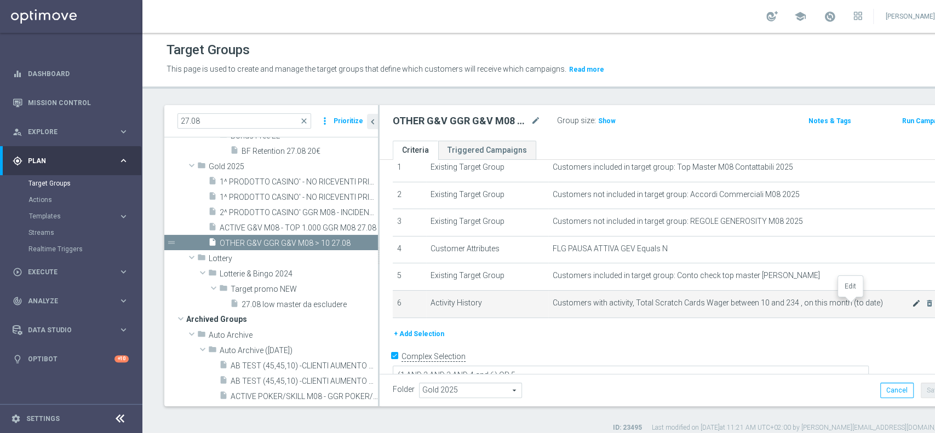
click at [912, 305] on icon "mode_edit" at bounding box center [916, 303] width 9 height 9
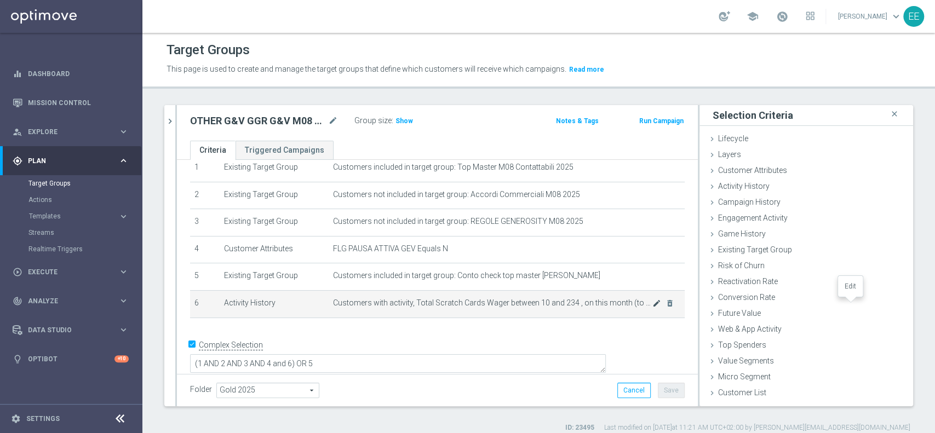
scroll to position [39, 0]
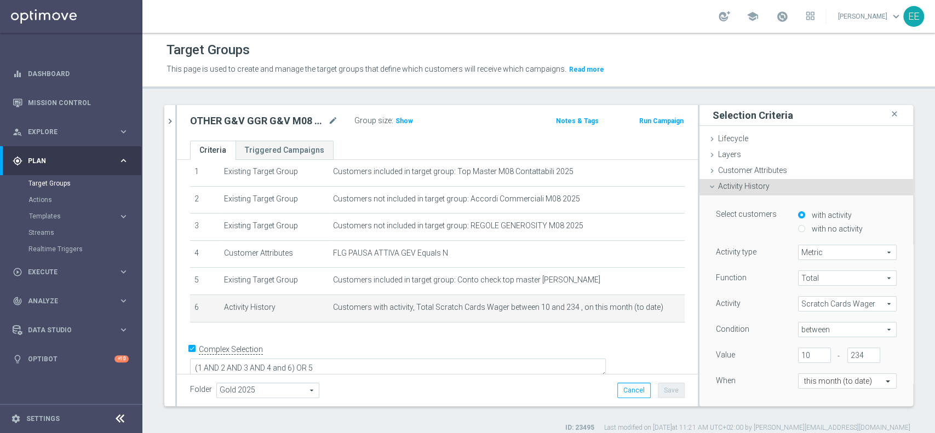
click at [826, 300] on span "Scratch Cards Wager" at bounding box center [847, 304] width 97 height 14
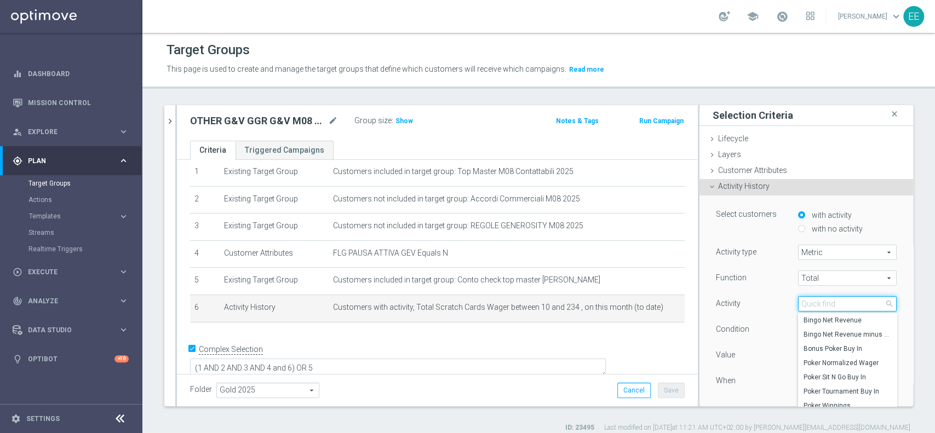
click at [826, 300] on input "search" at bounding box center [847, 303] width 99 height 15
type input "SCRA"
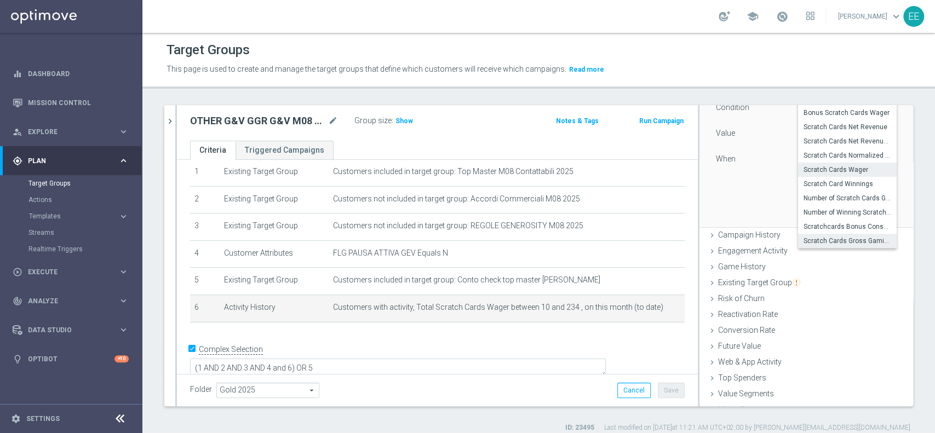
scroll to position [250, 0]
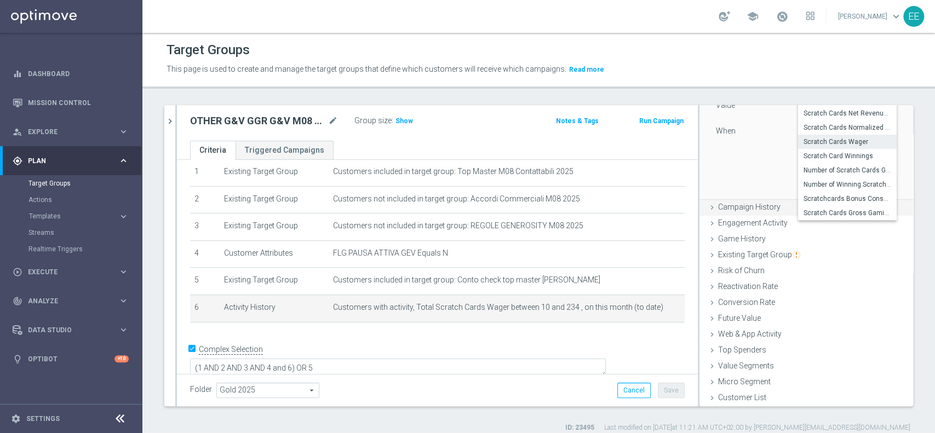
click at [826, 211] on span "Scratch Cards Gross Gaming Revenue" at bounding box center [847, 213] width 88 height 9
type input "Scratch Cards Gross Gaming Revenue"
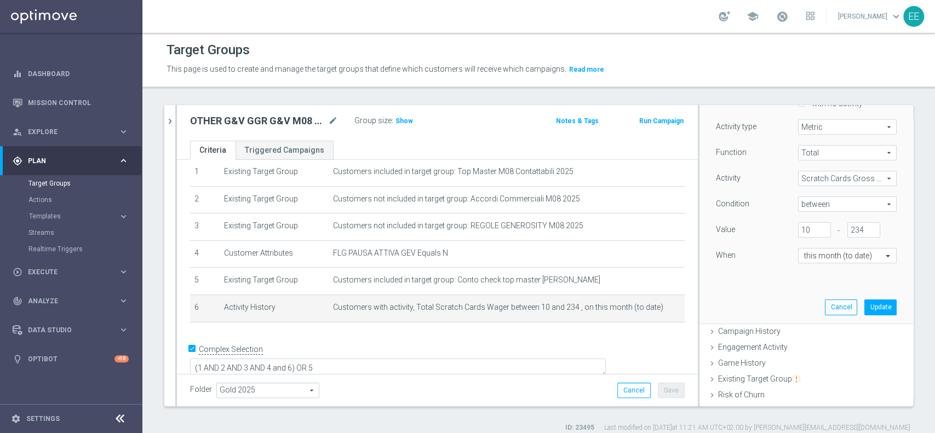
scroll to position [121, 0]
click at [847, 234] on input "234" at bounding box center [863, 234] width 33 height 15
type input "61"
click at [869, 312] on button "Update" at bounding box center [880, 311] width 32 height 15
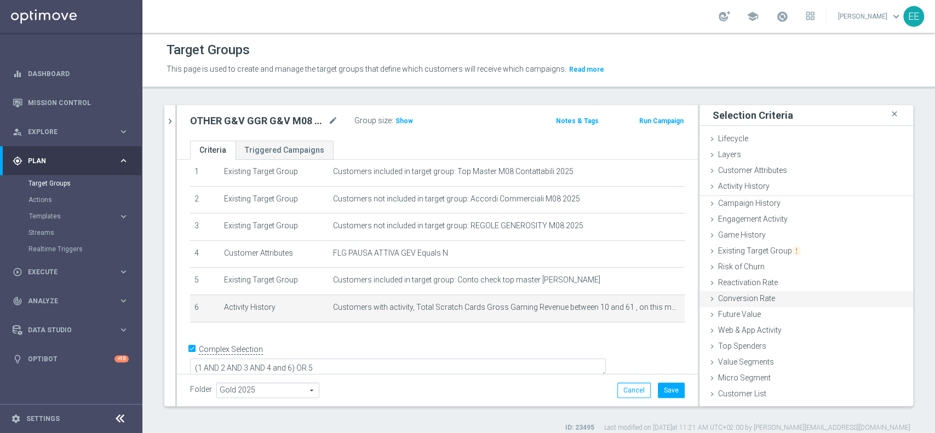
scroll to position [0, 0]
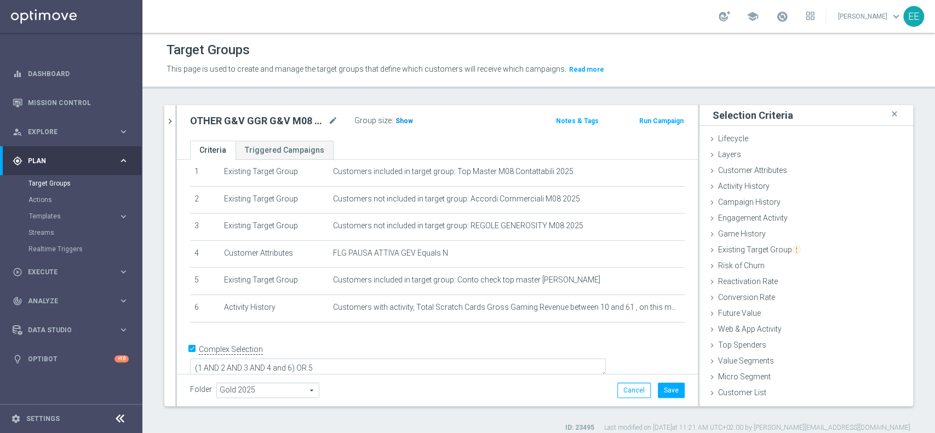
click at [397, 115] on h3 "Show" at bounding box center [404, 121] width 20 height 12
click at [659, 388] on button "Save" at bounding box center [671, 390] width 27 height 15
